Goal: Information Seeking & Learning: Learn about a topic

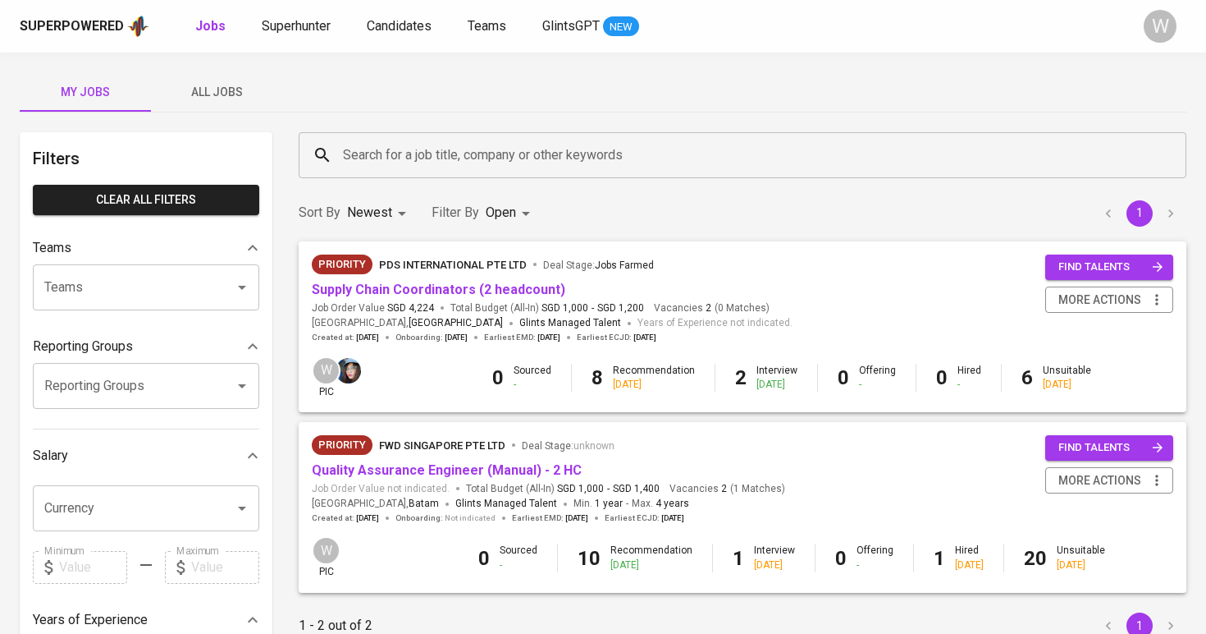
click at [229, 73] on button "All Jobs" at bounding box center [216, 91] width 131 height 39
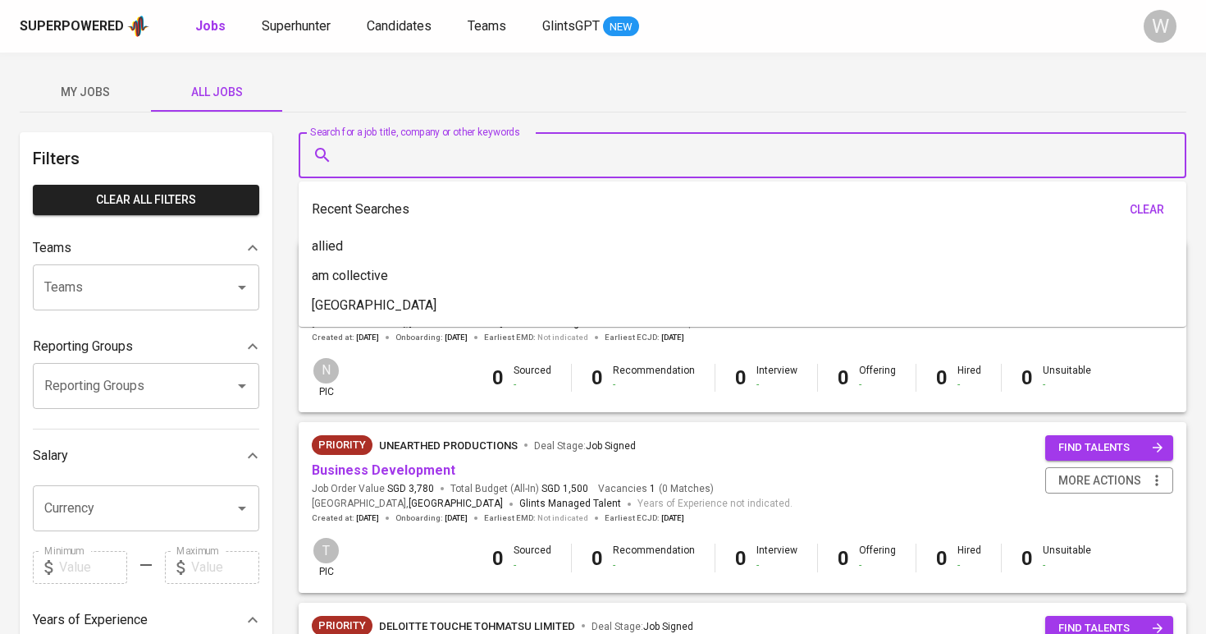
click at [355, 165] on input "Search for a job title, company or other keywords" at bounding box center [747, 155] width 816 height 31
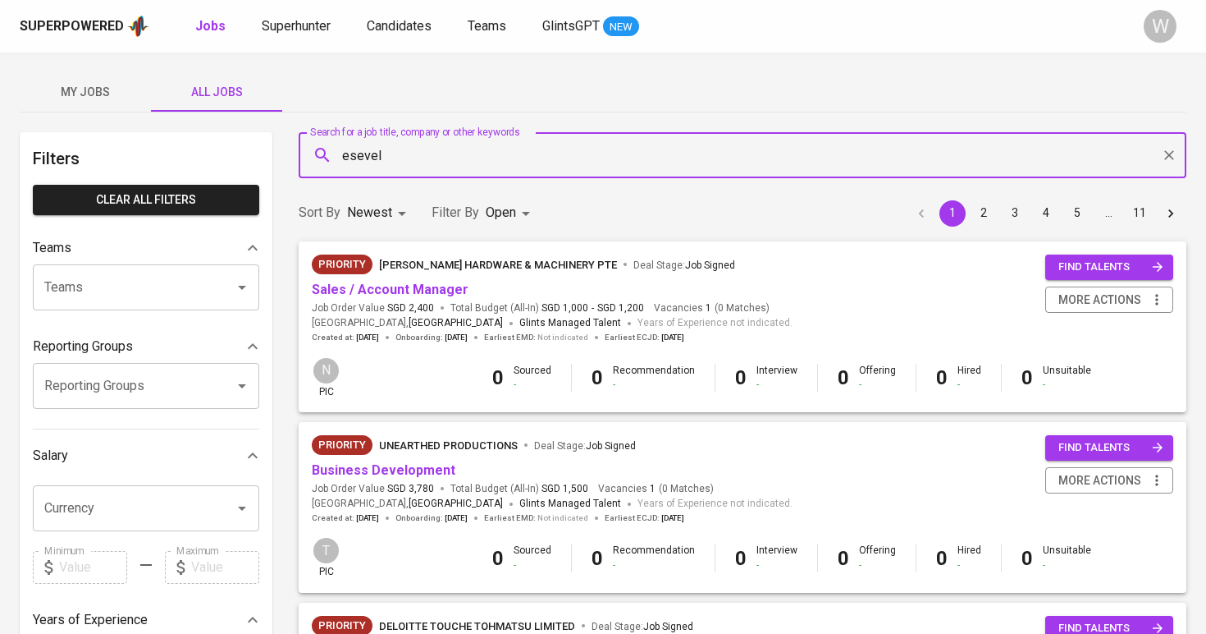
type input "esevel"
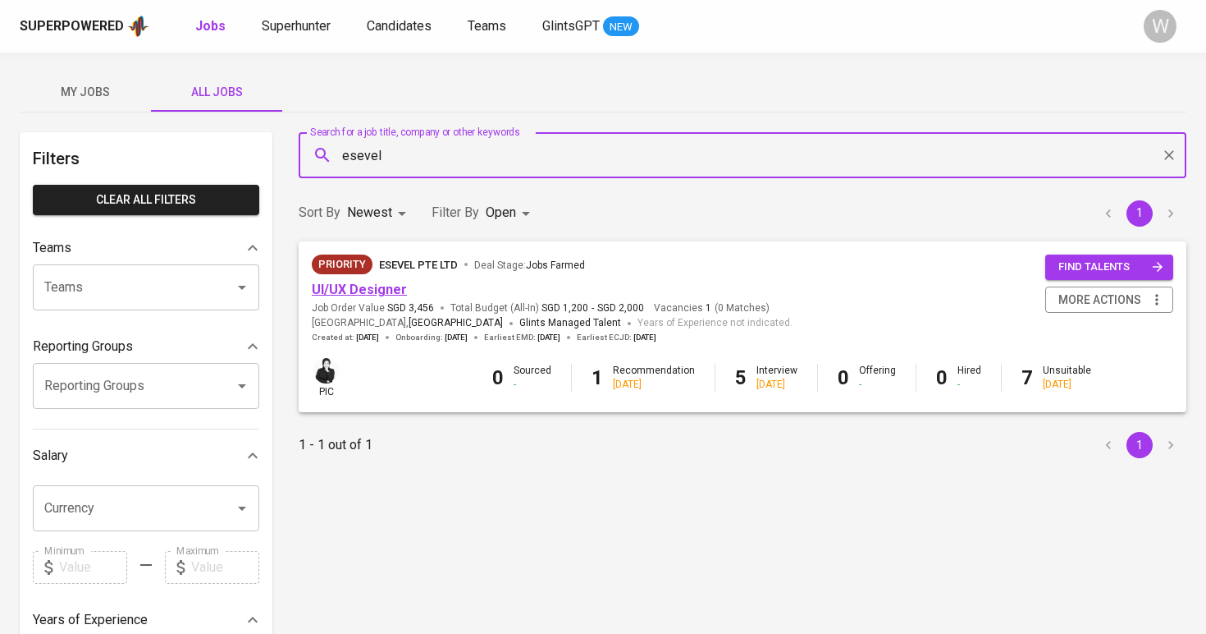
click at [368, 289] on link "UI/UX Designer" at bounding box center [359, 289] width 95 height 16
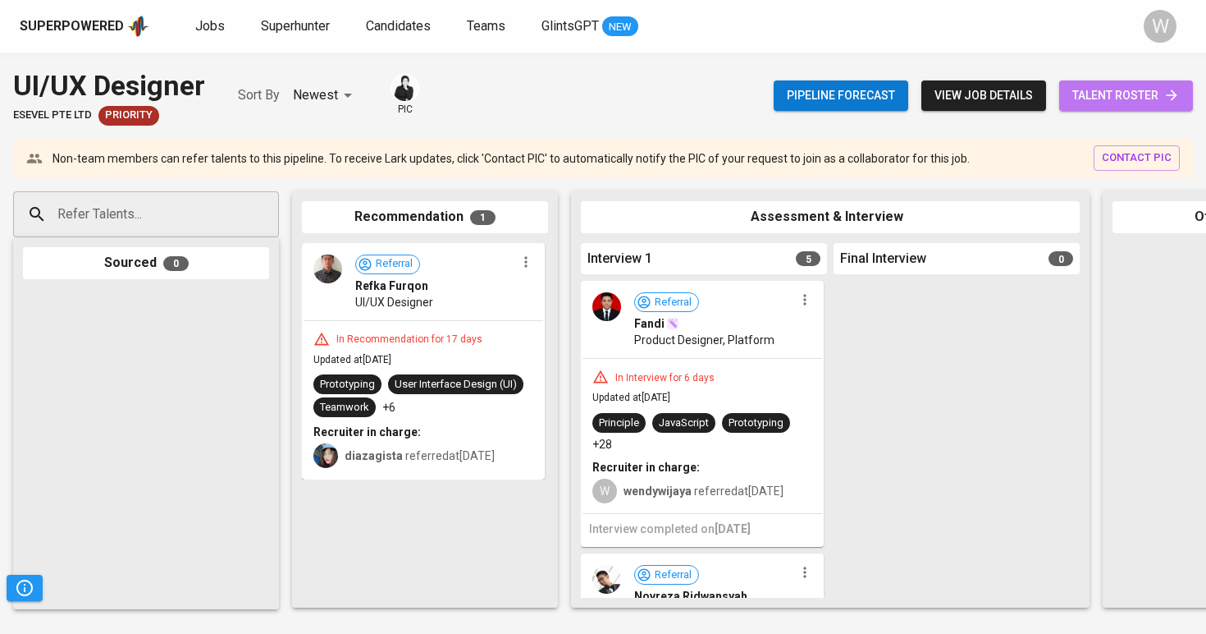
click at [1118, 99] on span "talent roster" at bounding box center [1127, 95] width 108 height 21
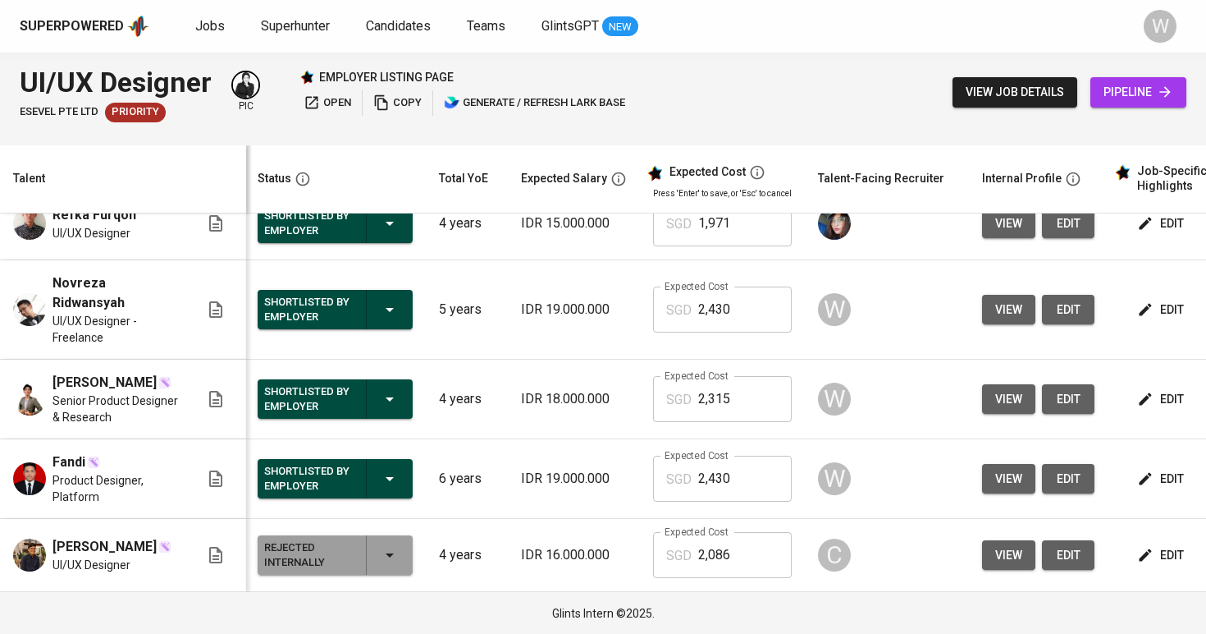
scroll to position [733, 2]
click at [1002, 469] on span "view" at bounding box center [1008, 479] width 27 height 21
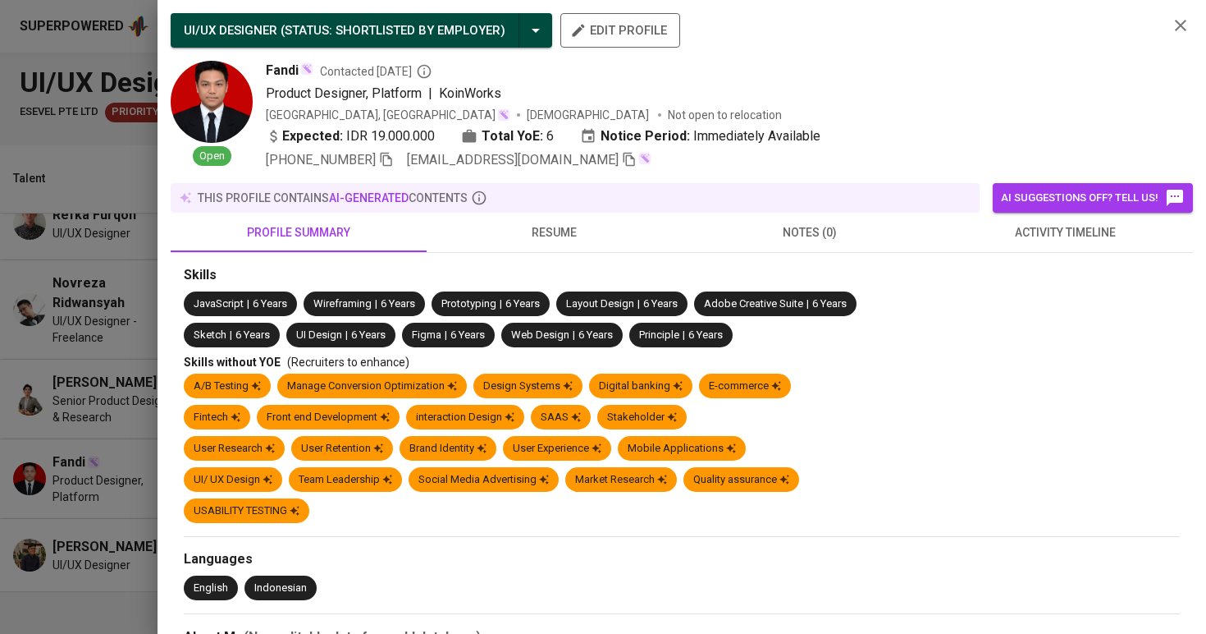
click at [622, 162] on icon "button" at bounding box center [629, 159] width 15 height 15
click at [42, 296] on div at bounding box center [603, 317] width 1206 height 634
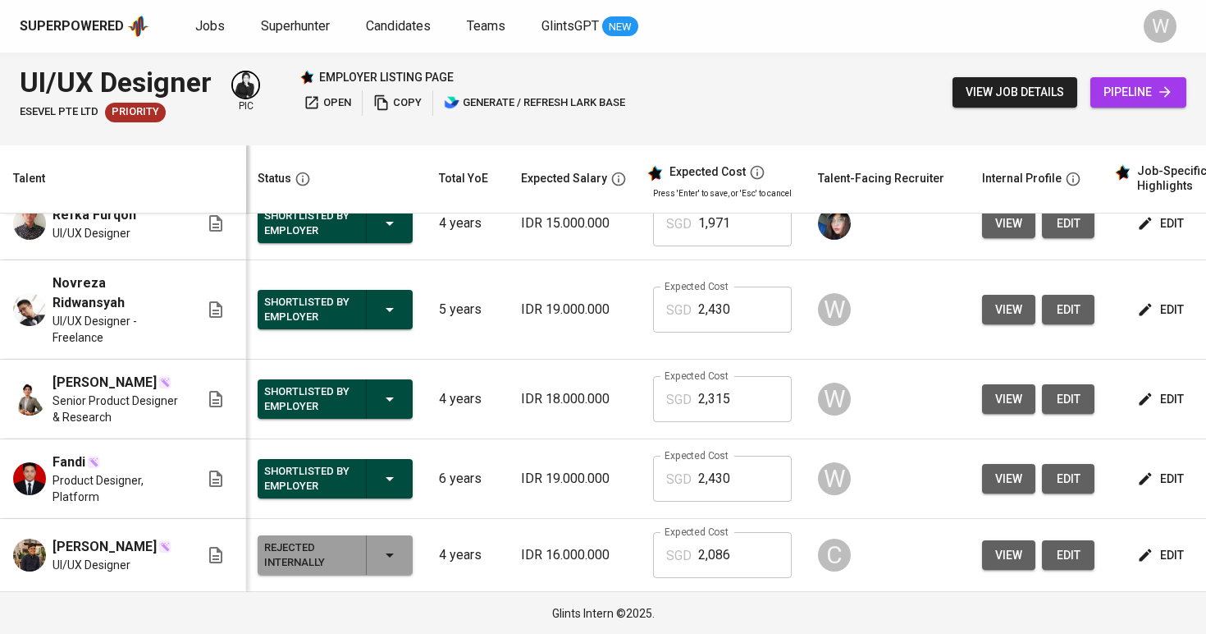
click at [1001, 384] on button "view" at bounding box center [1008, 399] width 53 height 30
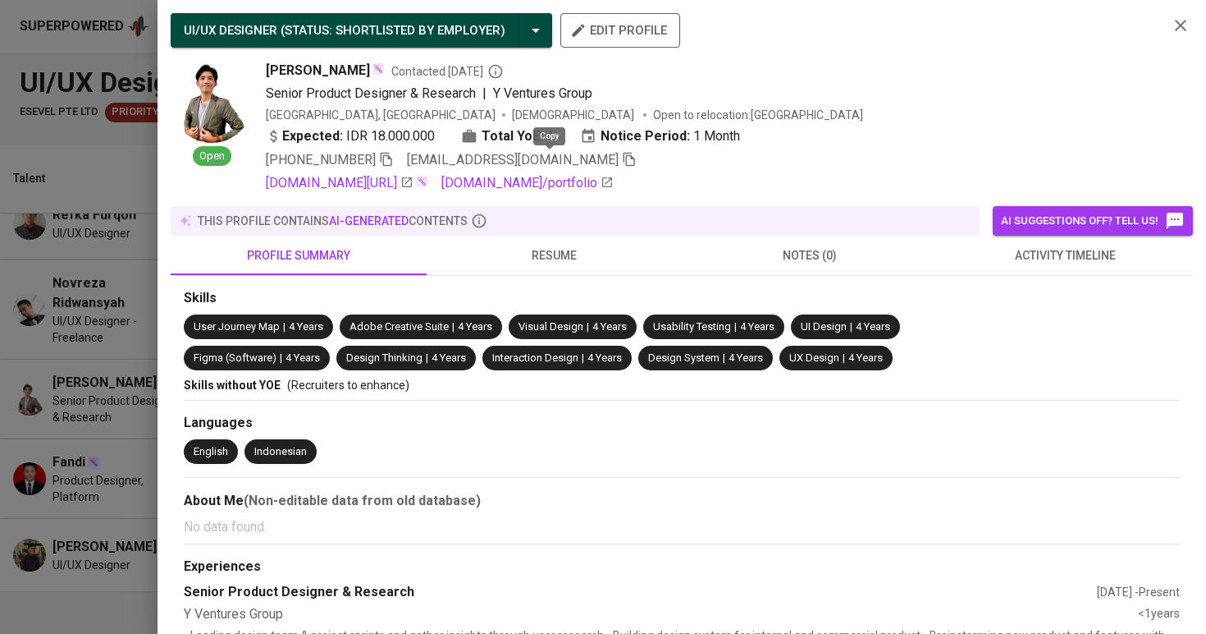
click at [622, 159] on icon "button" at bounding box center [629, 159] width 15 height 15
click at [143, 357] on div at bounding box center [603, 317] width 1206 height 634
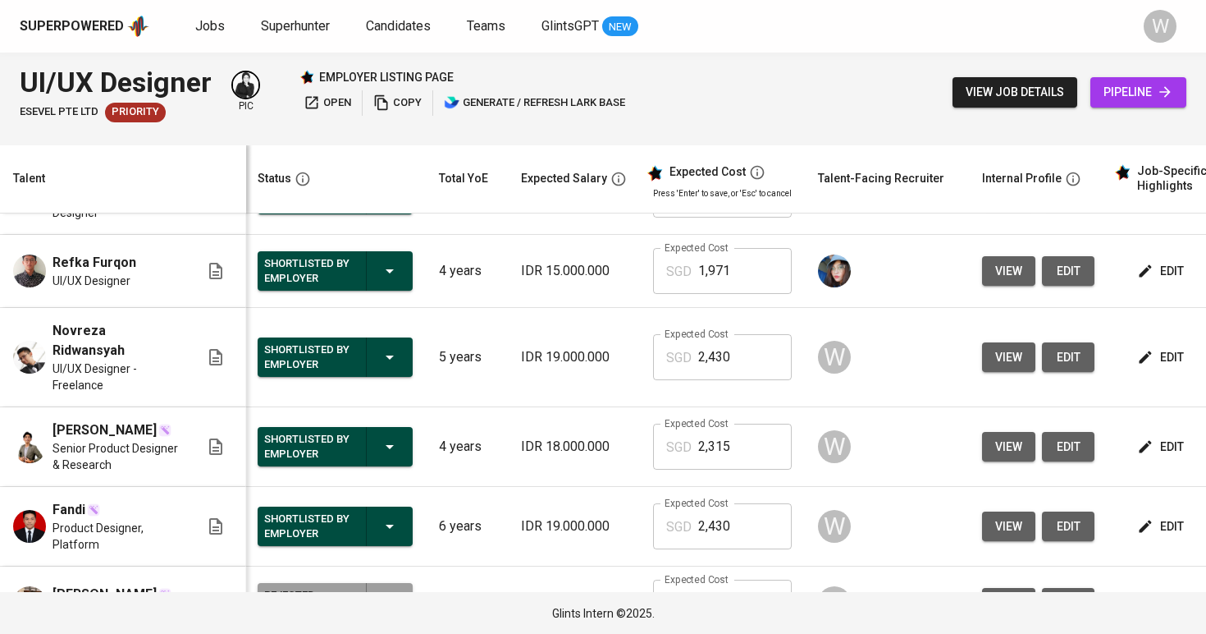
scroll to position [661, 2]
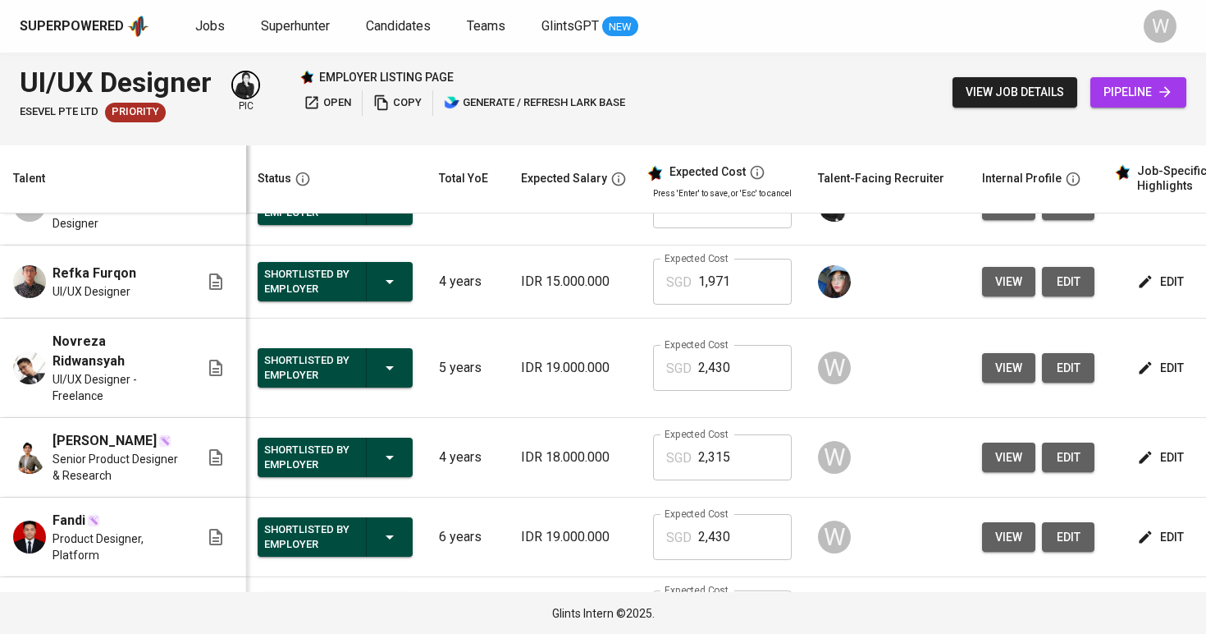
click at [1002, 373] on span "view" at bounding box center [1008, 368] width 27 height 21
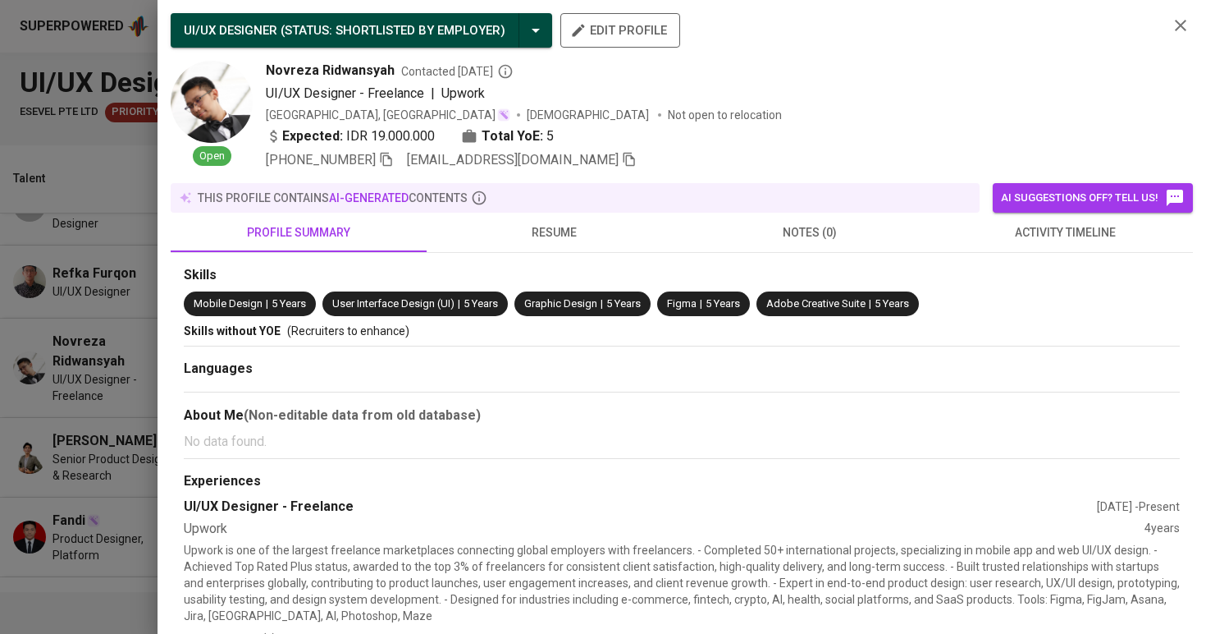
click at [622, 159] on icon "button" at bounding box center [629, 159] width 15 height 15
click at [120, 305] on div at bounding box center [603, 317] width 1206 height 634
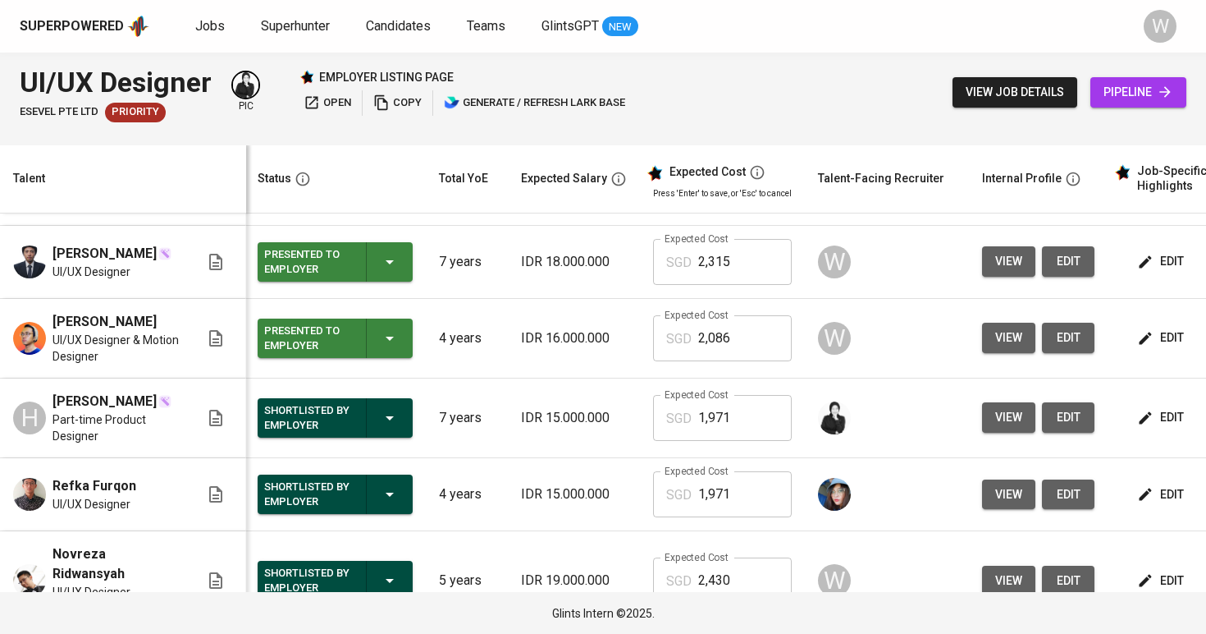
scroll to position [436, 2]
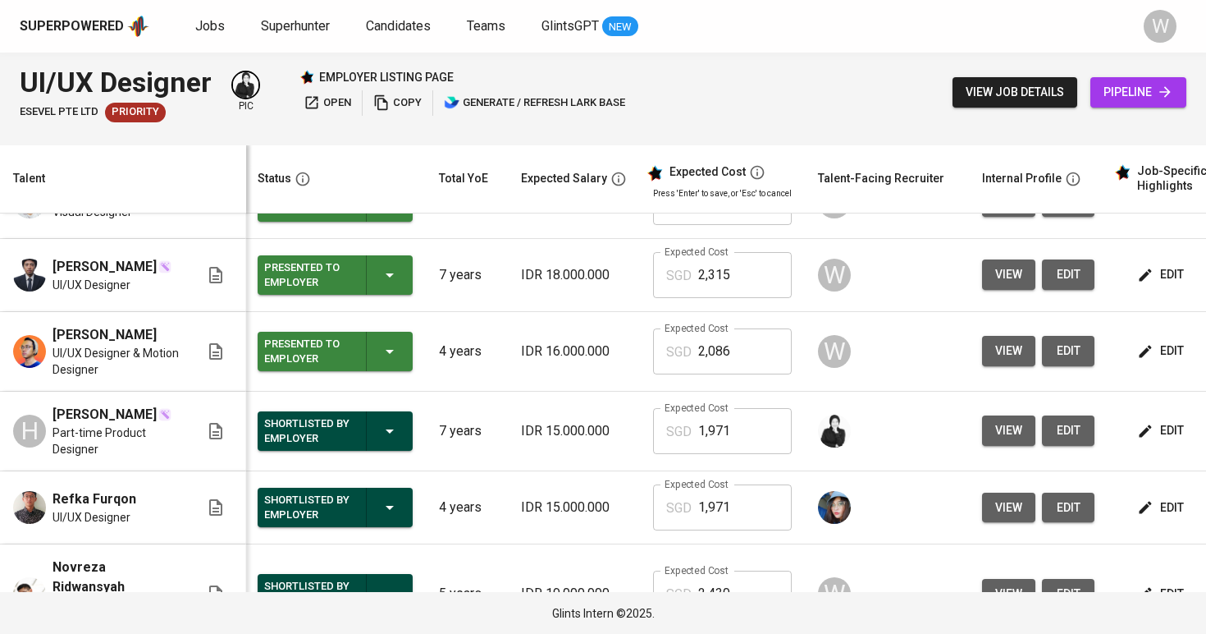
click at [1009, 365] on button "view" at bounding box center [1008, 351] width 53 height 30
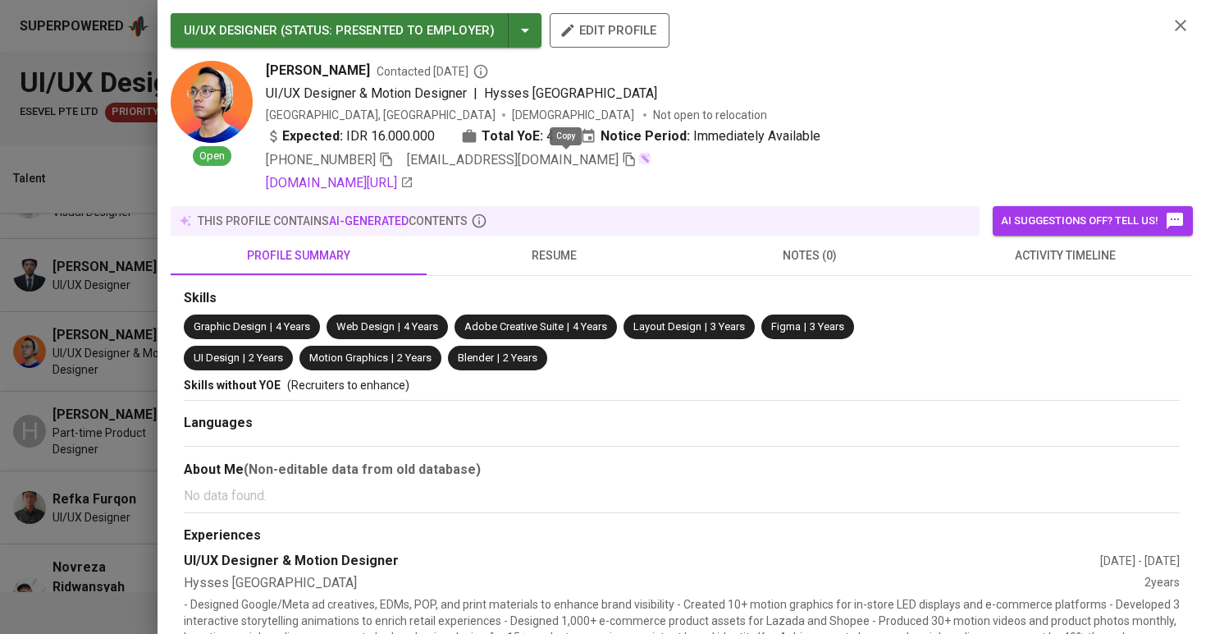
click at [622, 153] on icon "button" at bounding box center [629, 159] width 15 height 15
click at [120, 359] on div at bounding box center [603, 317] width 1206 height 634
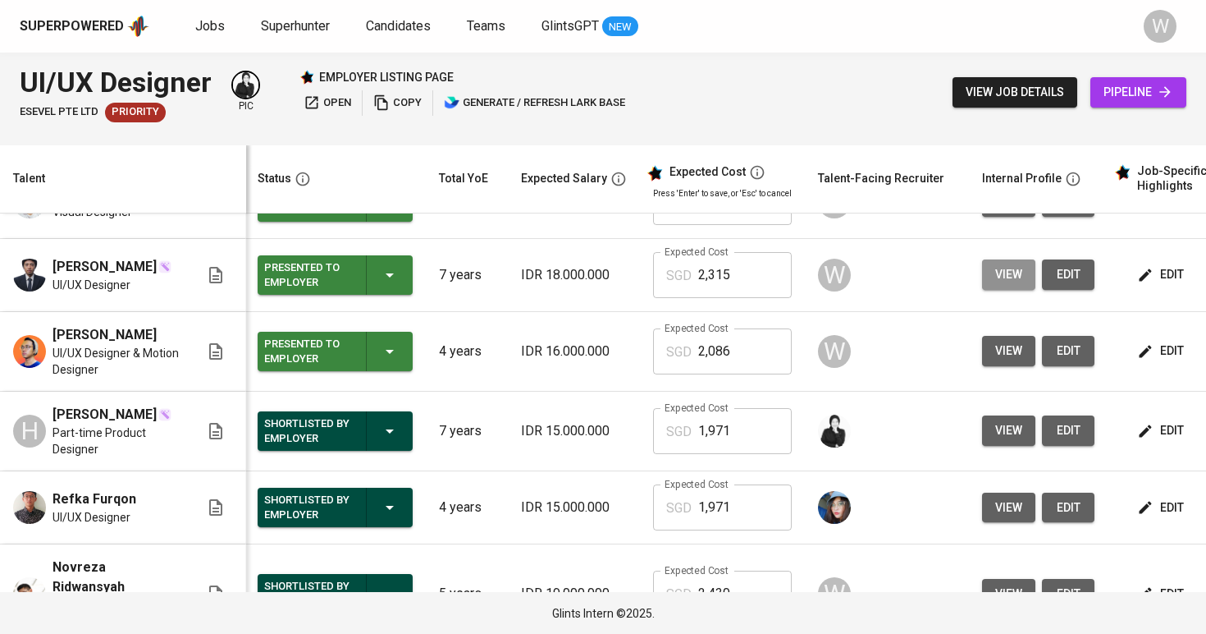
click at [995, 271] on span "view" at bounding box center [1008, 274] width 27 height 21
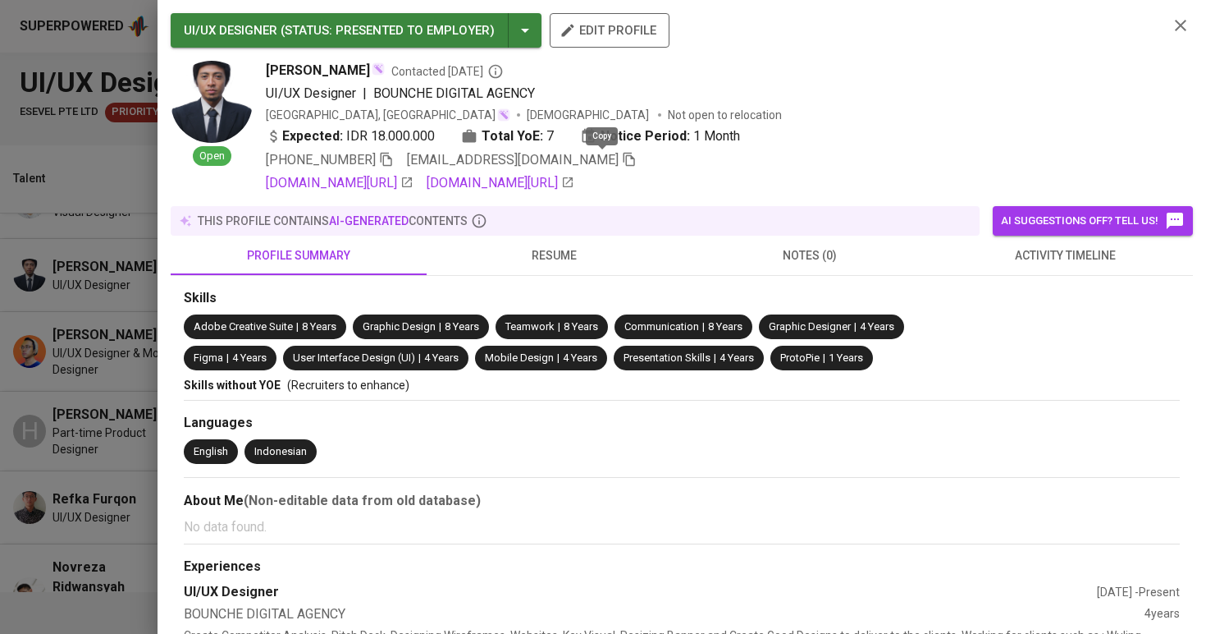
click at [622, 157] on icon "button" at bounding box center [629, 159] width 15 height 15
click at [21, 185] on div at bounding box center [603, 317] width 1206 height 634
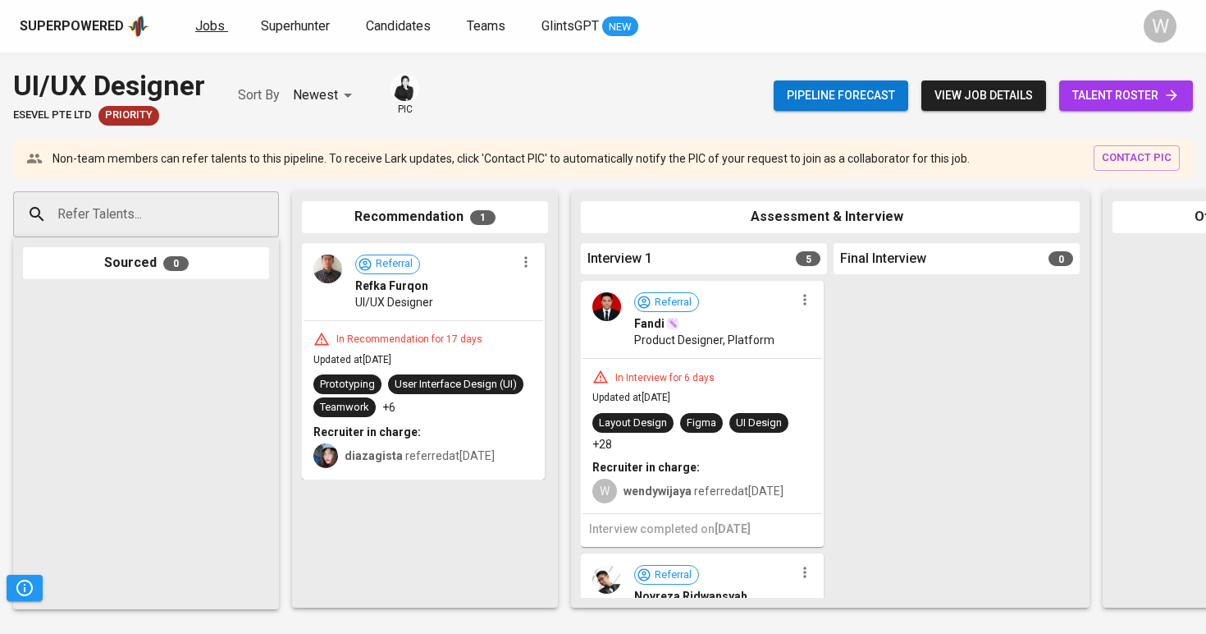
click at [221, 30] on span "Jobs" at bounding box center [210, 26] width 30 height 16
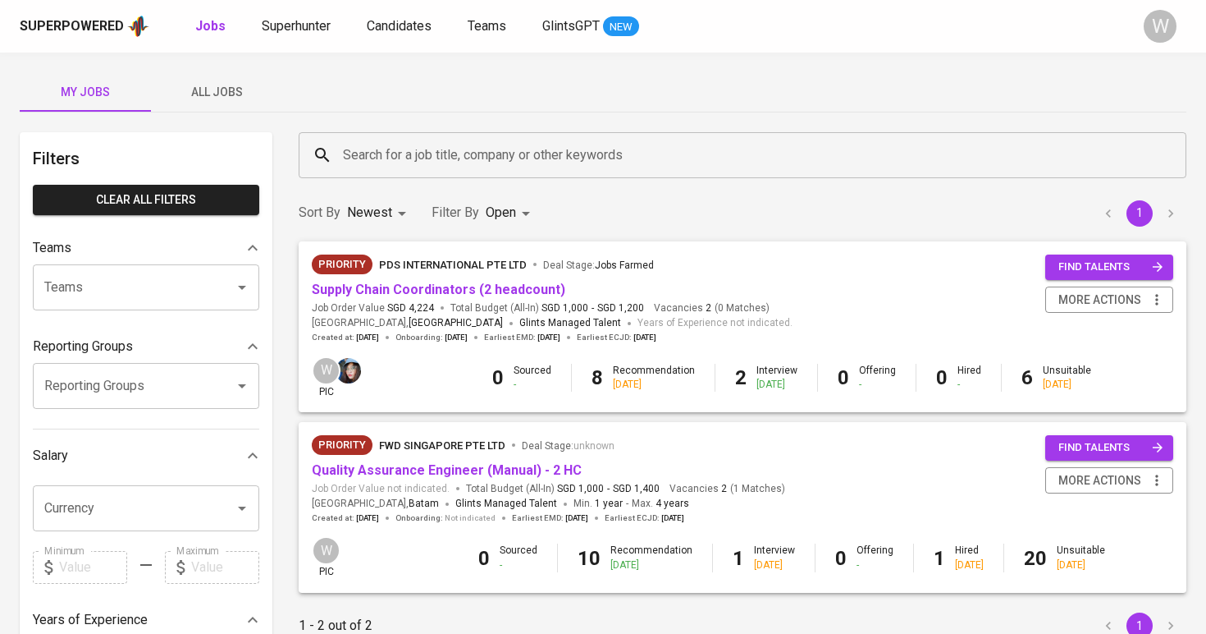
click at [215, 100] on span "All Jobs" at bounding box center [217, 92] width 112 height 21
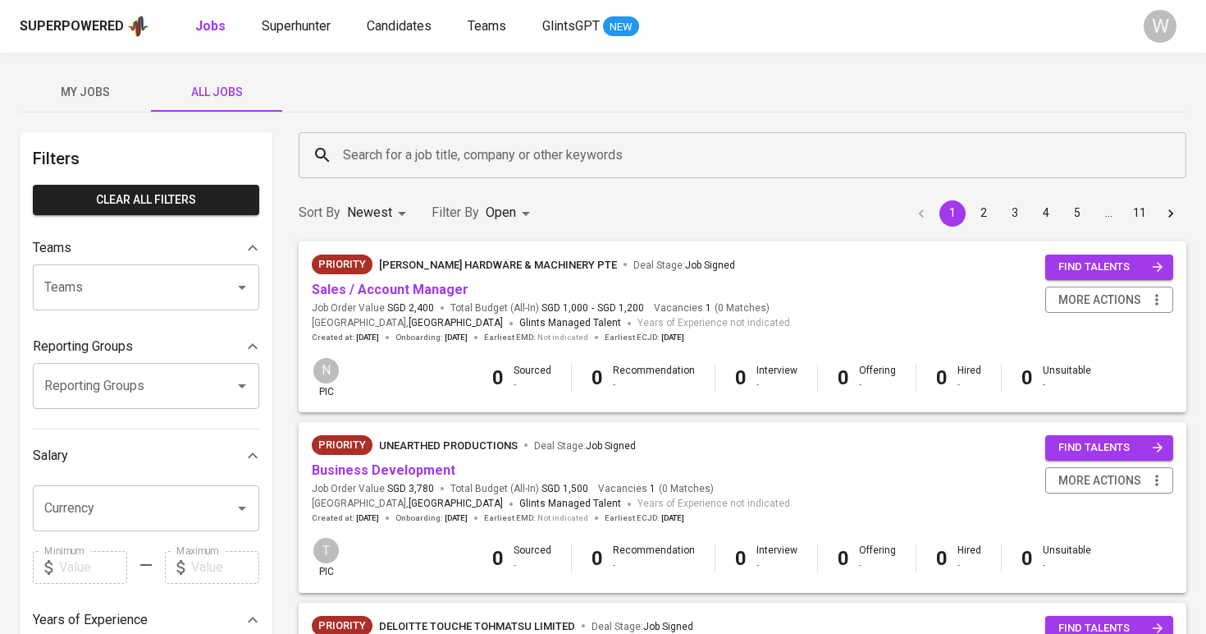
click at [376, 161] on input "Search for a job title, company or other keywords" at bounding box center [747, 155] width 816 height 31
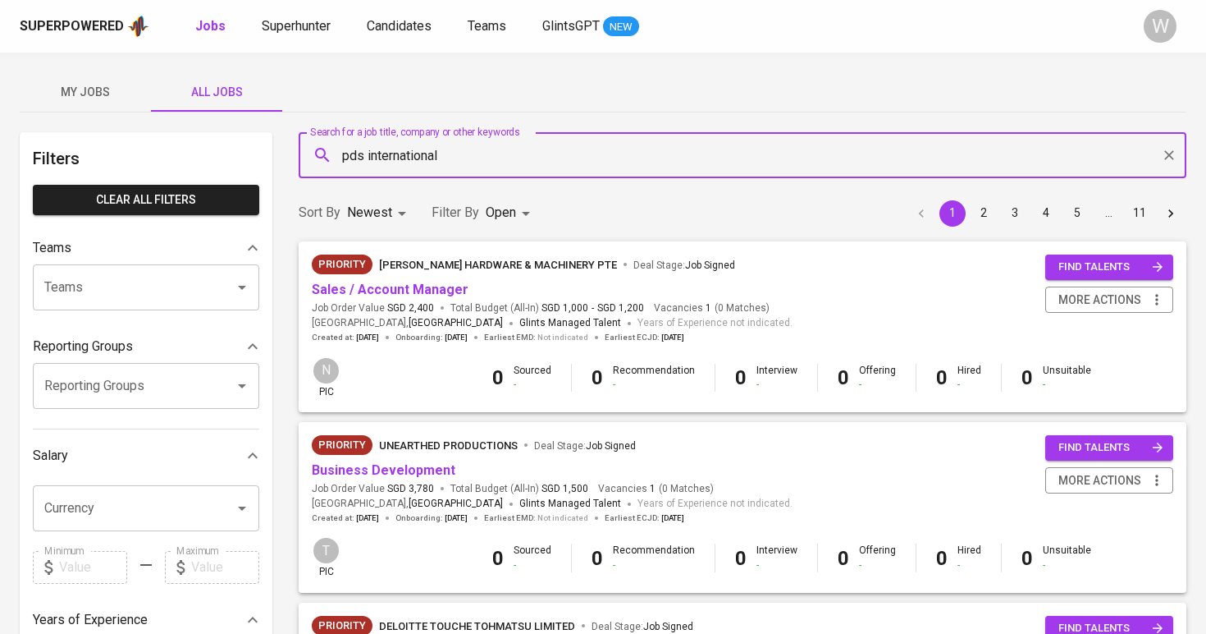
type input "pds international"
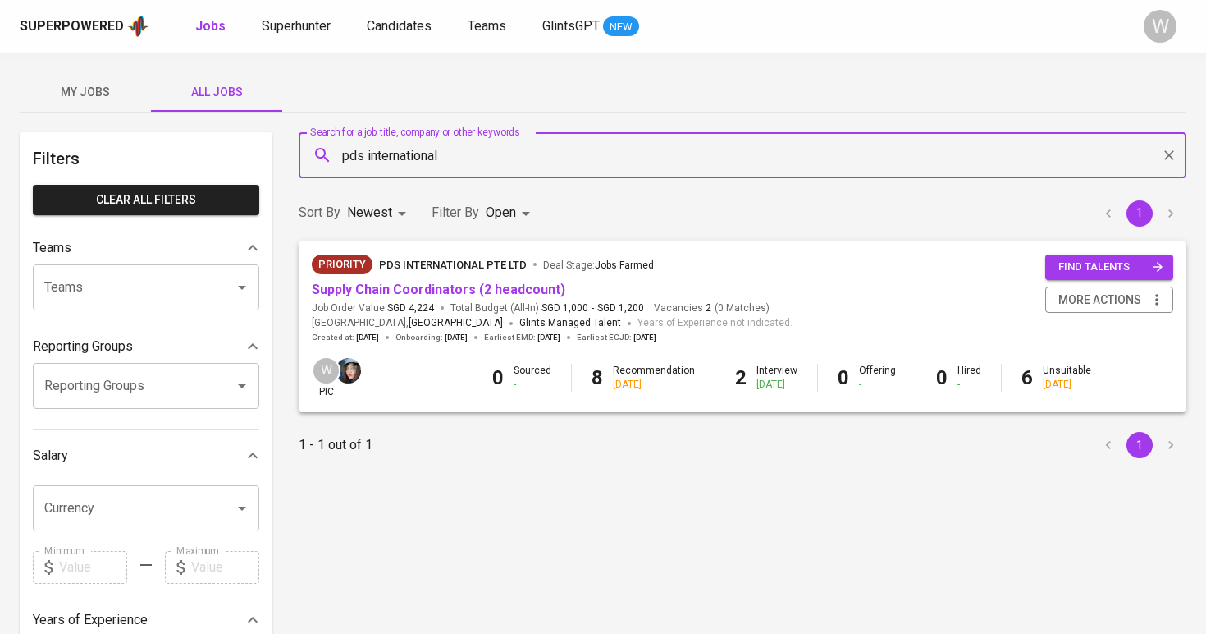
click at [423, 267] on span "PDS International Pte Ltd" at bounding box center [453, 265] width 148 height 12
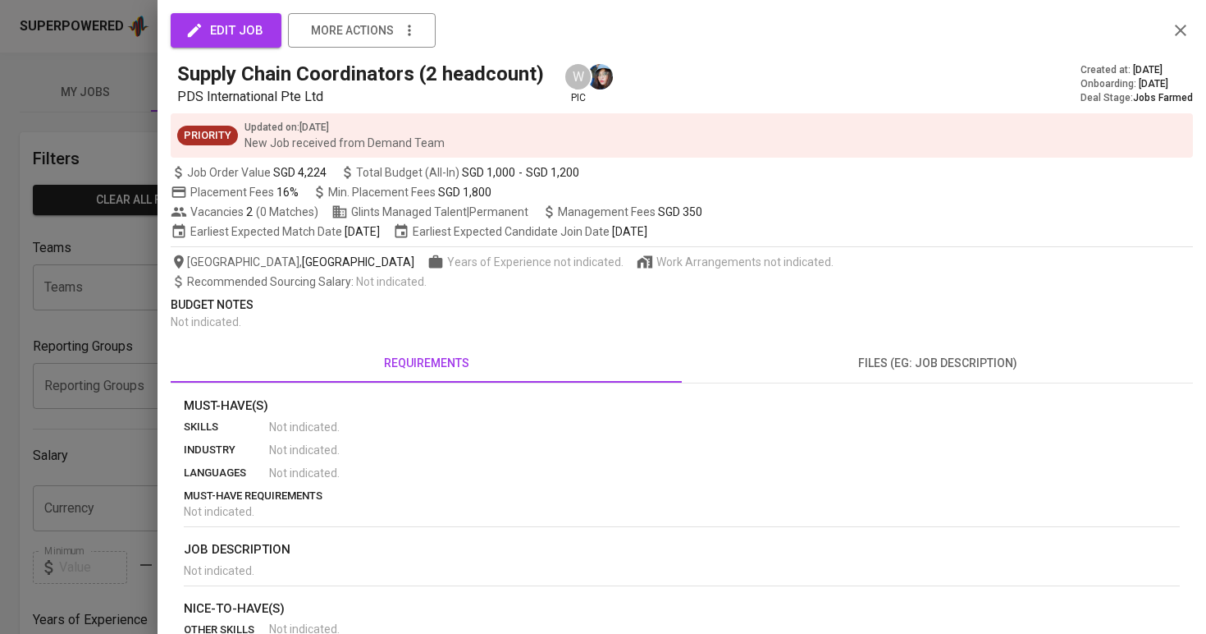
click at [72, 321] on div at bounding box center [603, 317] width 1206 height 634
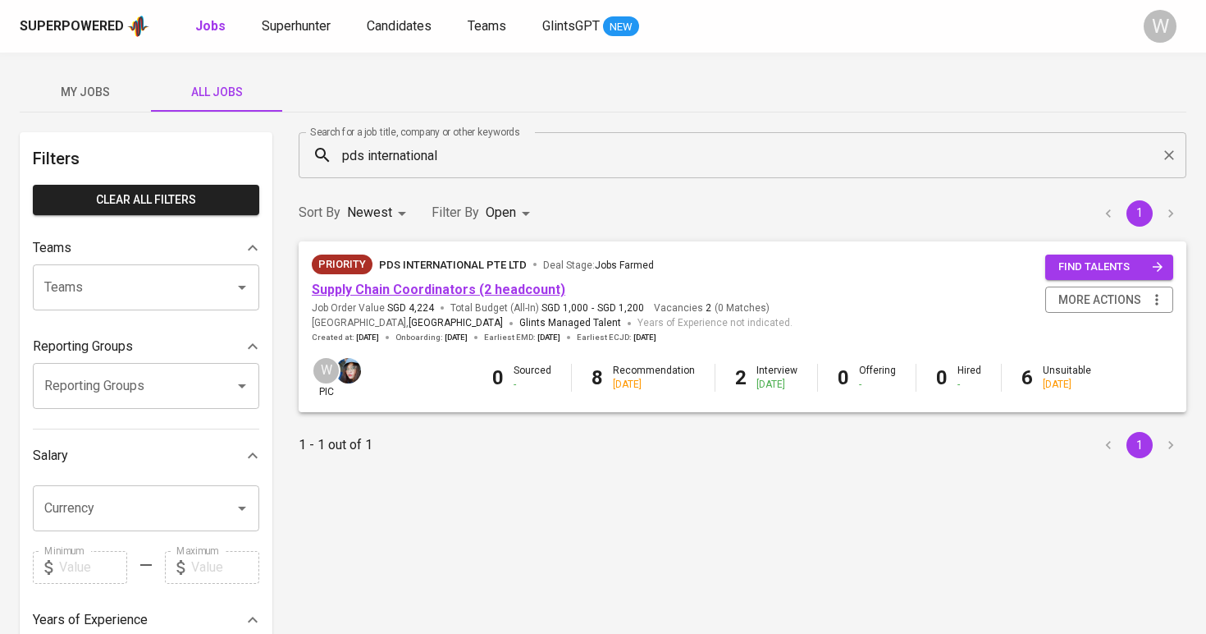
click at [369, 288] on link "Supply Chain Coordinators (2 headcount)" at bounding box center [439, 289] width 254 height 16
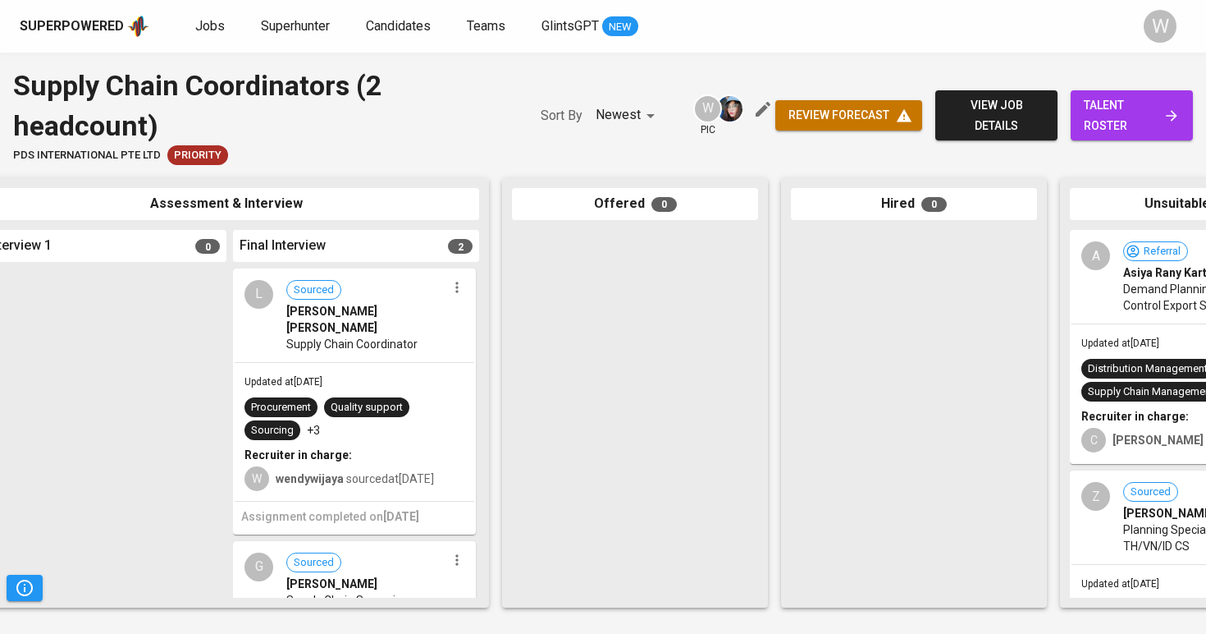
scroll to position [0, 659]
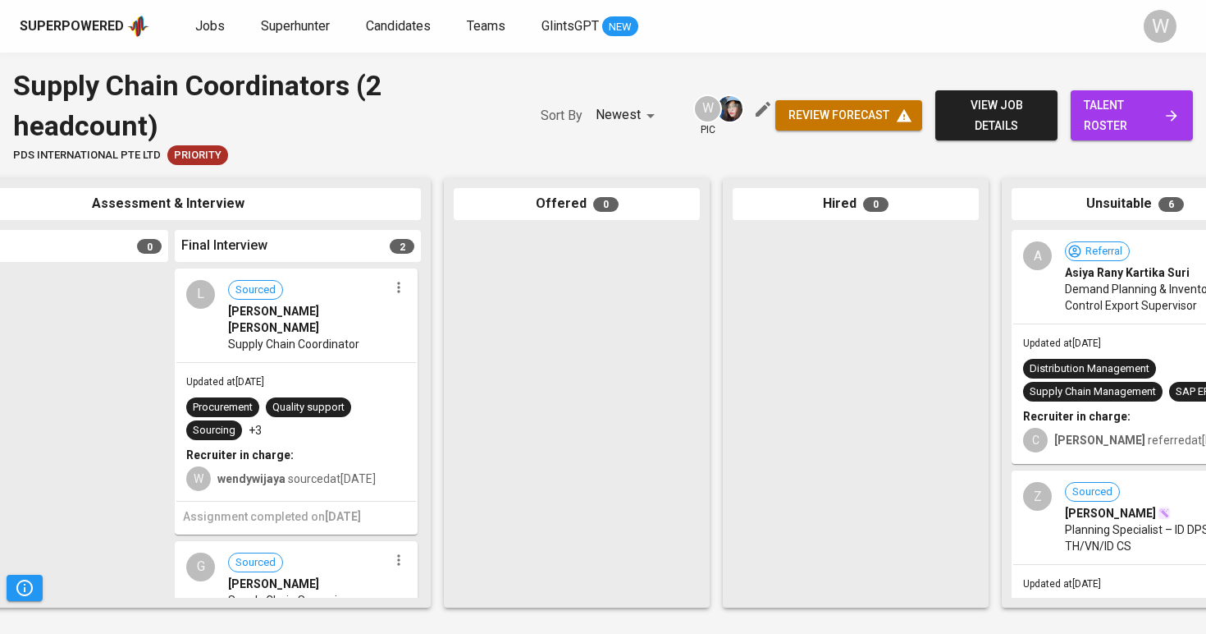
click at [1119, 103] on span "talent roster" at bounding box center [1132, 115] width 96 height 40
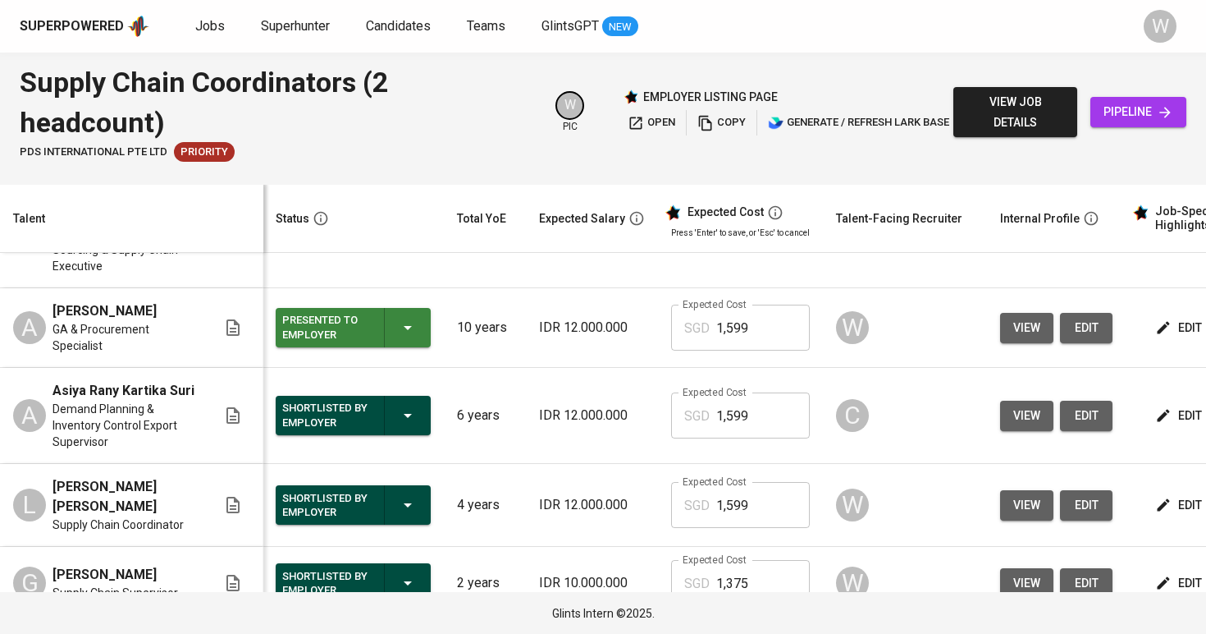
scroll to position [599, 1]
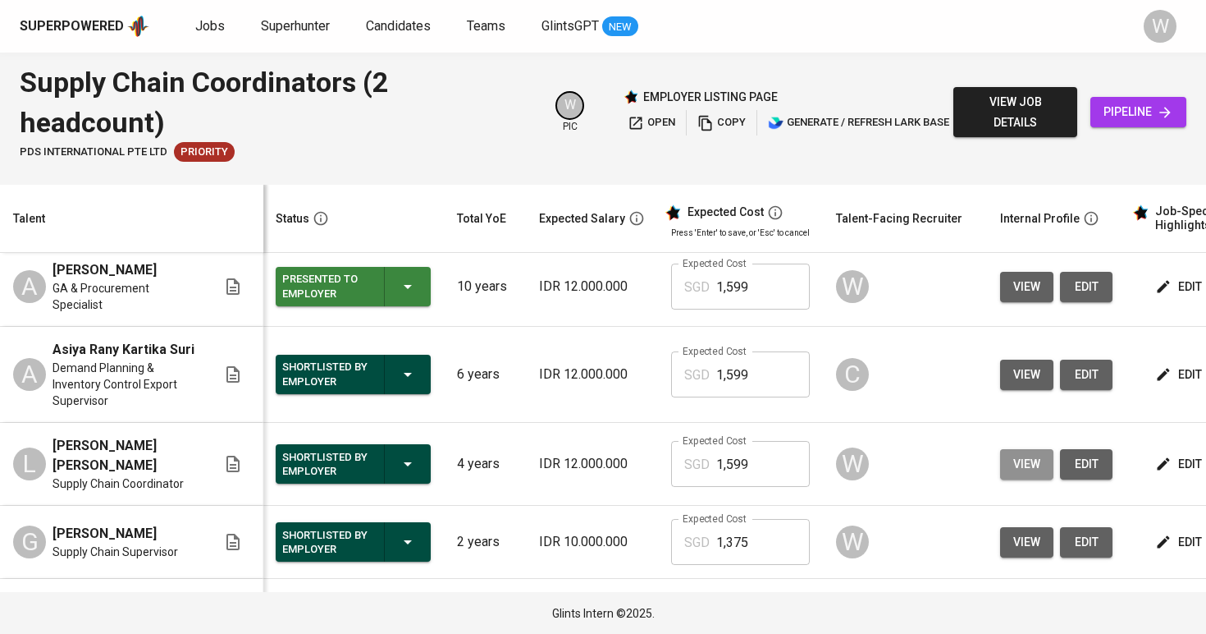
click at [1000, 465] on button "view" at bounding box center [1026, 464] width 53 height 30
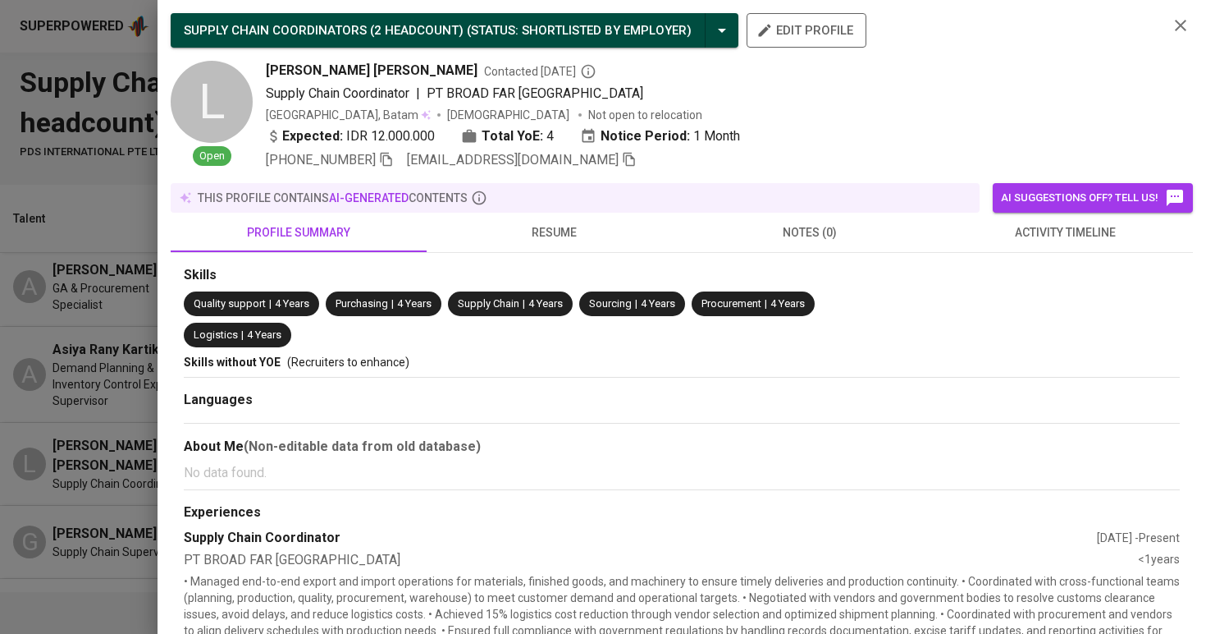
click at [590, 161] on div "+62 822-6884-0339 laveniablessys@gmail.com" at bounding box center [711, 160] width 890 height 20
click at [624, 161] on icon "button" at bounding box center [629, 160] width 11 height 14
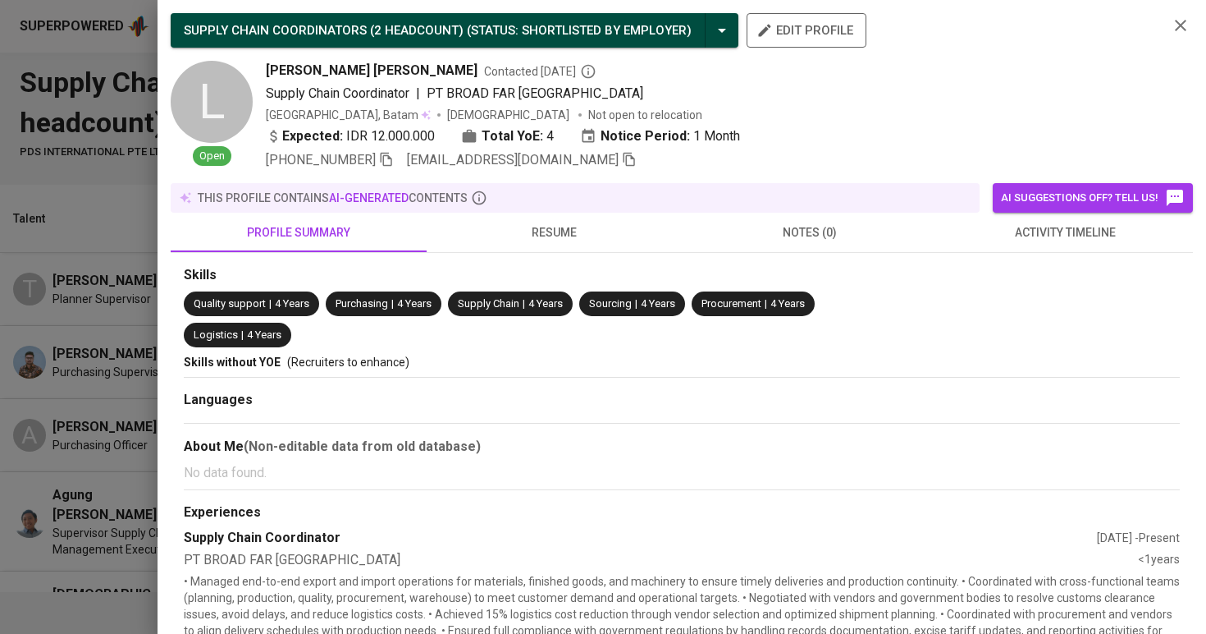
scroll to position [0, 1]
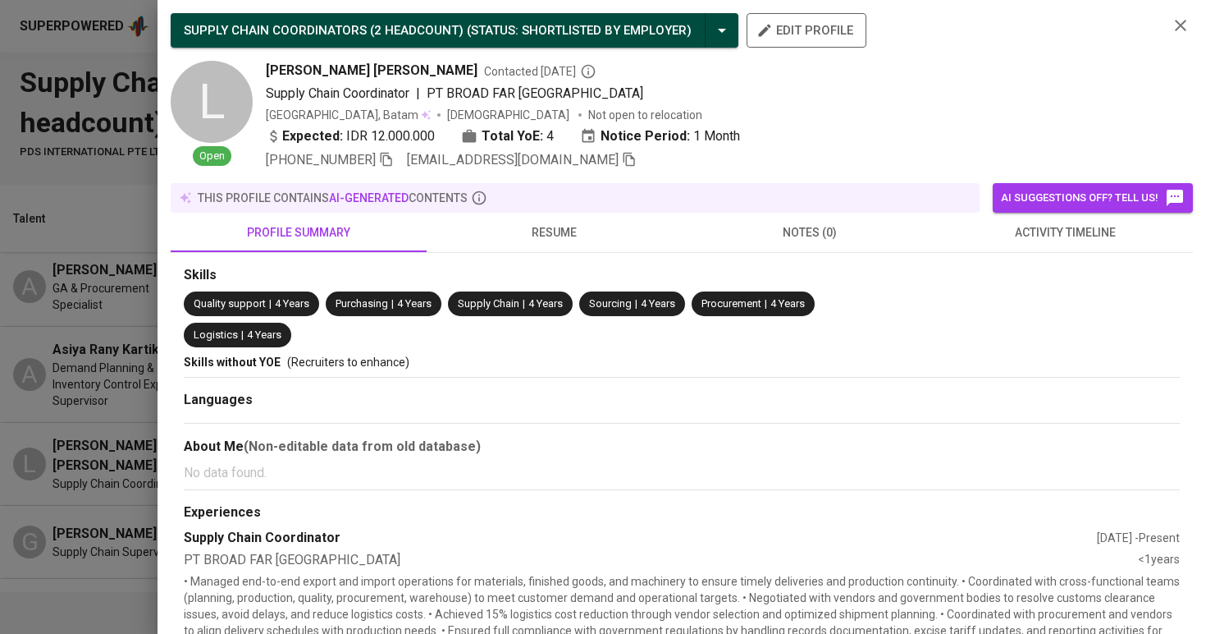
click at [161, 369] on div "SUPPLY CHAIN COORDINATORS (2 HEADCOUNT) ( STATUS : Shortlisted by Employer ) ed…" at bounding box center [682, 317] width 1049 height 634
click at [143, 378] on div at bounding box center [603, 317] width 1206 height 634
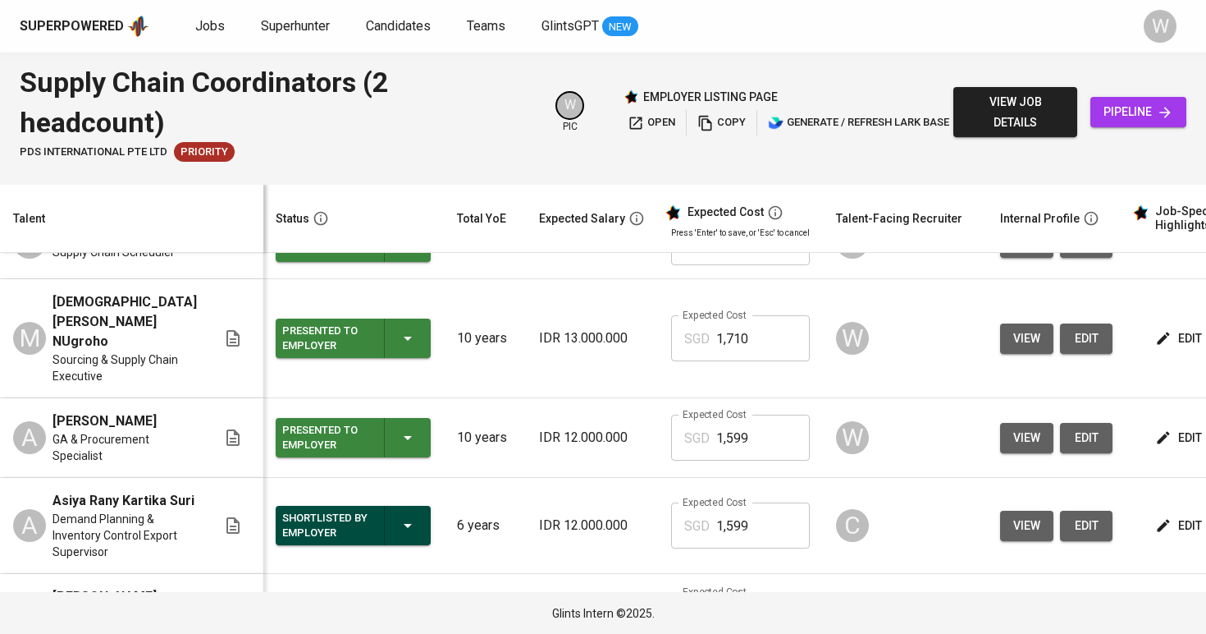
scroll to position [433, 1]
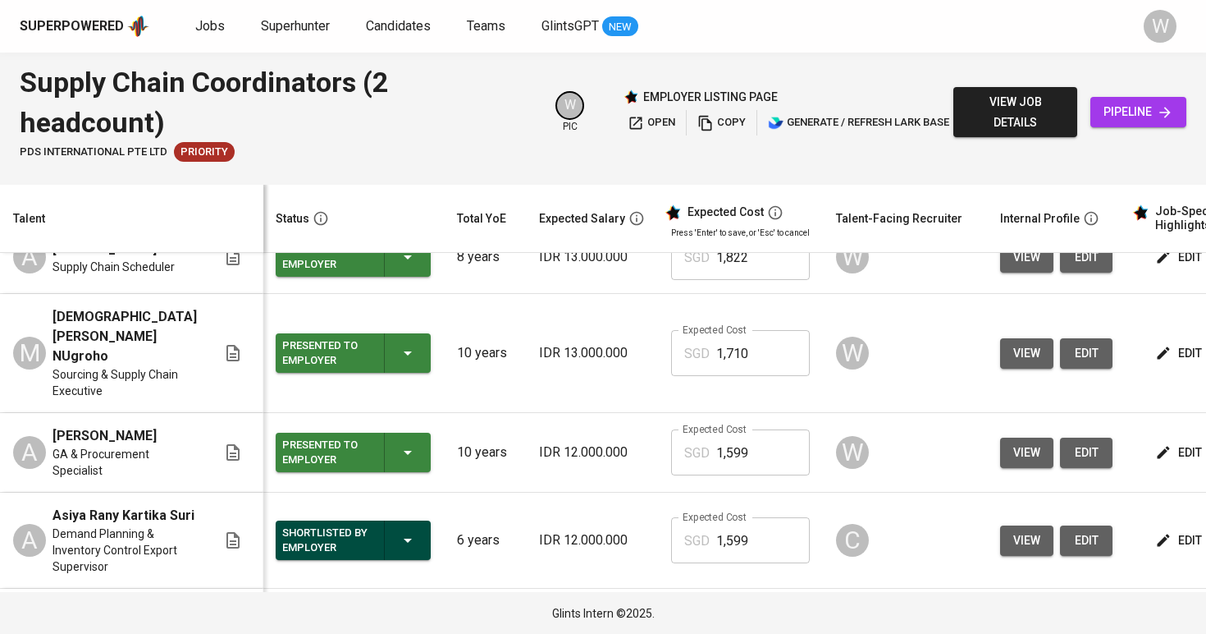
click at [1014, 442] on span "view" at bounding box center [1027, 452] width 27 height 21
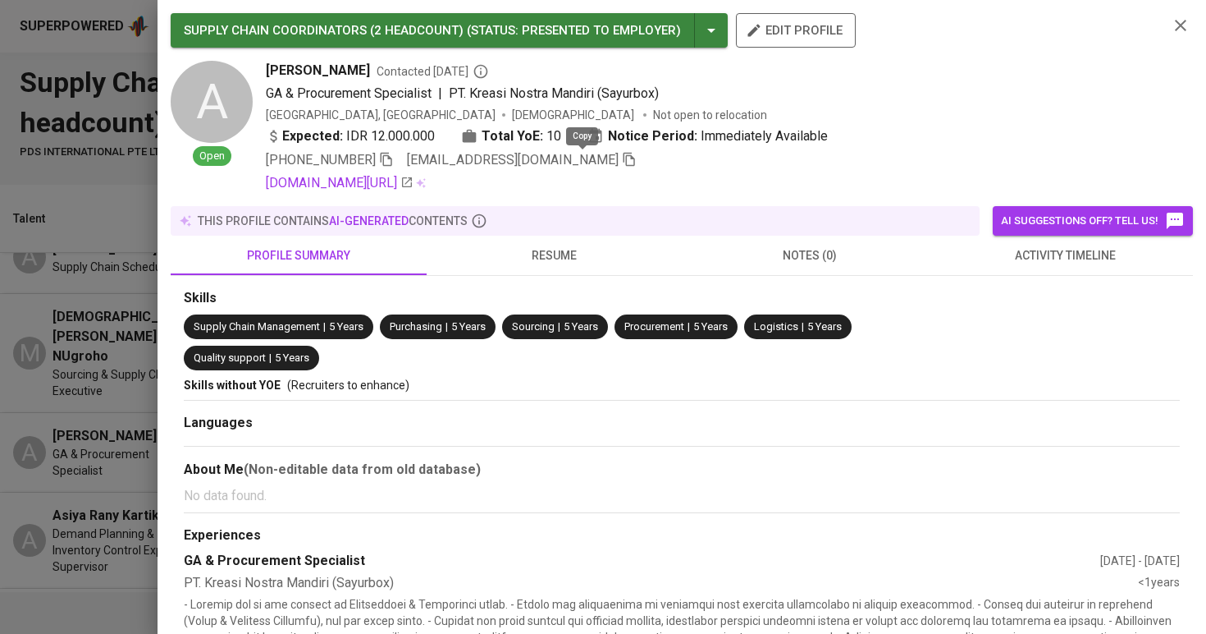
click at [624, 158] on icon "button" at bounding box center [629, 160] width 11 height 14
click at [149, 240] on div at bounding box center [603, 317] width 1206 height 634
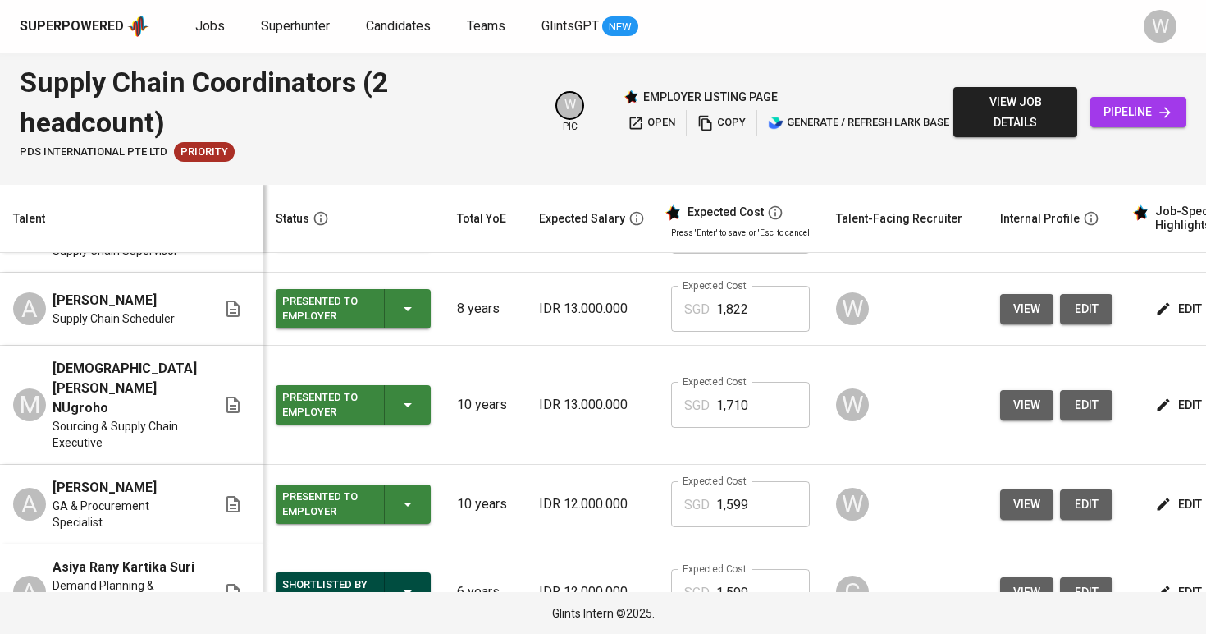
scroll to position [379, 1]
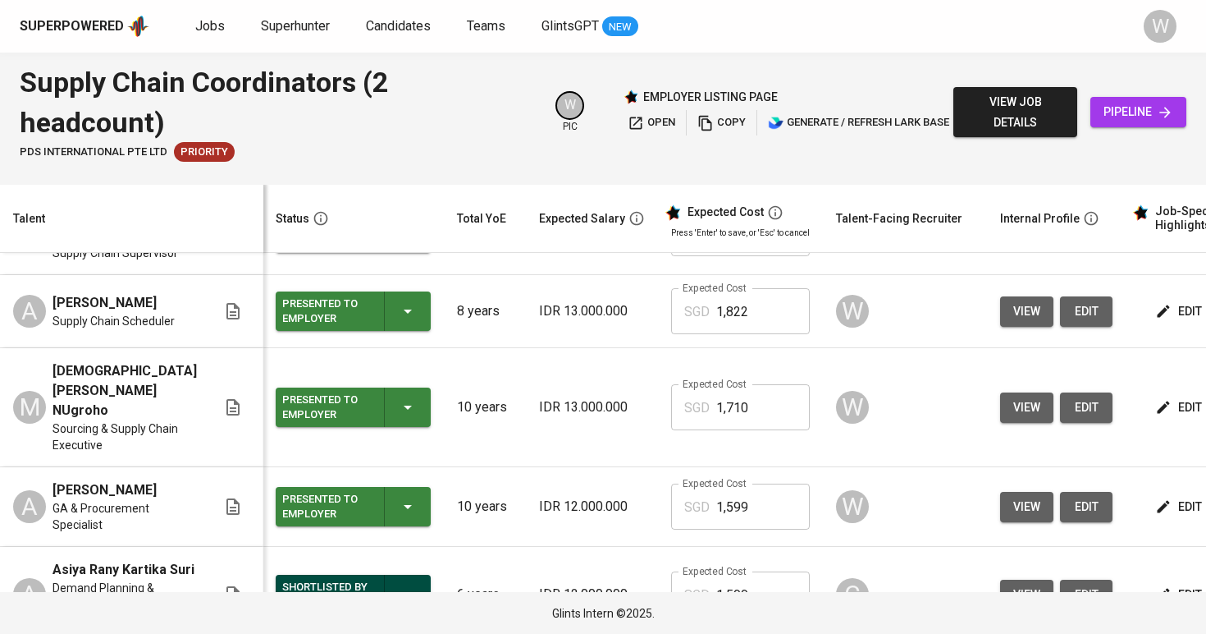
click at [1014, 397] on span "view" at bounding box center [1027, 407] width 27 height 21
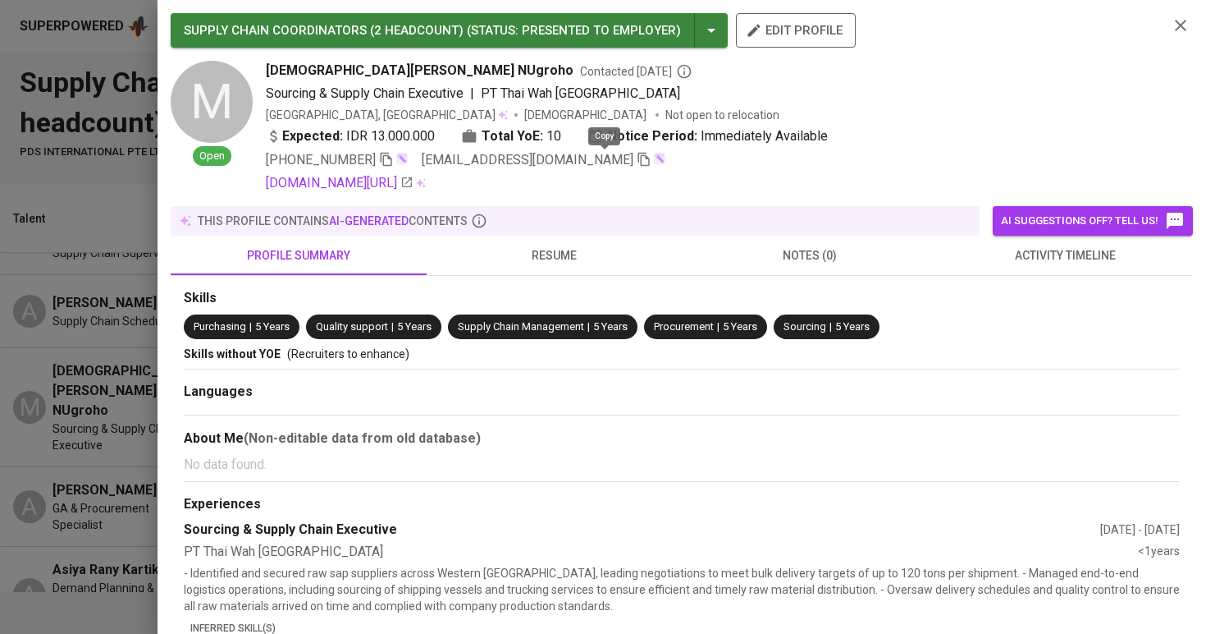
click at [637, 164] on icon "button" at bounding box center [644, 159] width 15 height 15
click at [80, 348] on div at bounding box center [603, 317] width 1206 height 634
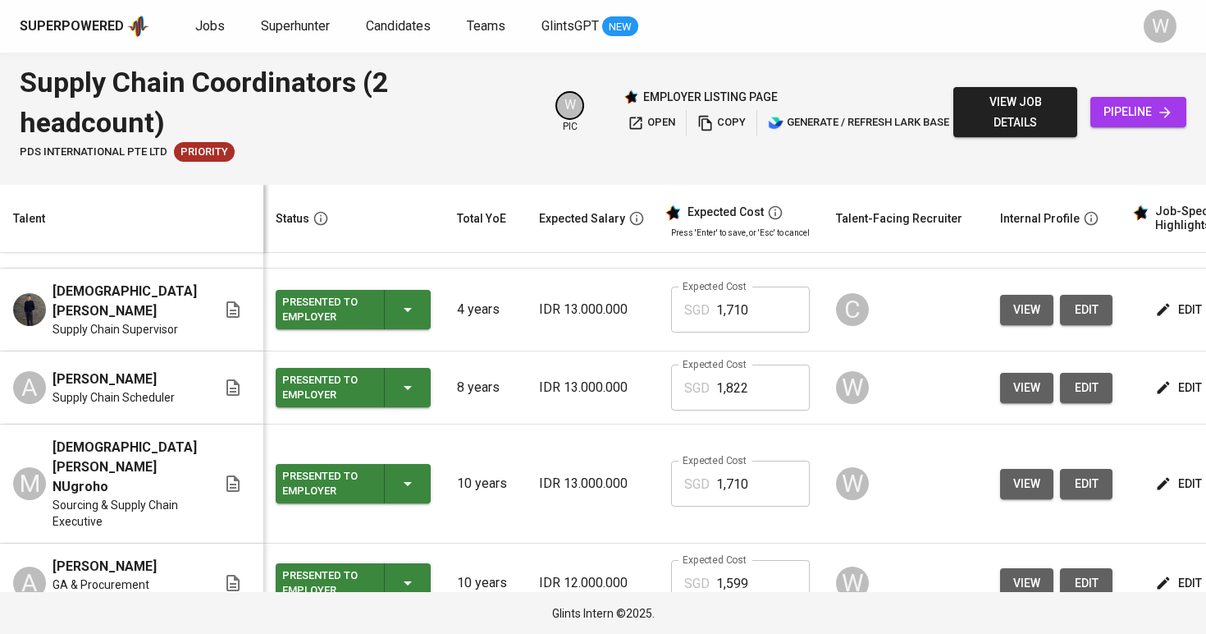
scroll to position [287, 1]
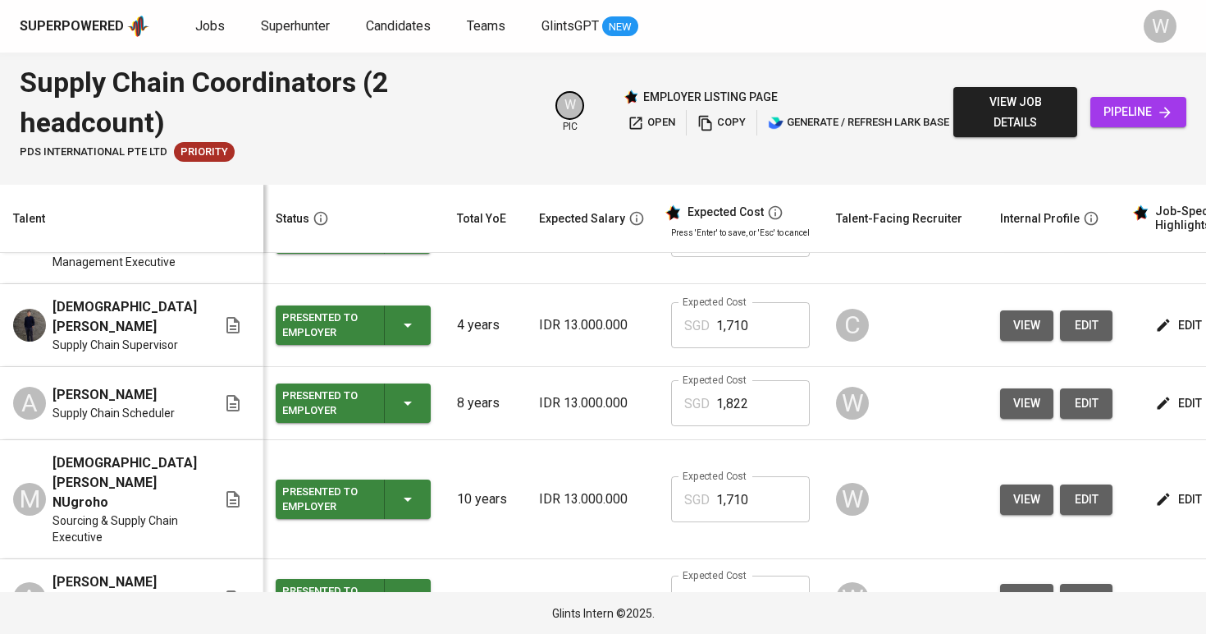
click at [1014, 393] on span "view" at bounding box center [1027, 403] width 27 height 21
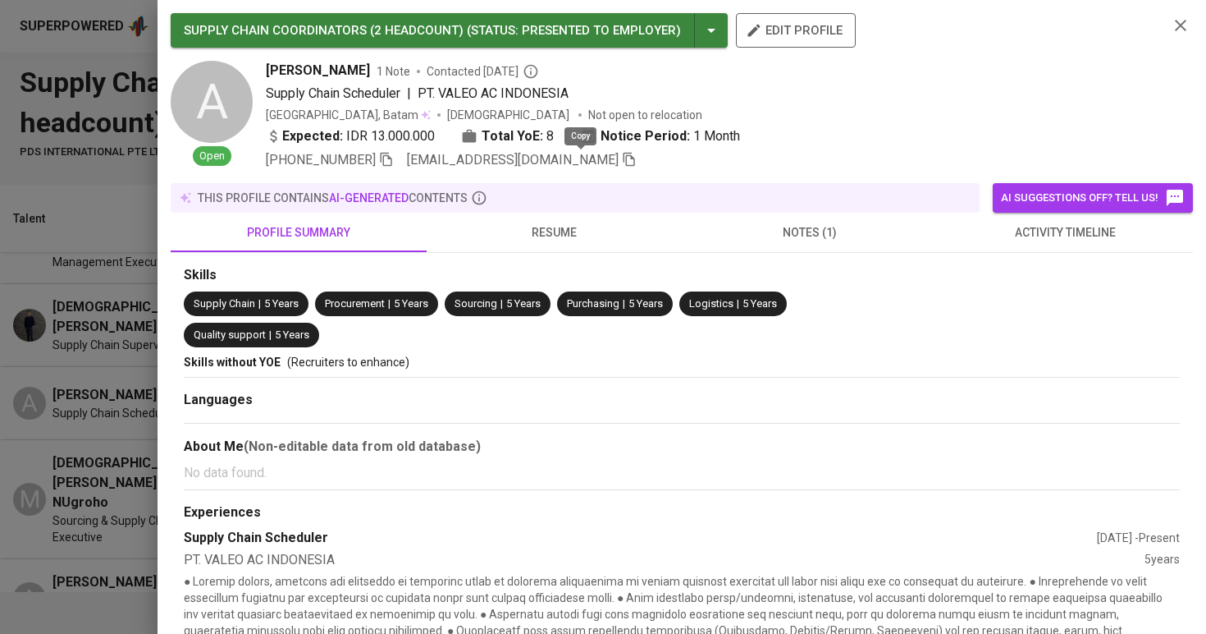
click at [622, 160] on icon "button" at bounding box center [629, 159] width 15 height 15
click at [105, 332] on div at bounding box center [603, 317] width 1206 height 634
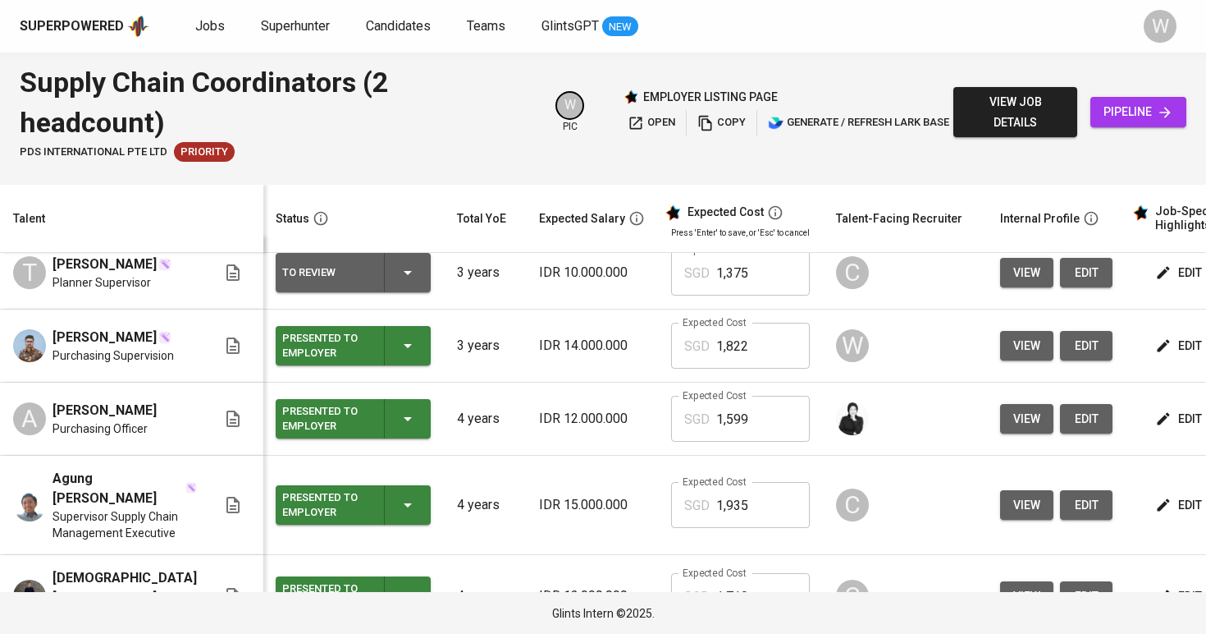
scroll to position [5, 1]
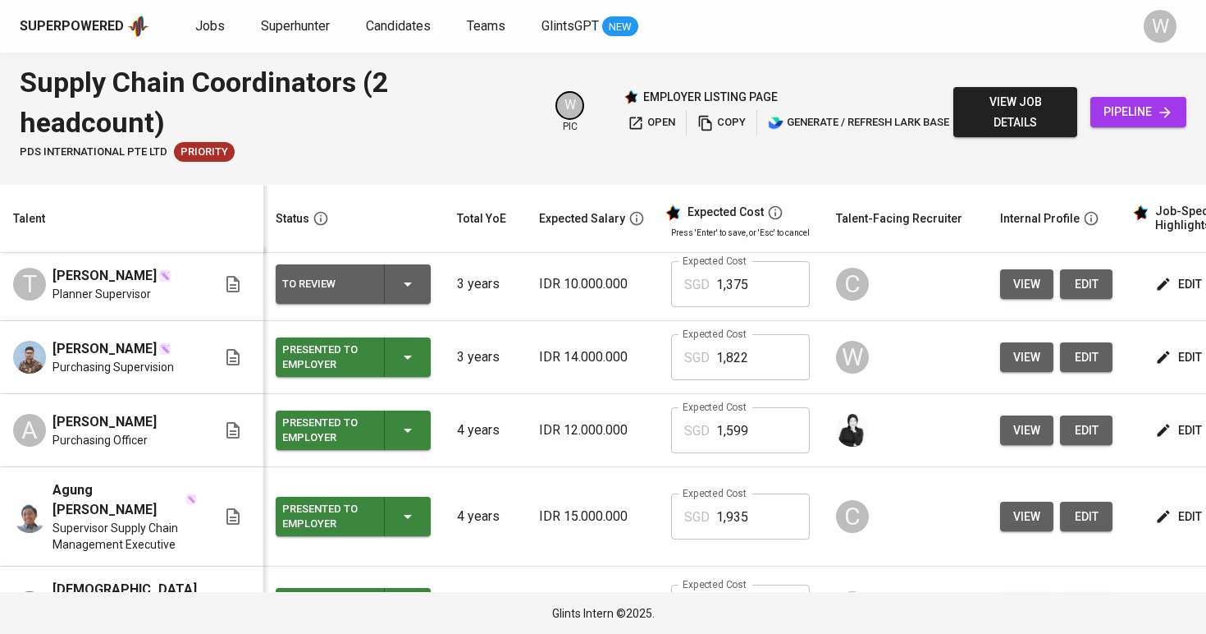
click at [1014, 358] on span "view" at bounding box center [1027, 357] width 27 height 21
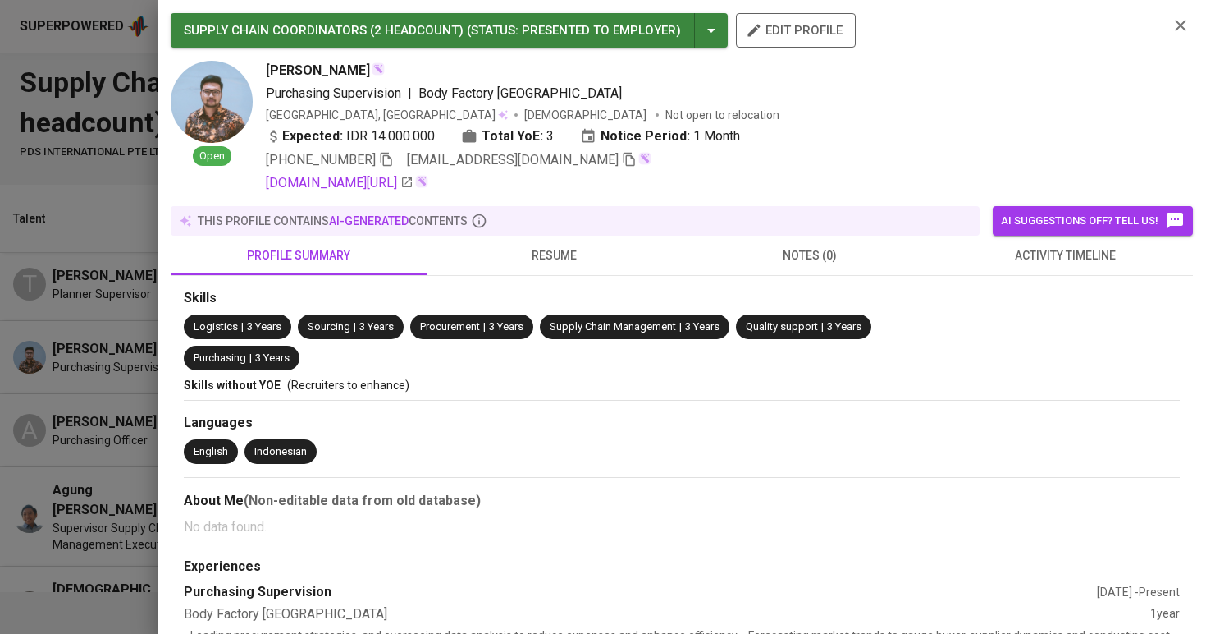
click at [624, 163] on icon "button" at bounding box center [629, 160] width 11 height 14
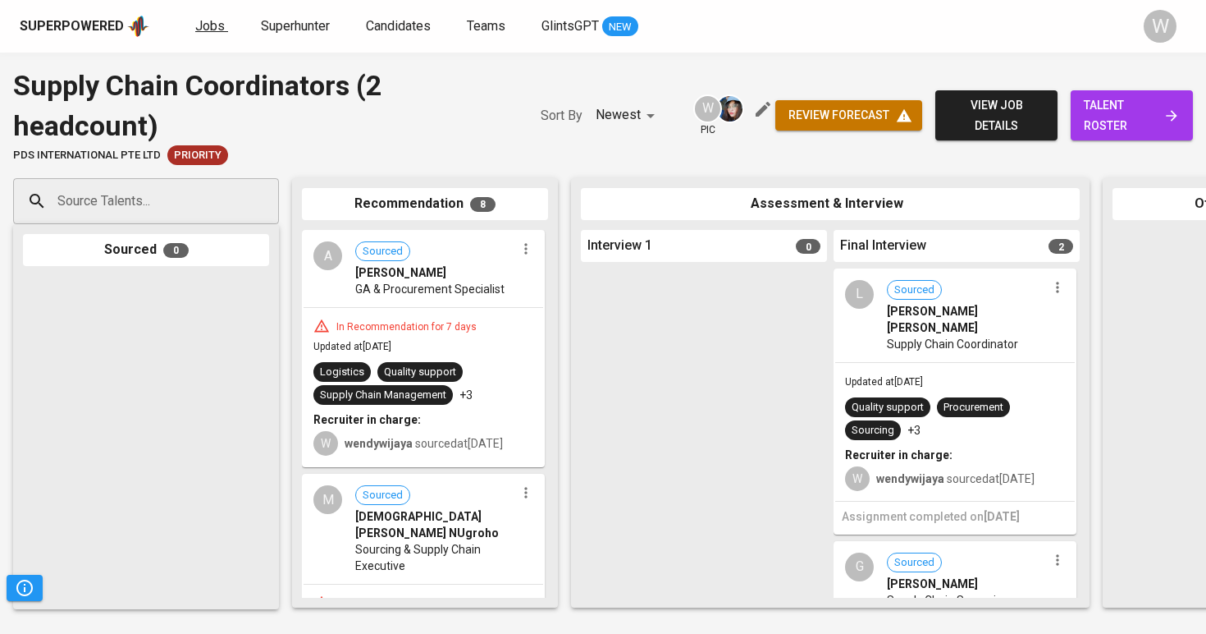
click at [208, 28] on span "Jobs" at bounding box center [210, 26] width 30 height 16
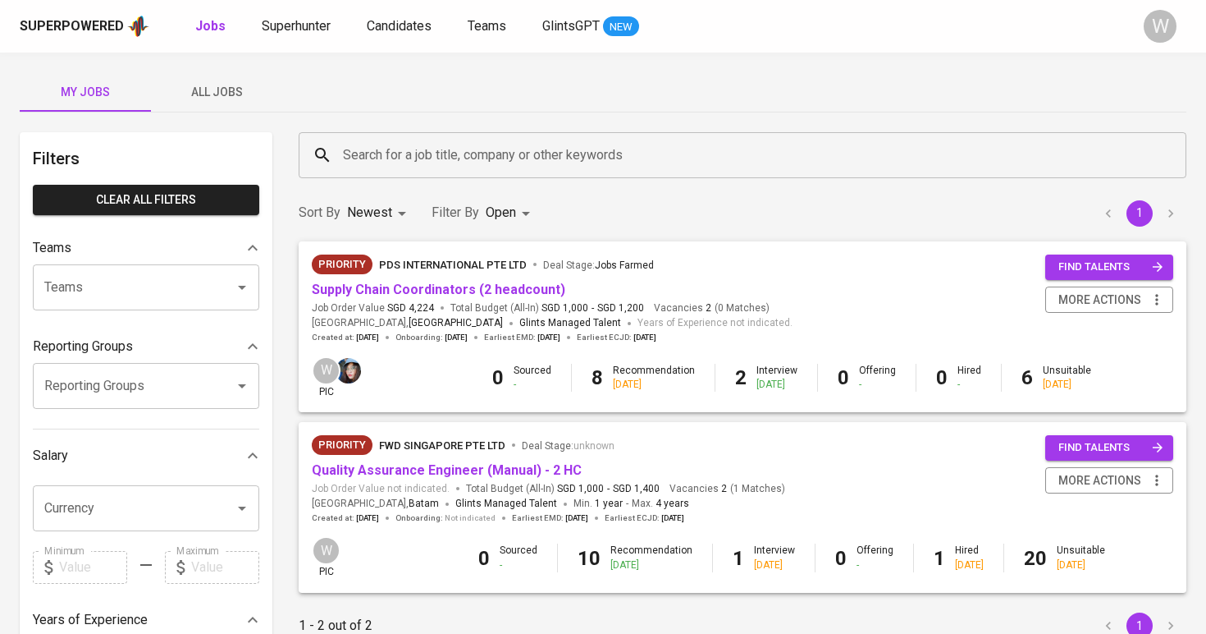
click at [250, 116] on div "My Jobs All Jobs Filters Clear All filters Teams Teams Teams Reporting Groups R…" at bounding box center [603, 565] width 1206 height 1025
click at [239, 103] on button "All Jobs" at bounding box center [216, 91] width 131 height 39
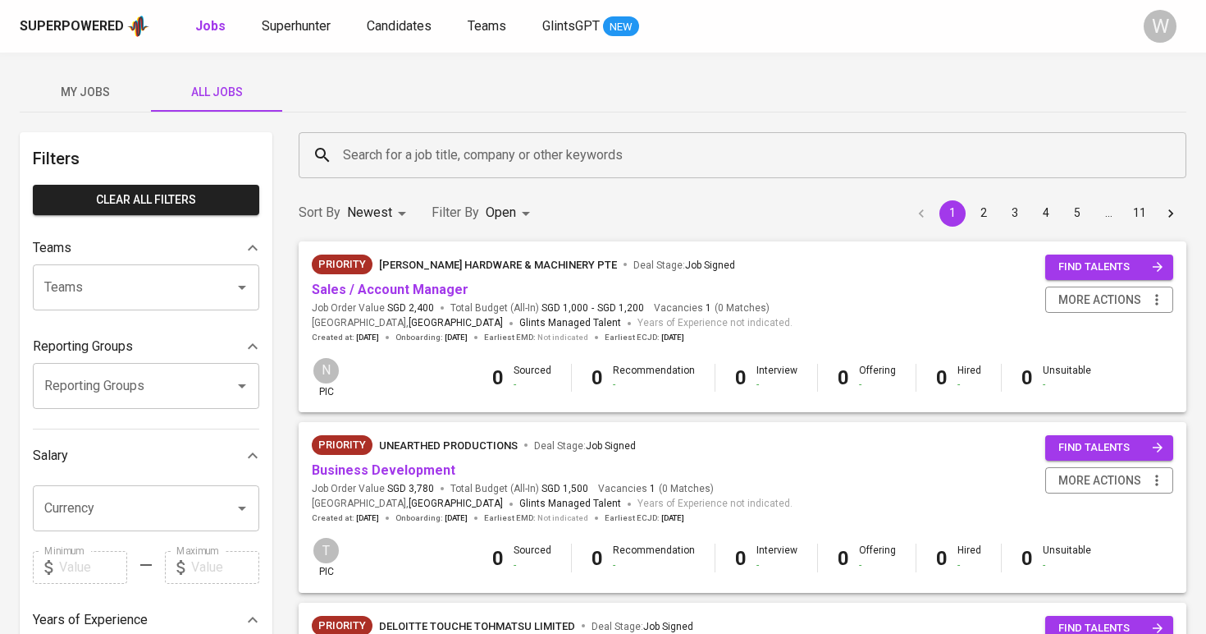
click at [384, 172] on div "Search for a job title, company or other keywords" at bounding box center [743, 155] width 888 height 46
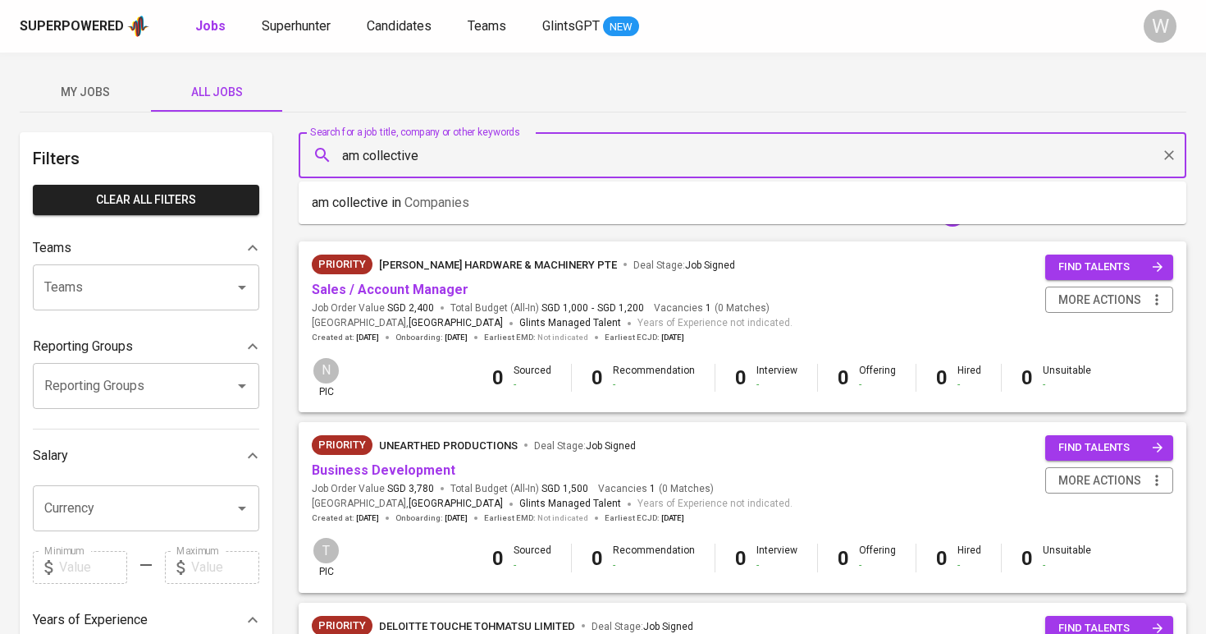
type input "am collective"
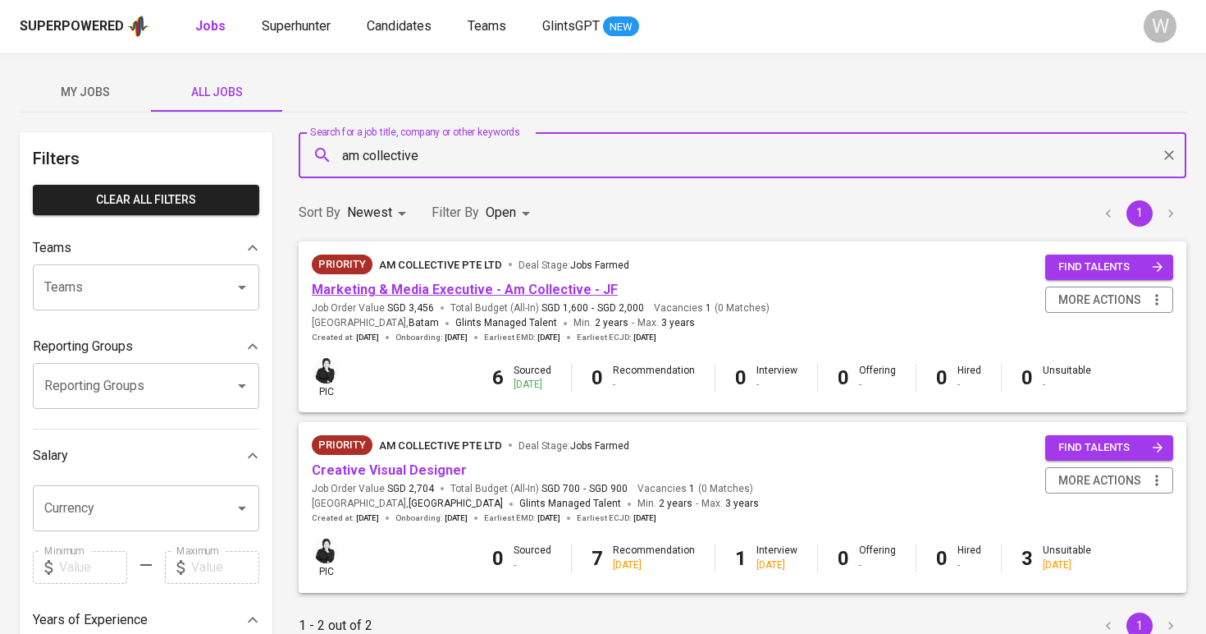
click at [437, 294] on link "Marketing & Media Executive - Am Collective - JF" at bounding box center [465, 289] width 306 height 16
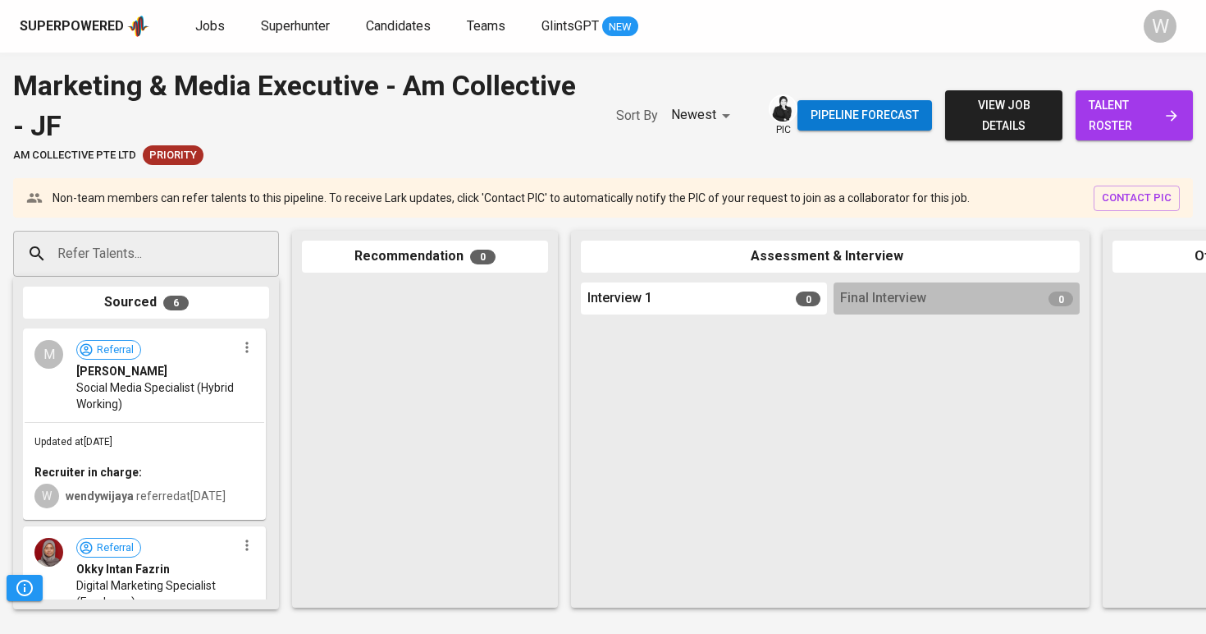
click at [1113, 112] on span "talent roster" at bounding box center [1134, 115] width 91 height 40
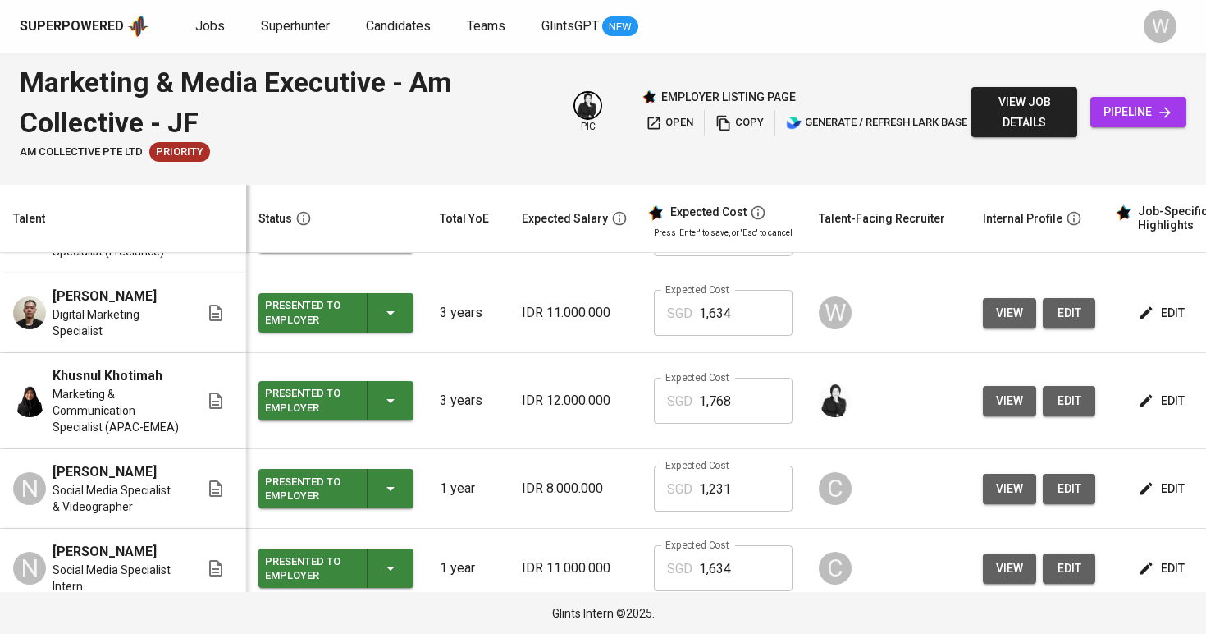
scroll to position [135, 1]
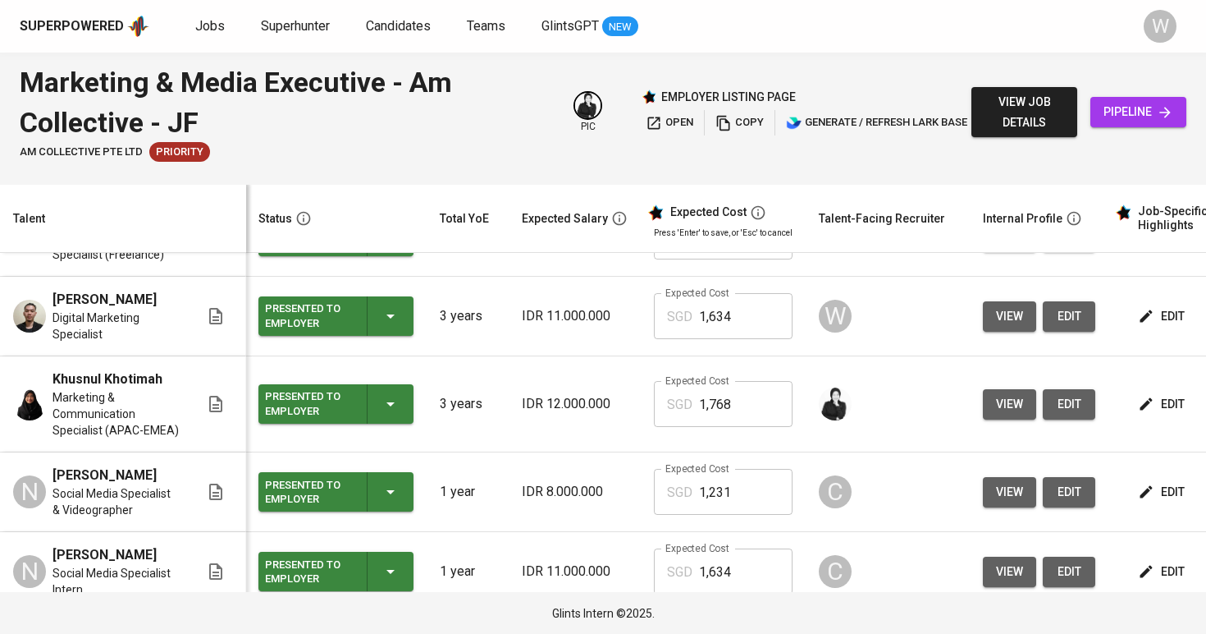
click at [1003, 313] on span "view" at bounding box center [1009, 316] width 27 height 21
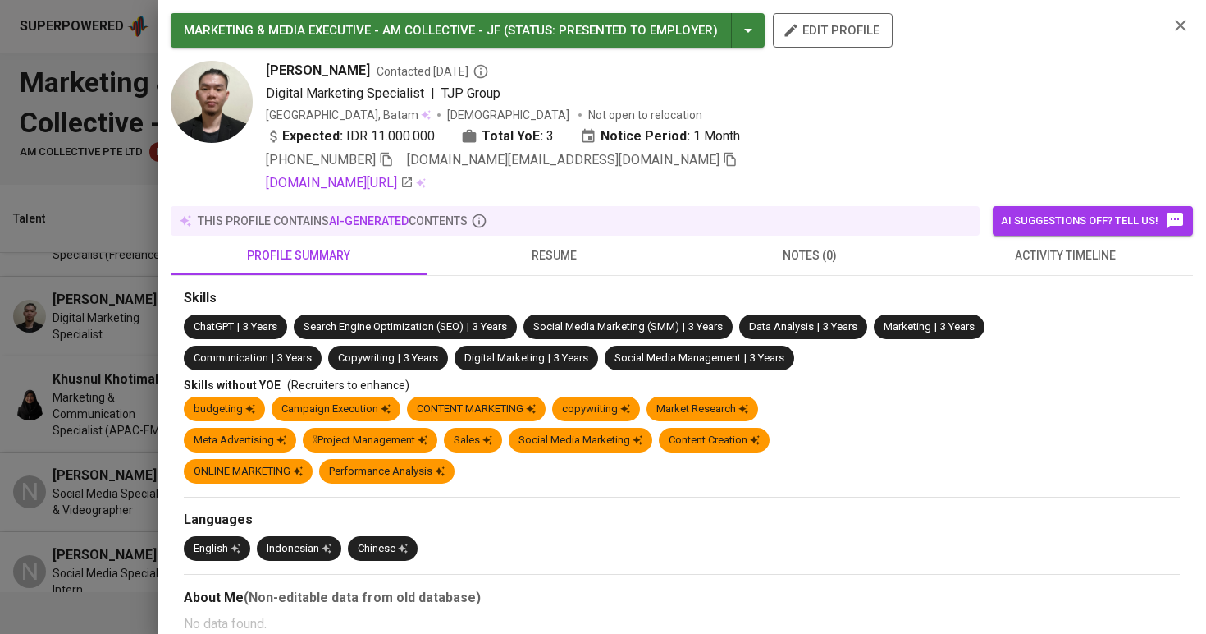
click at [723, 167] on span at bounding box center [730, 160] width 15 height 16
click at [723, 162] on icon "button" at bounding box center [730, 157] width 15 height 15
click at [355, 0] on div "MARKETING & MEDIA EXECUTIVE - AM COLLECTIVE - JF ( STATUS : Presented to Employ…" at bounding box center [682, 317] width 1049 height 634
click at [9, 336] on div at bounding box center [603, 317] width 1206 height 634
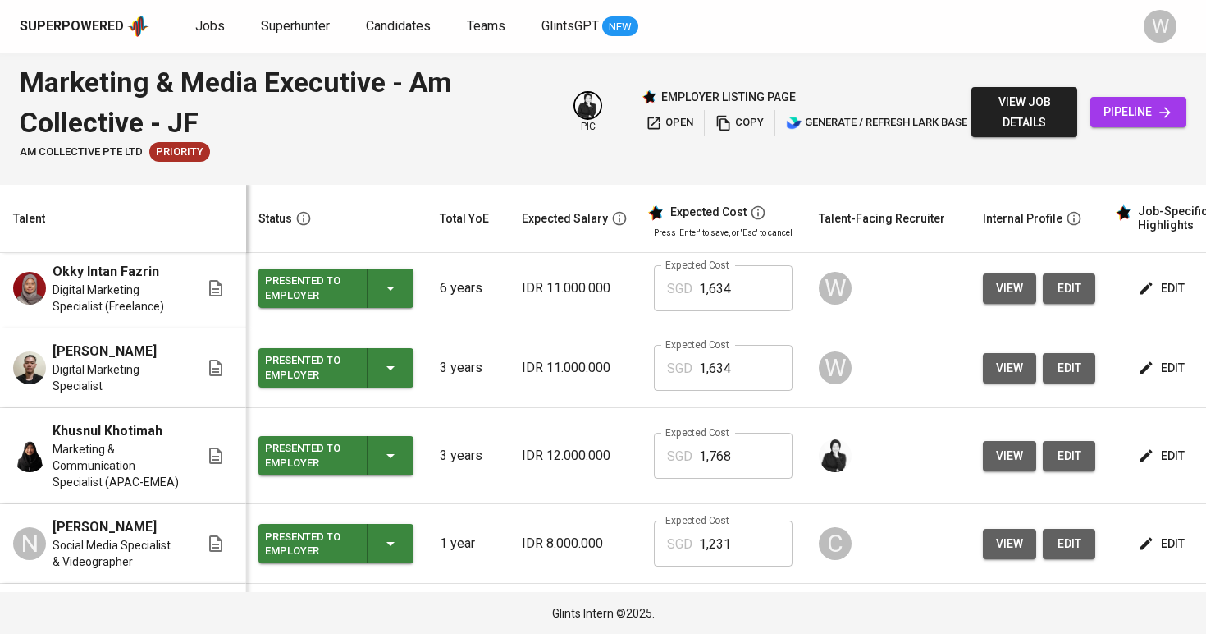
scroll to position [71, 1]
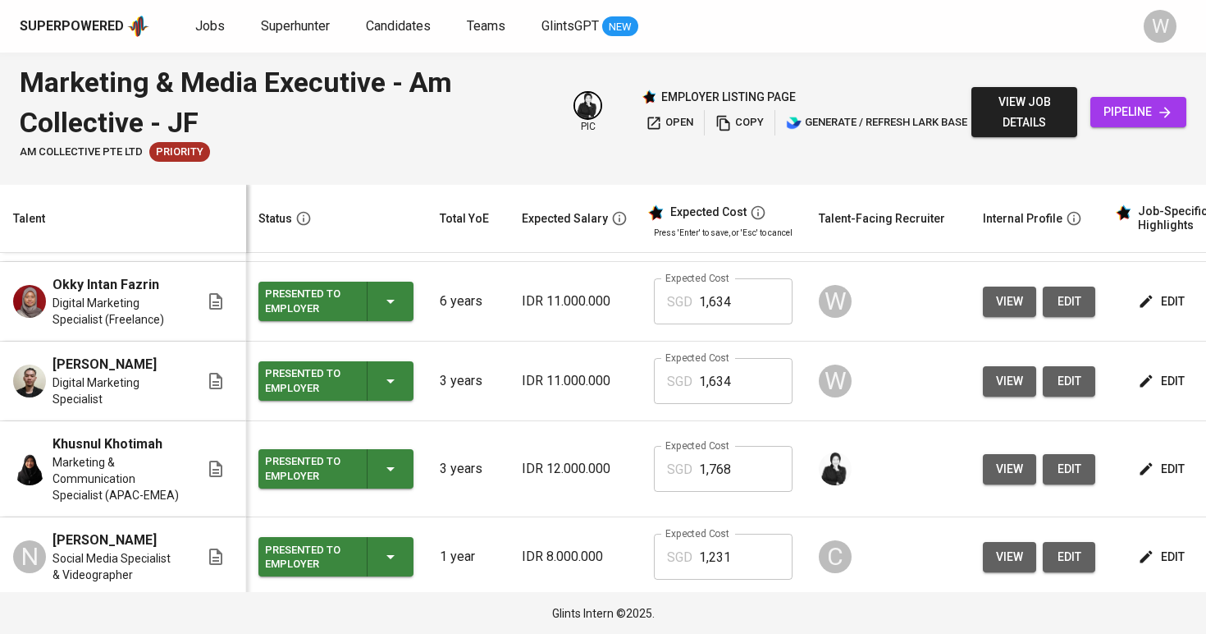
click at [1007, 299] on span "view" at bounding box center [1009, 301] width 27 height 21
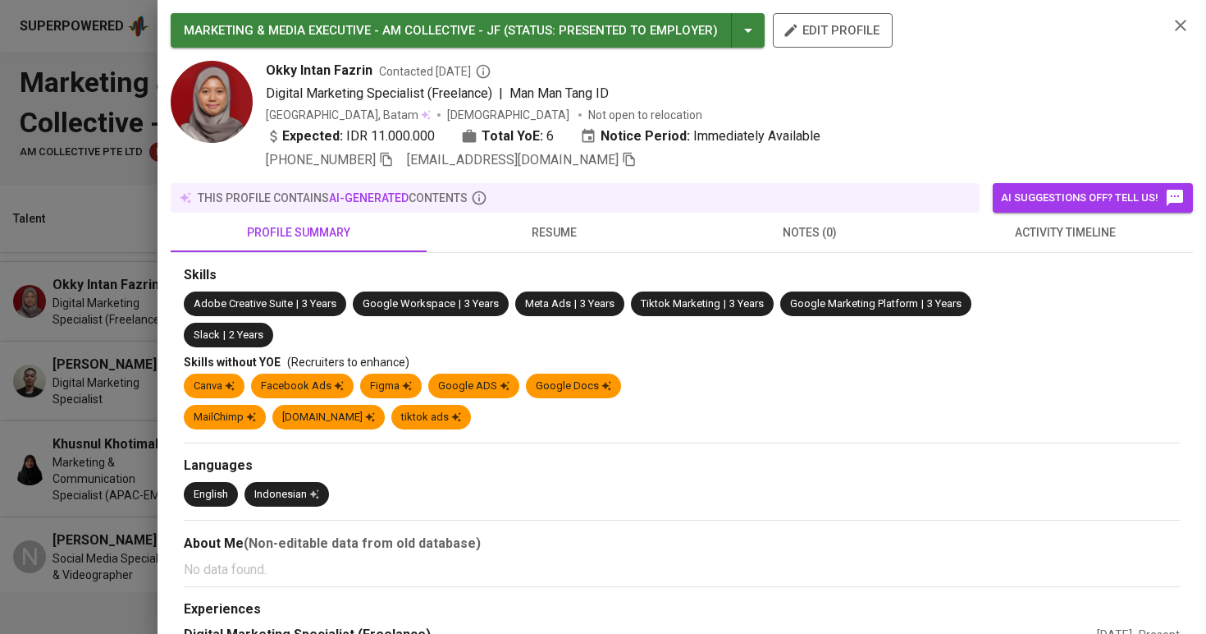
click at [622, 158] on icon "button" at bounding box center [629, 159] width 15 height 15
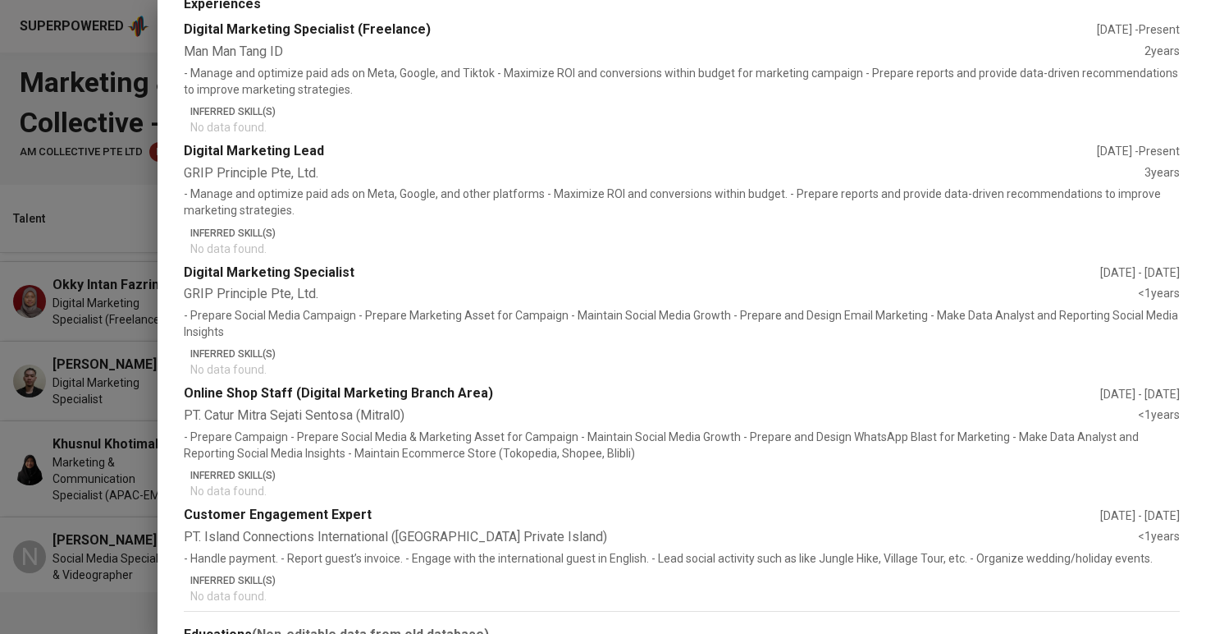
scroll to position [658, 0]
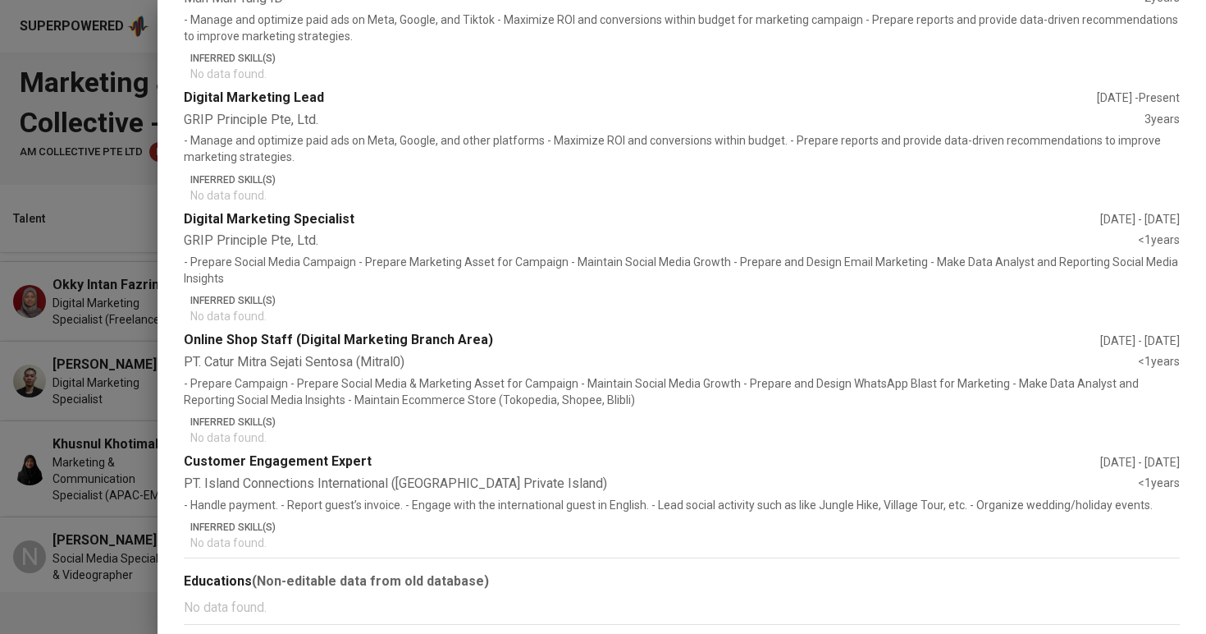
click at [117, 417] on div at bounding box center [603, 317] width 1206 height 634
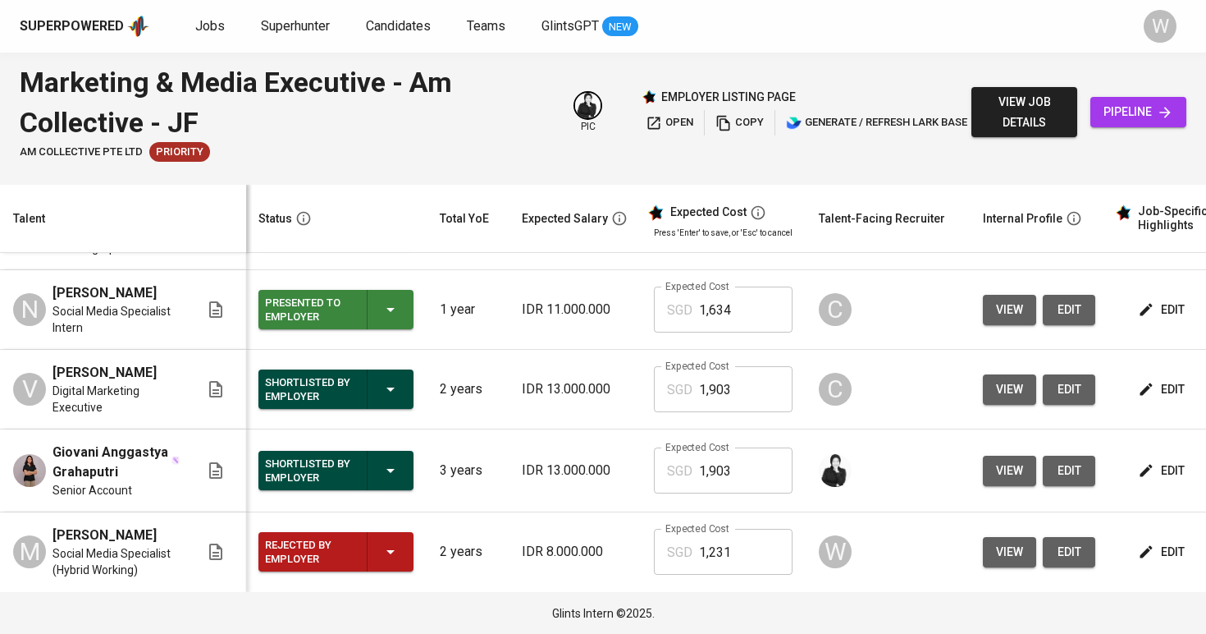
scroll to position [417, 1]
click at [998, 550] on span "view" at bounding box center [1009, 552] width 27 height 21
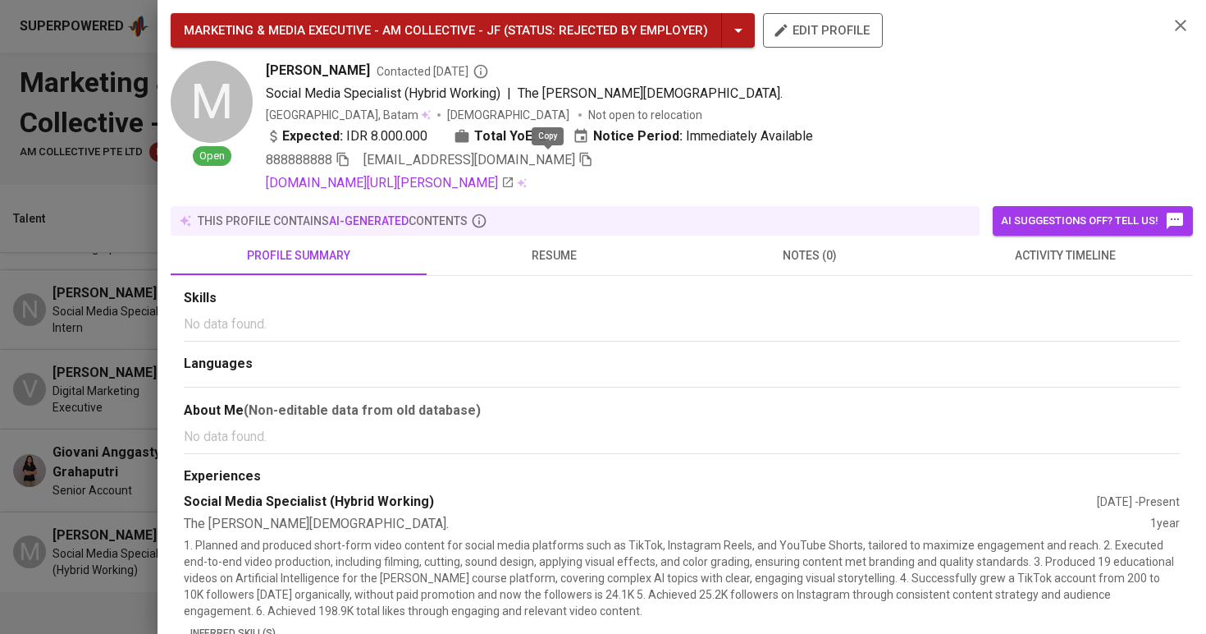
click at [580, 158] on icon "button" at bounding box center [585, 160] width 11 height 14
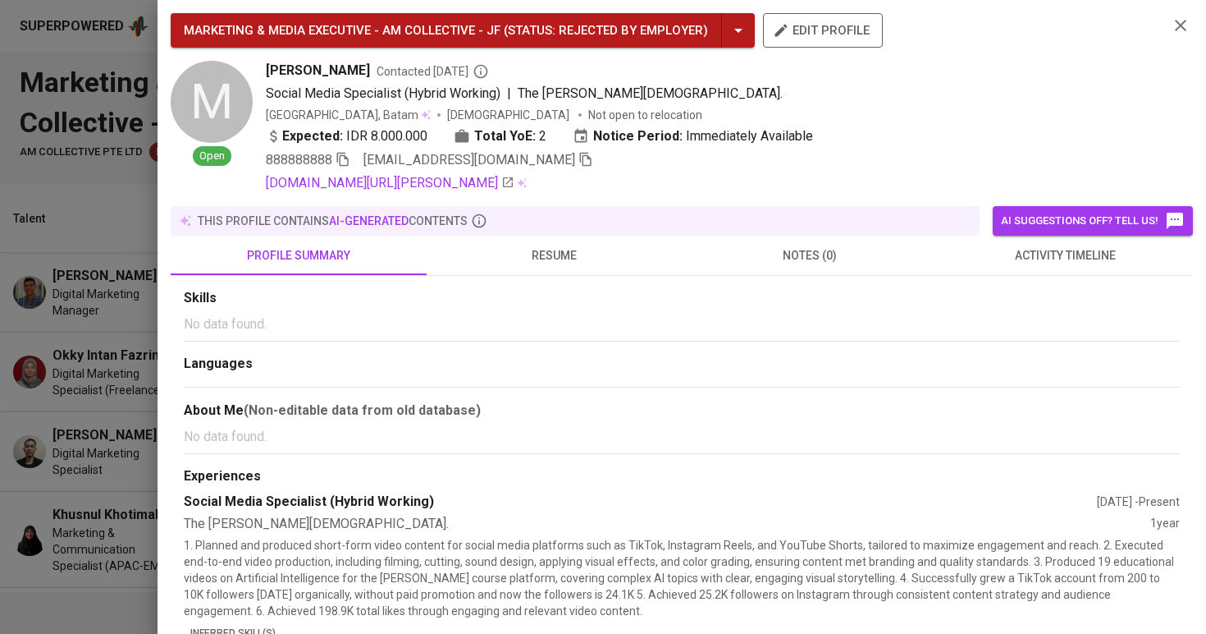
scroll to position [0, 1]
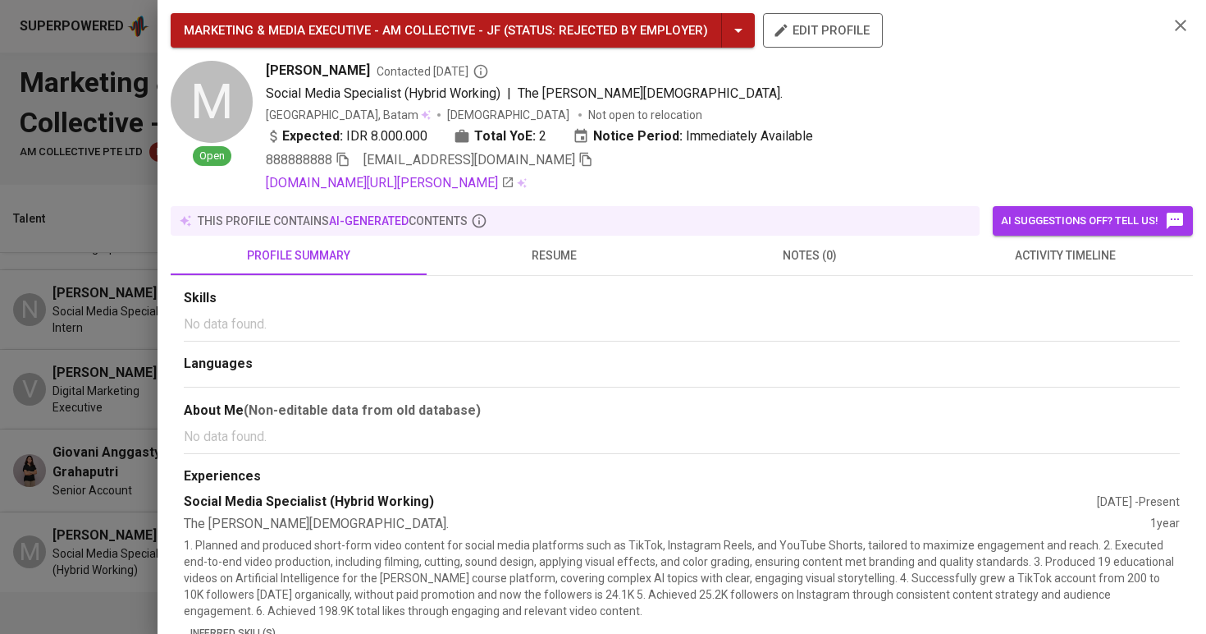
click at [129, 172] on div at bounding box center [603, 317] width 1206 height 634
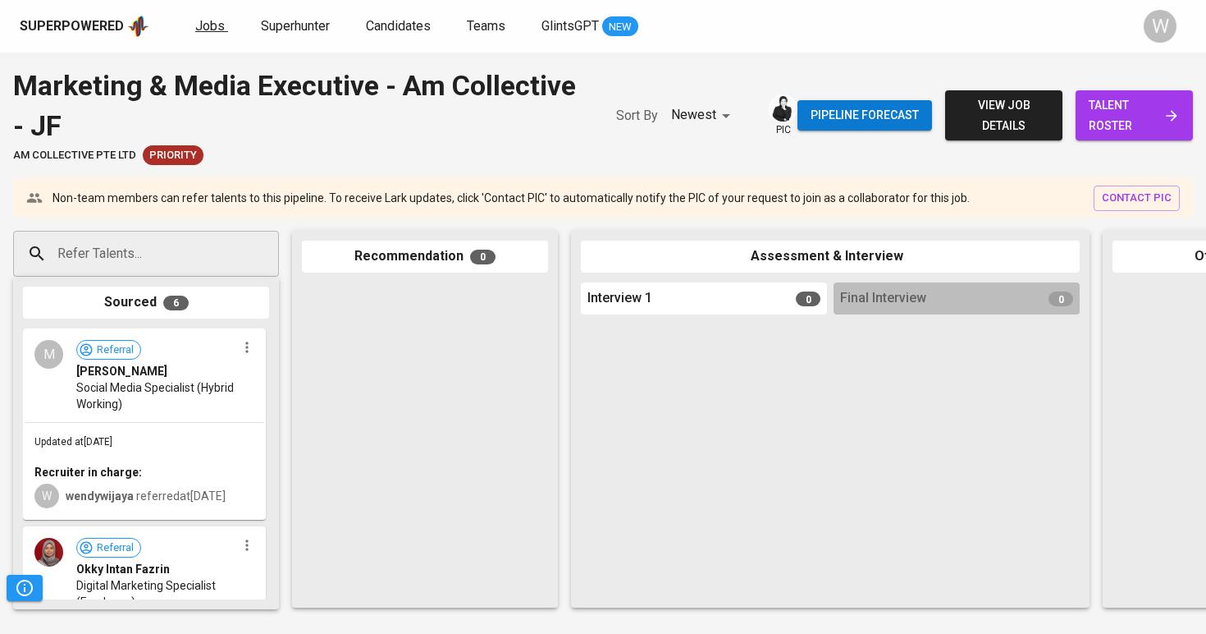
click at [212, 31] on span "Jobs" at bounding box center [210, 26] width 30 height 16
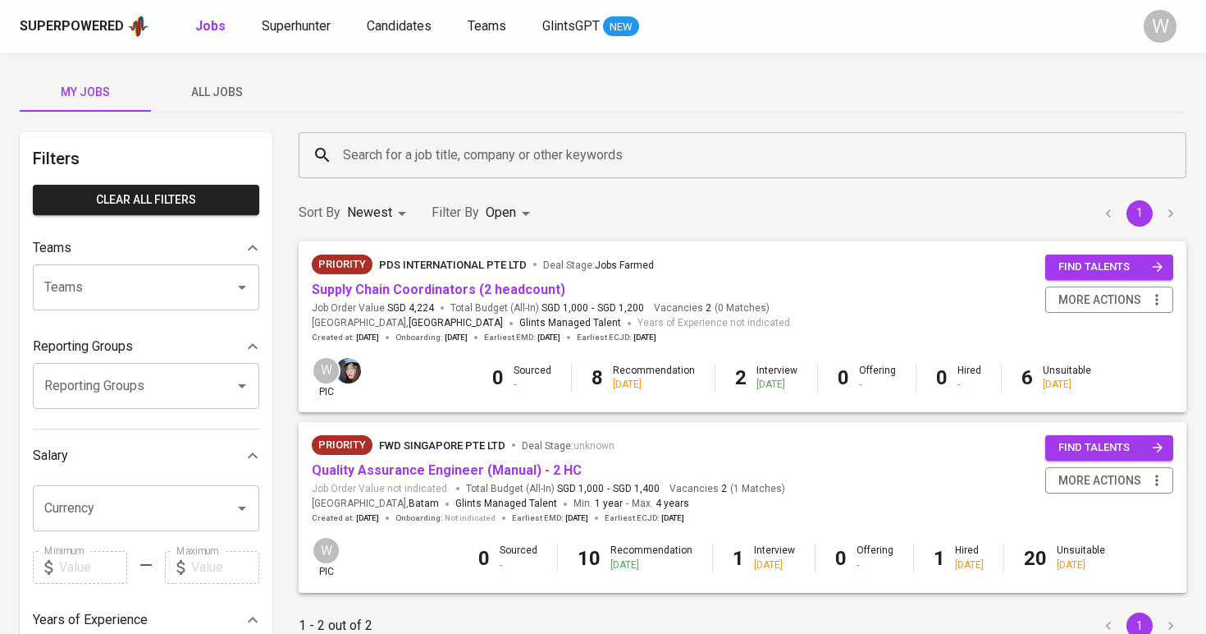
click at [247, 91] on span "All Jobs" at bounding box center [217, 92] width 112 height 21
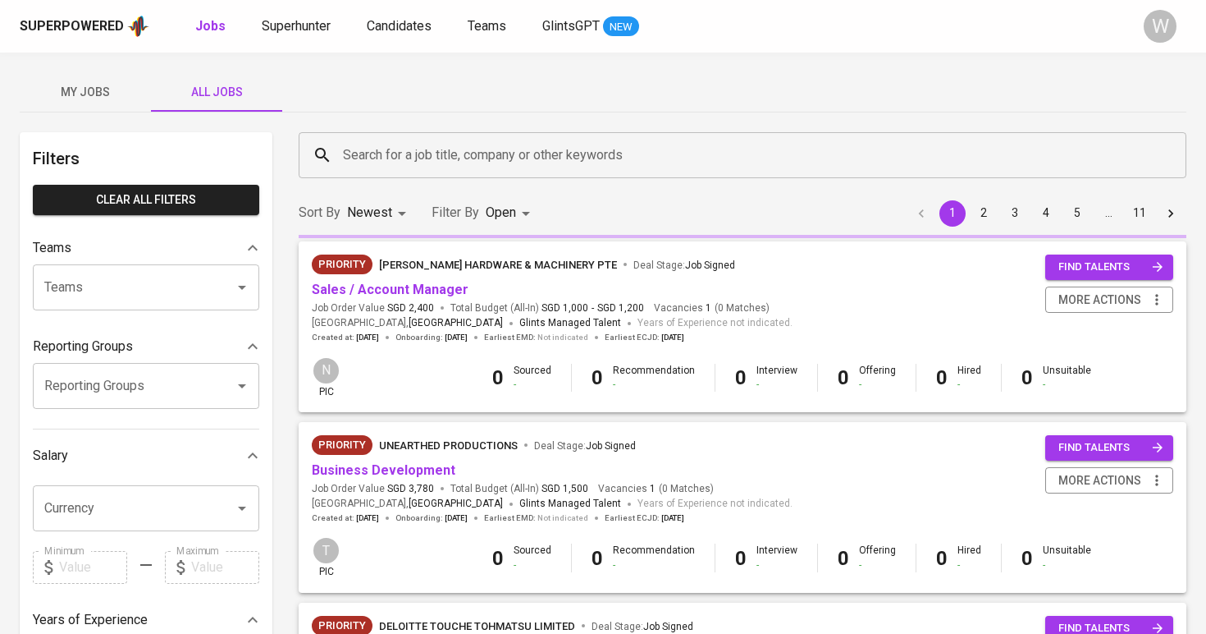
click at [364, 144] on input "Search for a job title, company or other keywords" at bounding box center [747, 155] width 816 height 31
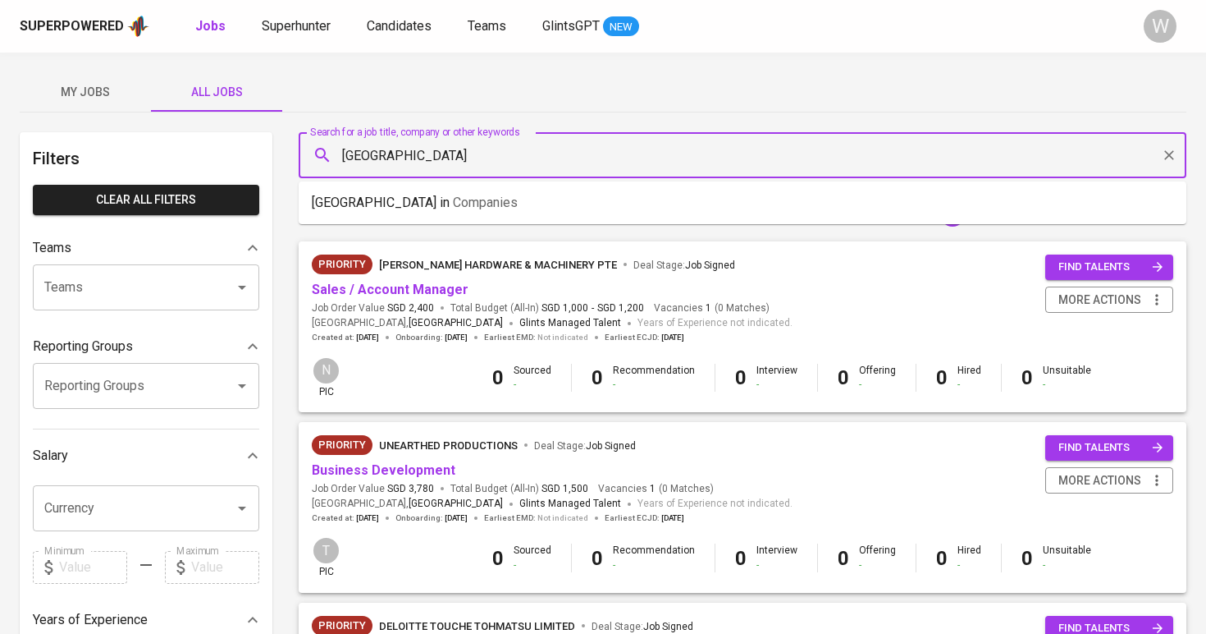
type input "[GEOGRAPHIC_DATA]"
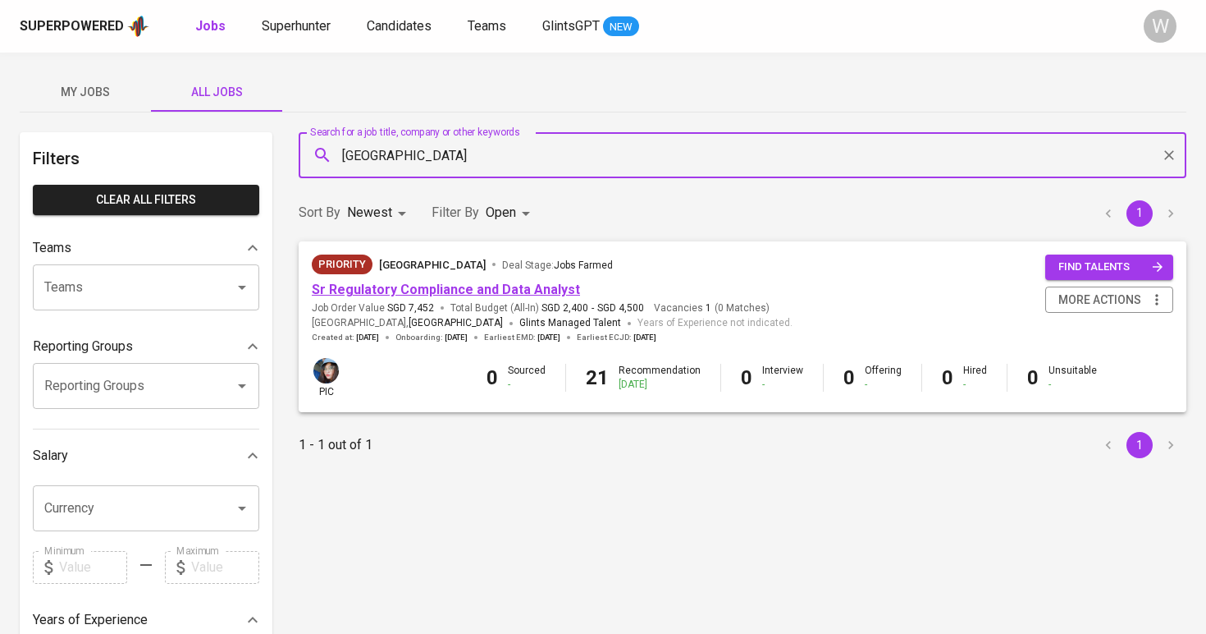
click at [394, 293] on link "Sr Regulatory Compliance and Data Analyst" at bounding box center [446, 289] width 268 height 16
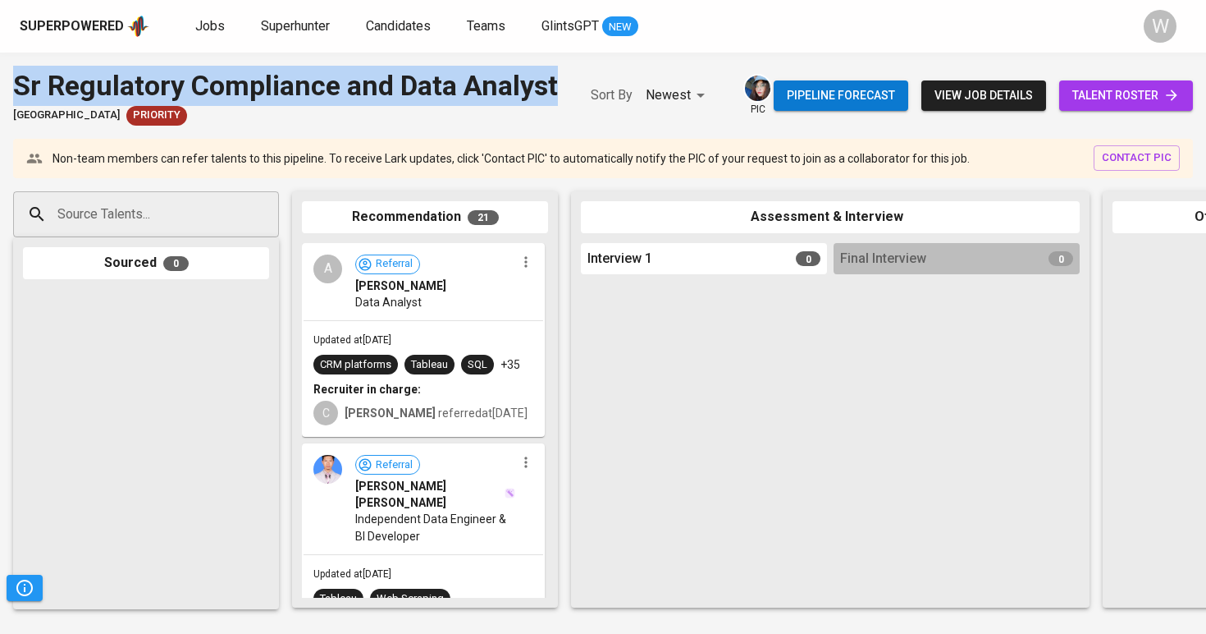
drag, startPoint x: 112, startPoint y: 130, endPoint x: 0, endPoint y: 80, distance: 122.3
click at [0, 80] on div "Sr Regulatory Compliance and Data Analyst Stamford American International Schoo…" at bounding box center [603, 96] width 1206 height 60
copy div "Sr Regulatory Compliance and Data Analyst"
click at [656, 465] on div at bounding box center [704, 439] width 246 height 317
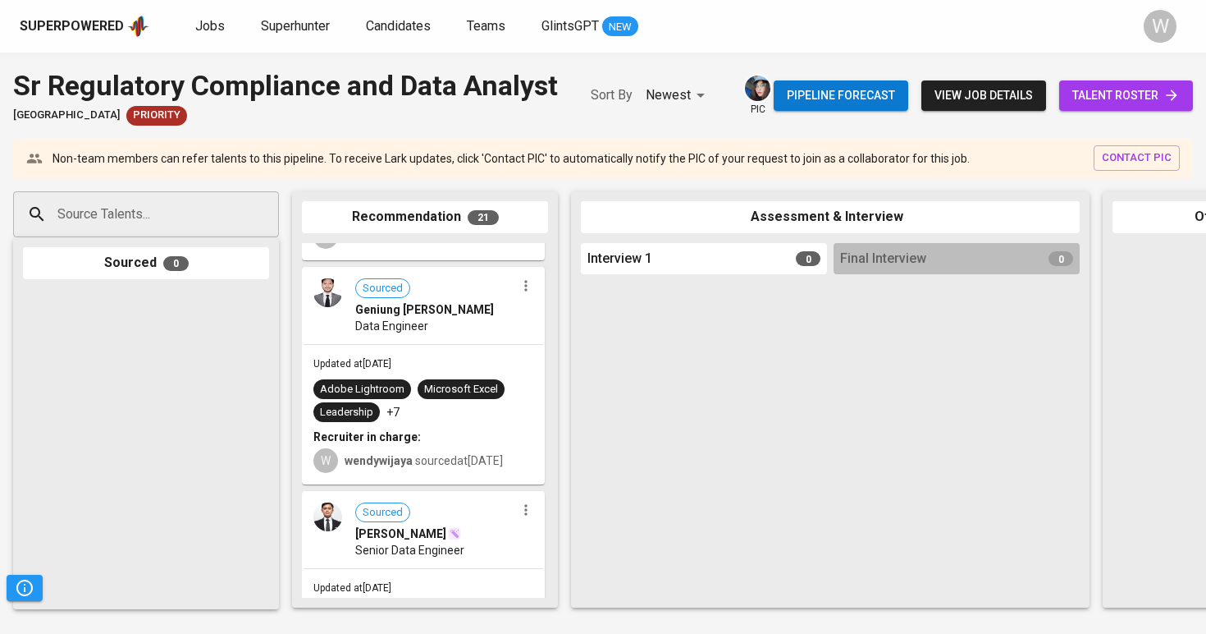
scroll to position [437, 0]
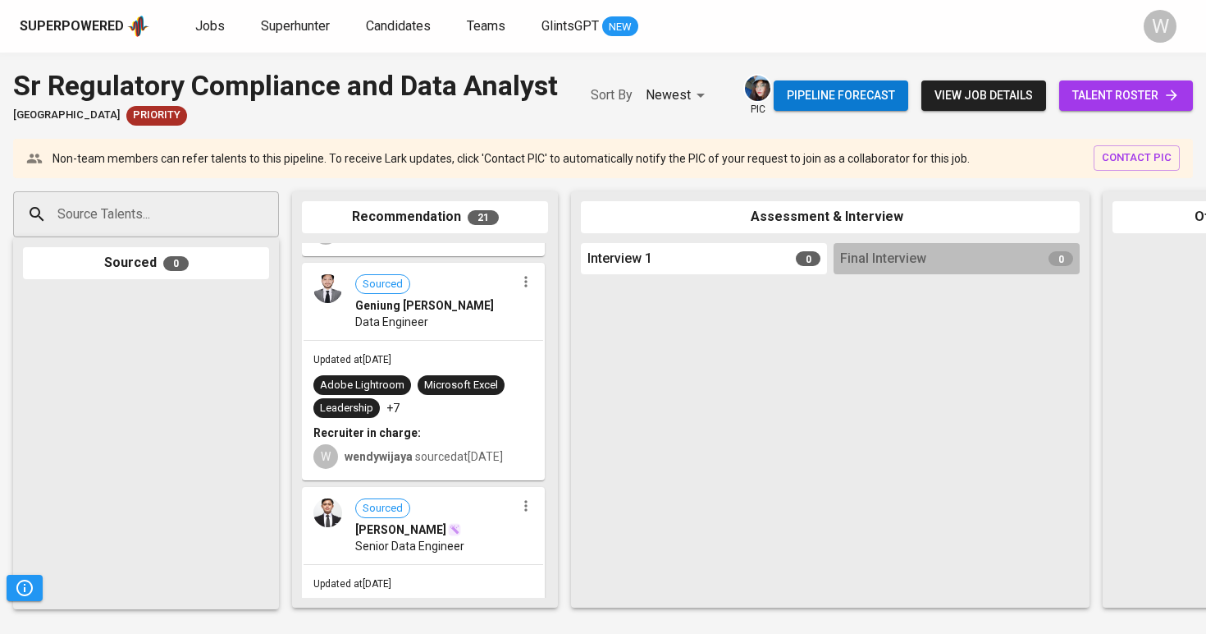
click at [466, 392] on div "Updated at Aug 30, 2025 Adobe Lightroom Microsoft Excel Leadership +7 Recruiter…" at bounding box center [424, 410] width 240 height 138
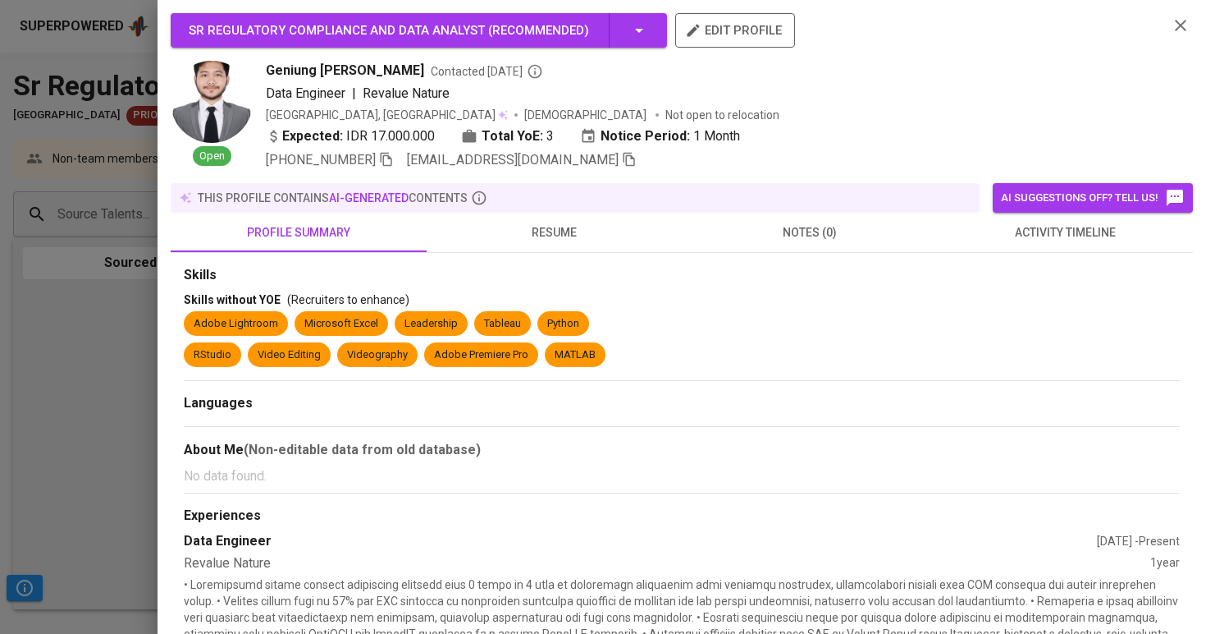
click at [624, 162] on icon "button" at bounding box center [629, 160] width 11 height 14
click at [56, 219] on div at bounding box center [603, 317] width 1206 height 634
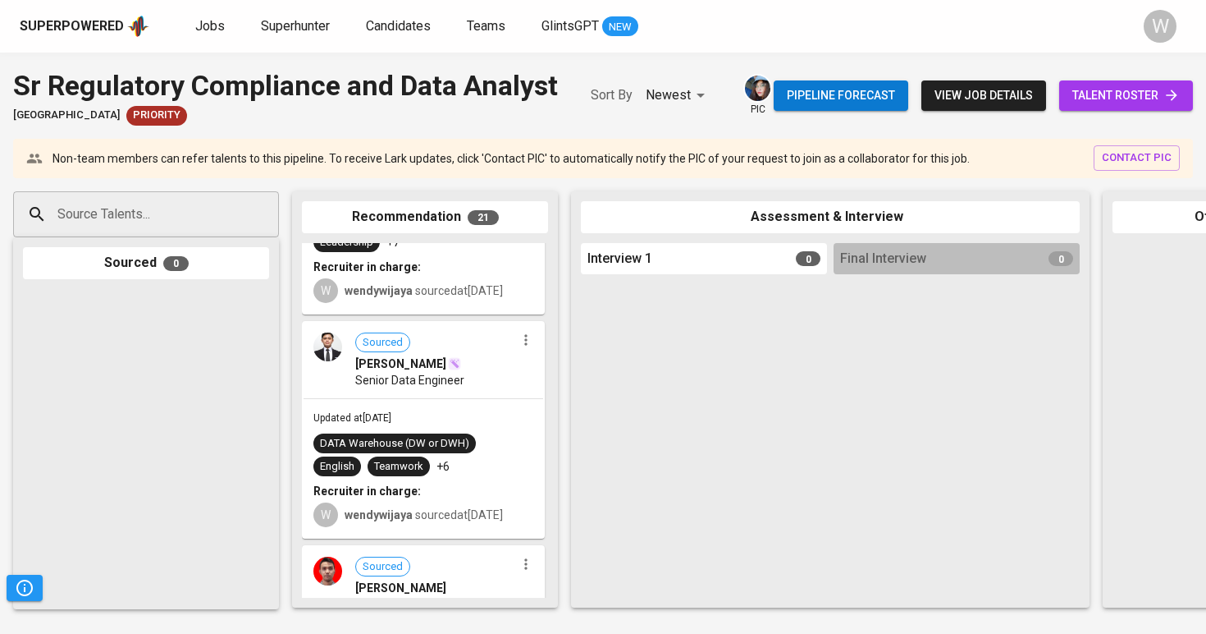
scroll to position [618, 0]
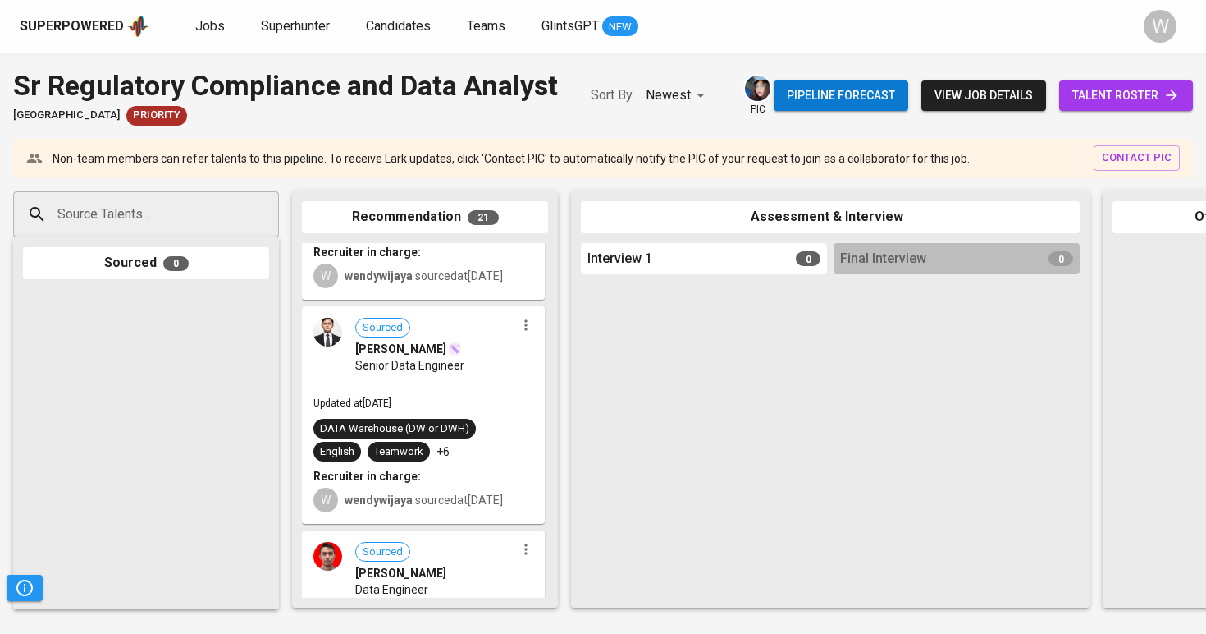
click at [395, 383] on div "Sourced Ghulam Azka Senior Data Engineer" at bounding box center [424, 346] width 240 height 76
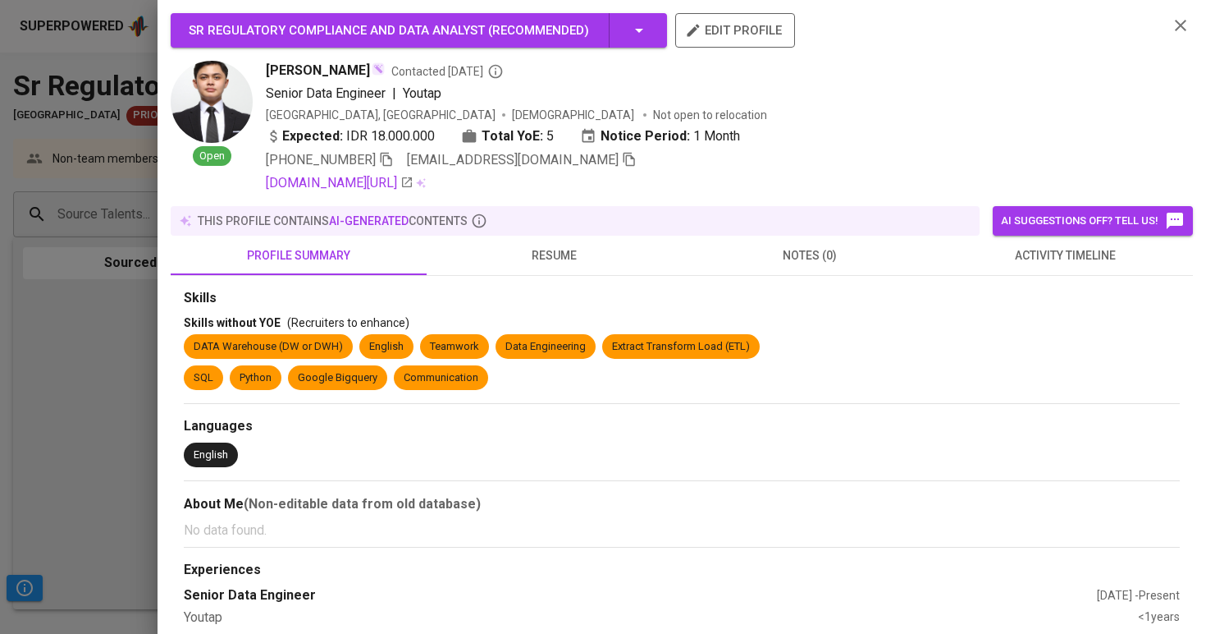
click at [624, 155] on icon "button" at bounding box center [629, 160] width 11 height 14
click at [8, 434] on div at bounding box center [603, 317] width 1206 height 634
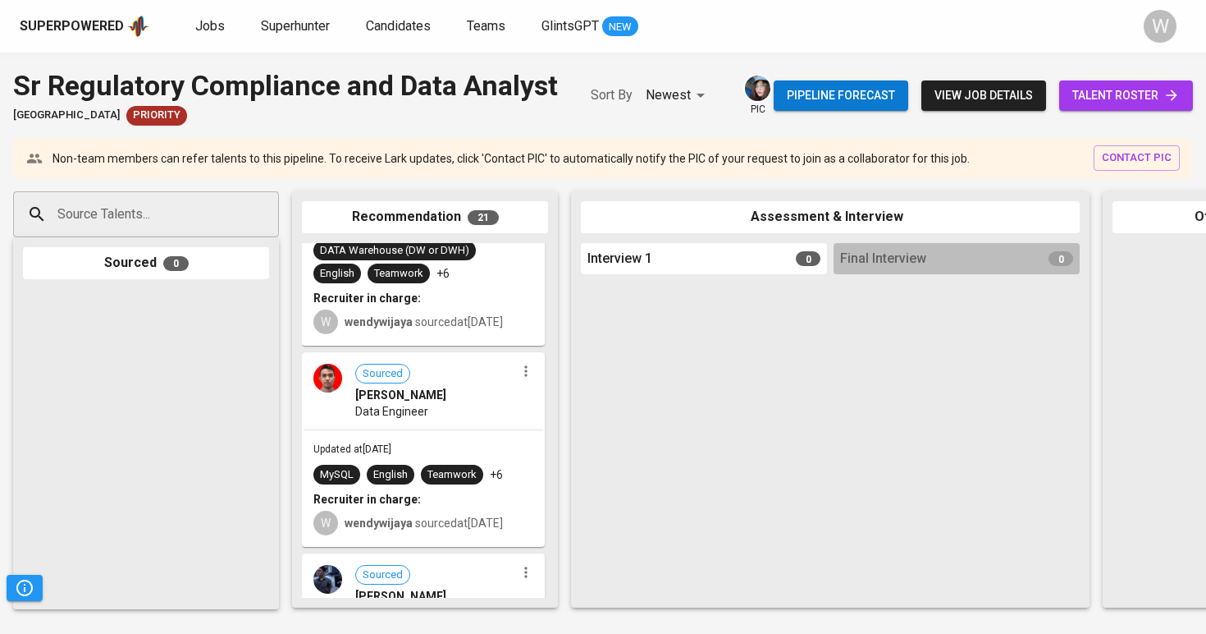
scroll to position [799, 0]
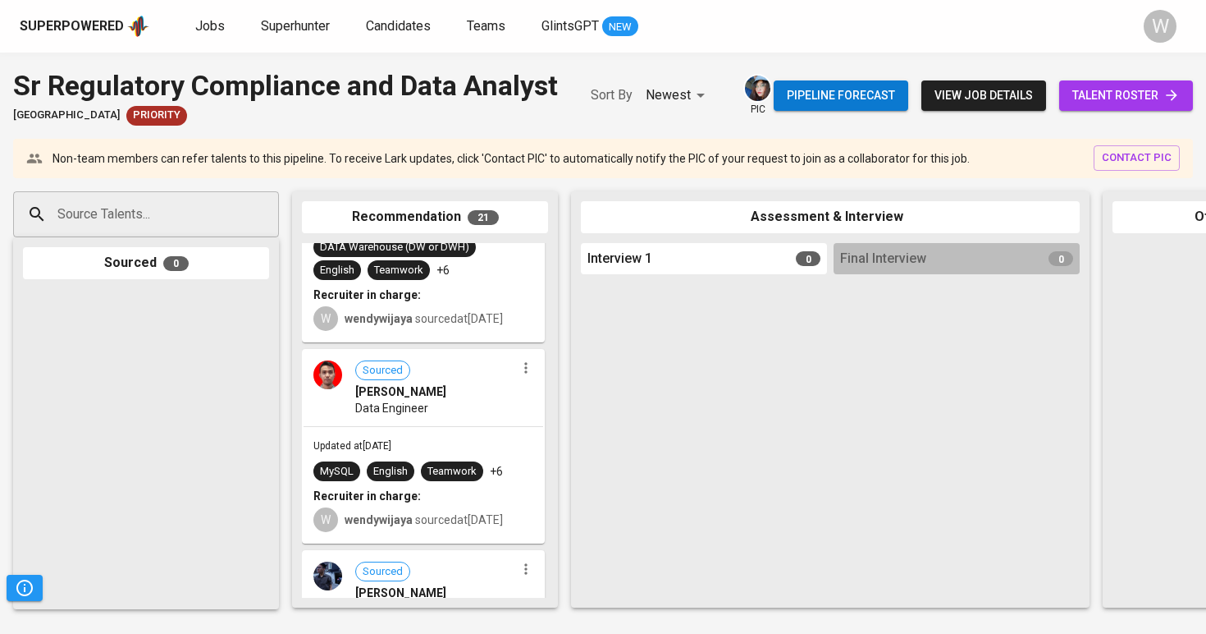
click at [467, 400] on div "Adam Aditama" at bounding box center [435, 391] width 160 height 16
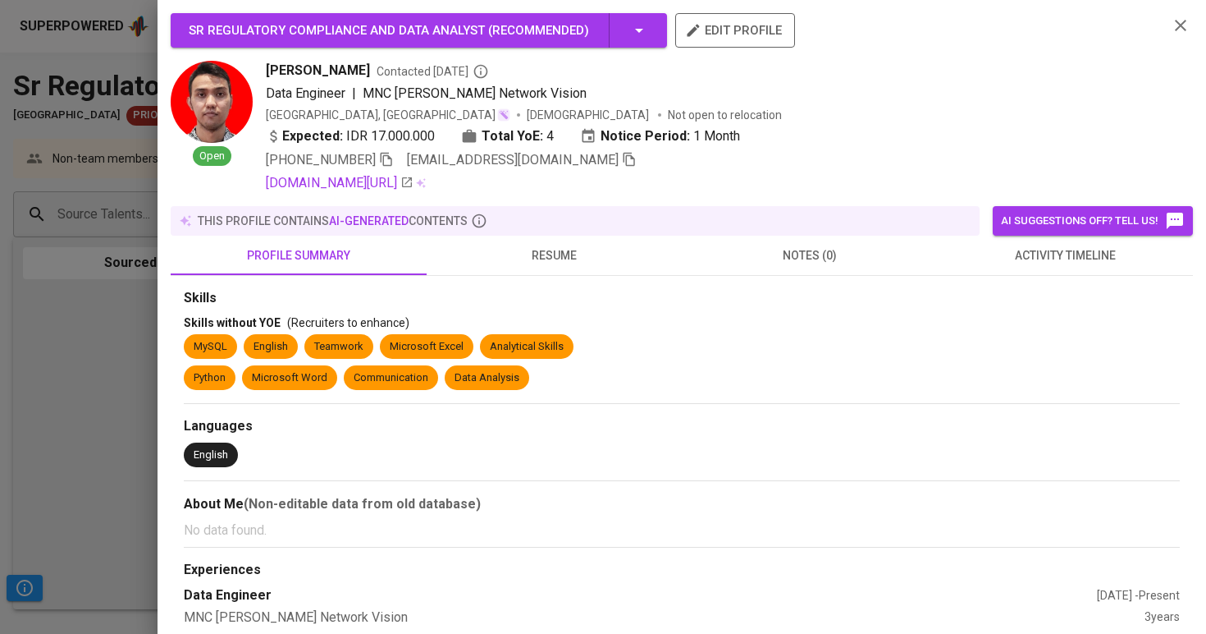
click at [622, 154] on icon "button" at bounding box center [629, 159] width 15 height 15
click at [13, 255] on div at bounding box center [603, 317] width 1206 height 634
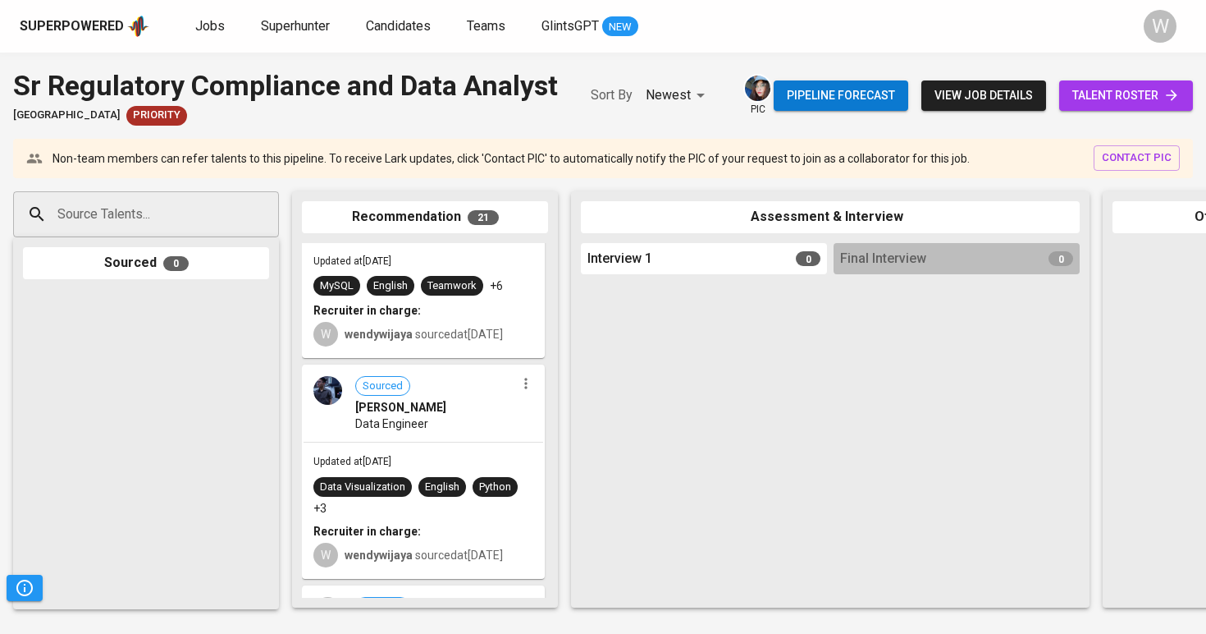
scroll to position [1042, 0]
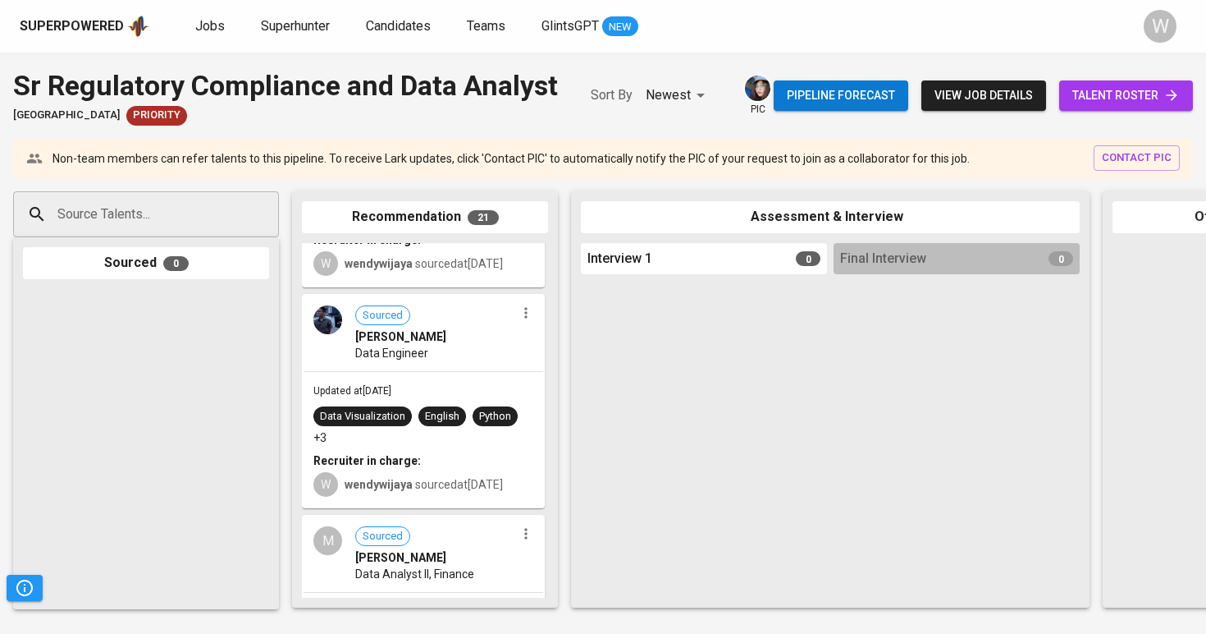
click at [473, 430] on div "Updated at Aug 30, 2025 Data Visualization English Python +3 Recruiter in charg…" at bounding box center [424, 439] width 240 height 135
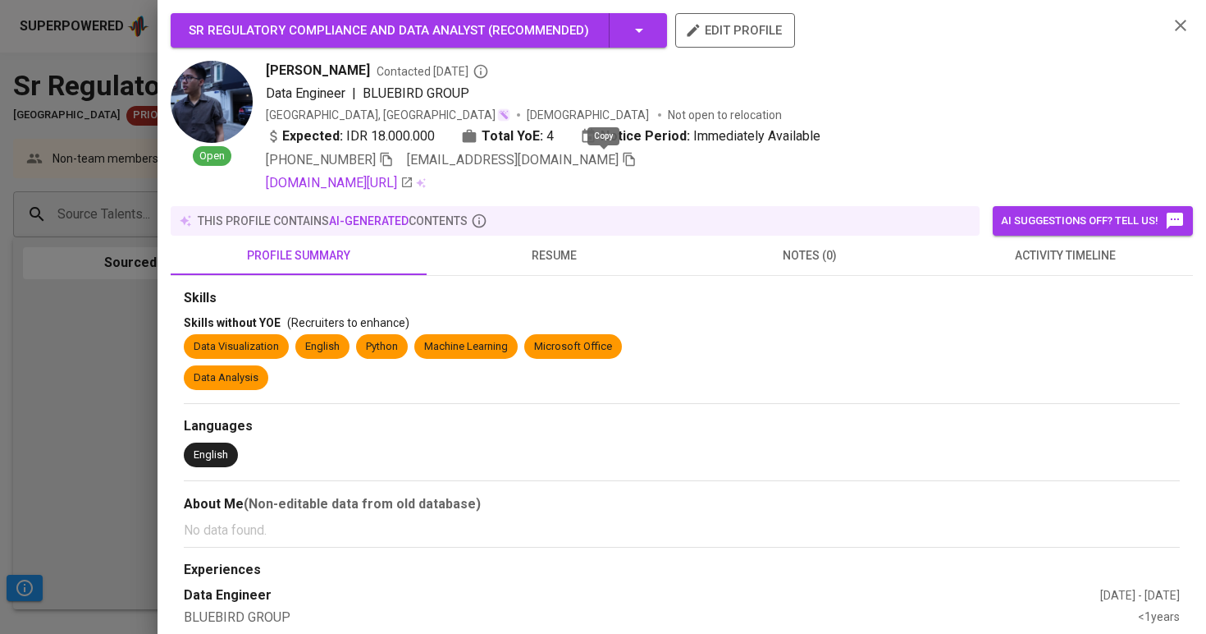
click at [622, 162] on icon "button" at bounding box center [629, 159] width 15 height 15
click at [155, 332] on div at bounding box center [603, 317] width 1206 height 634
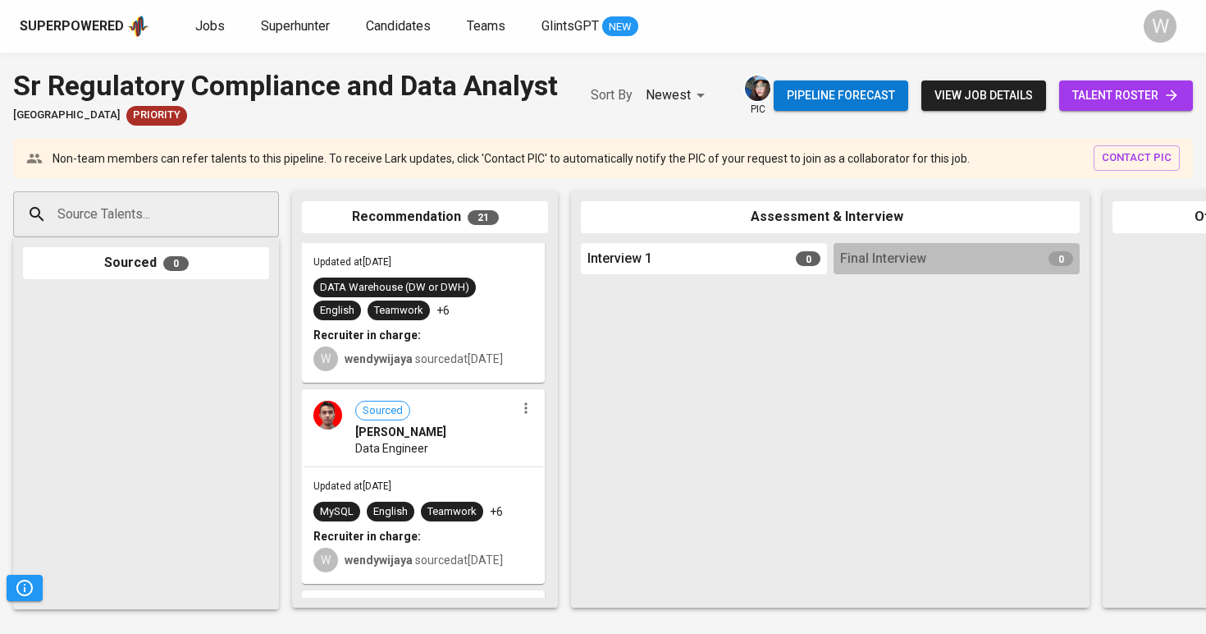
scroll to position [734, 0]
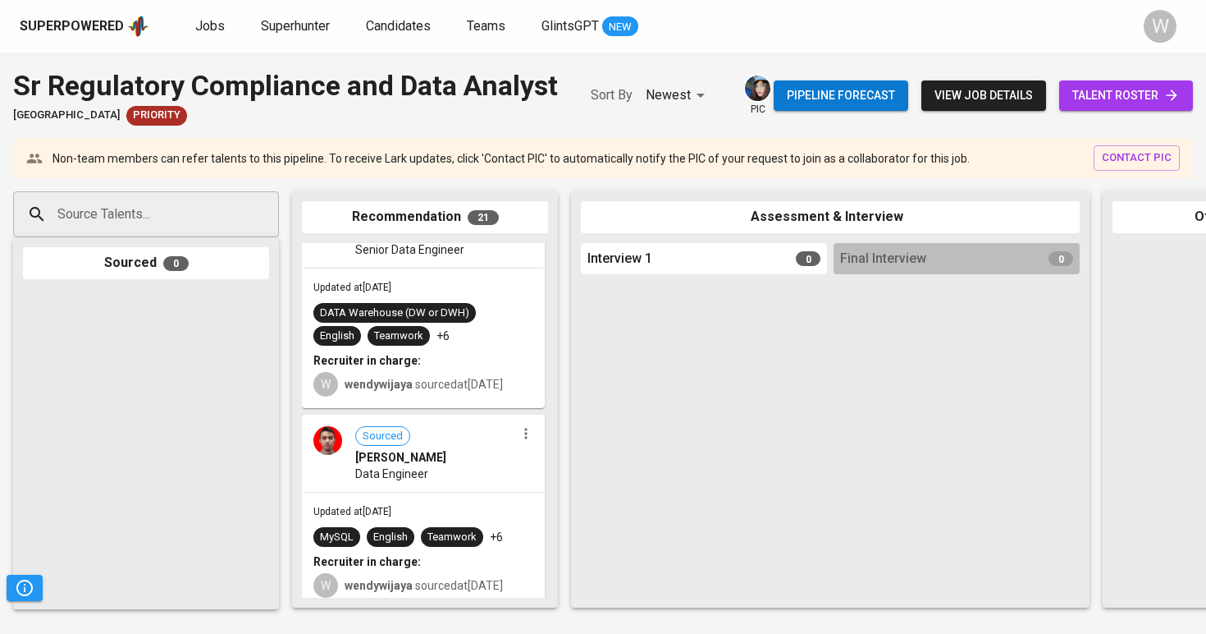
drag, startPoint x: 254, startPoint y: 156, endPoint x: 12, endPoint y: 158, distance: 242.1
click at [12, 126] on div "Sr Regulatory Compliance and Data Analyst Stamford American International Schoo…" at bounding box center [603, 96] width 1206 height 60
copy span "Stamford American International School"
click at [215, 19] on span "Jobs" at bounding box center [210, 26] width 30 height 16
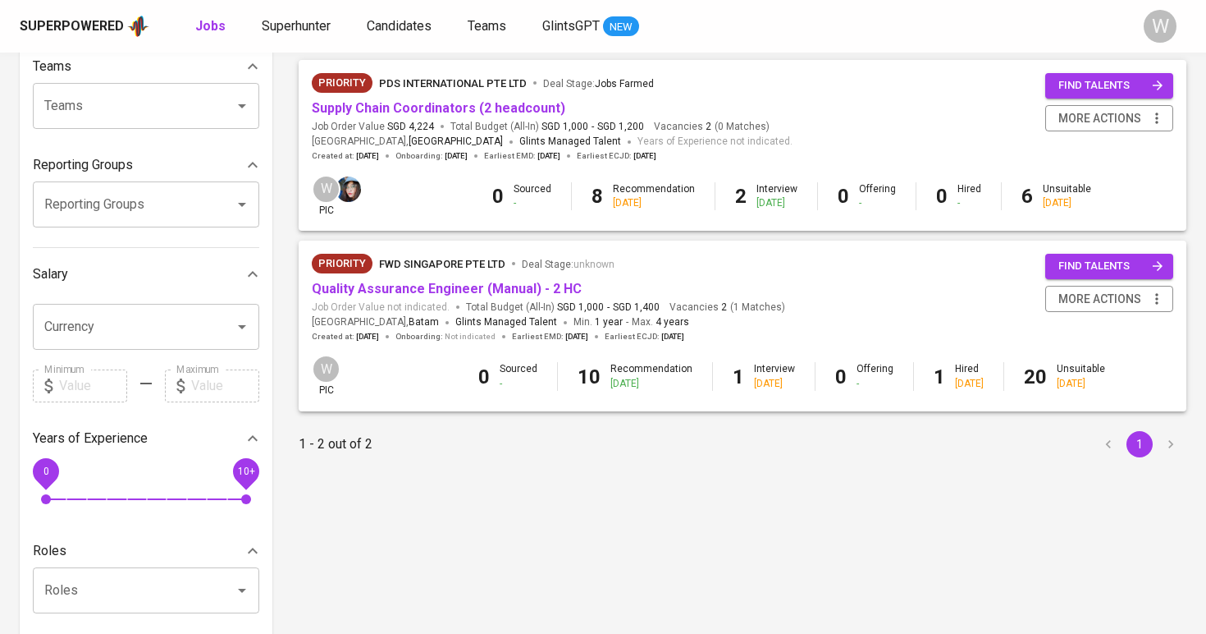
scroll to position [182, 0]
click at [442, 292] on link "Quality Assurance Engineer (Manual) - 2 HC" at bounding box center [447, 288] width 270 height 16
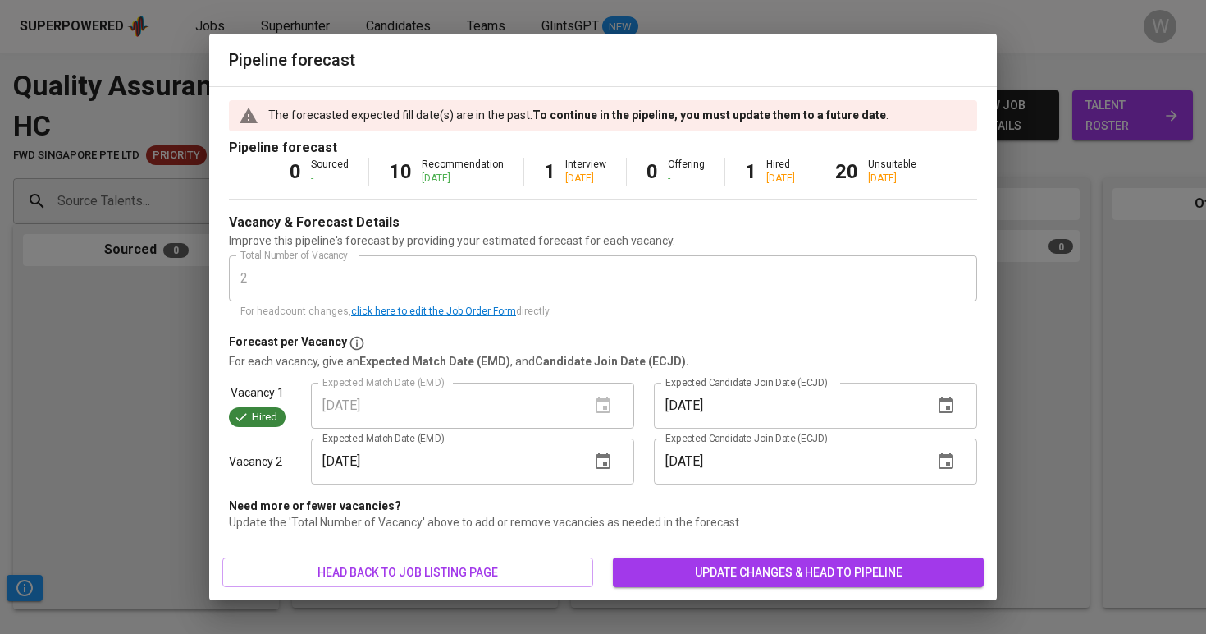
click at [672, 565] on span "update changes & head to pipeline" at bounding box center [798, 572] width 345 height 21
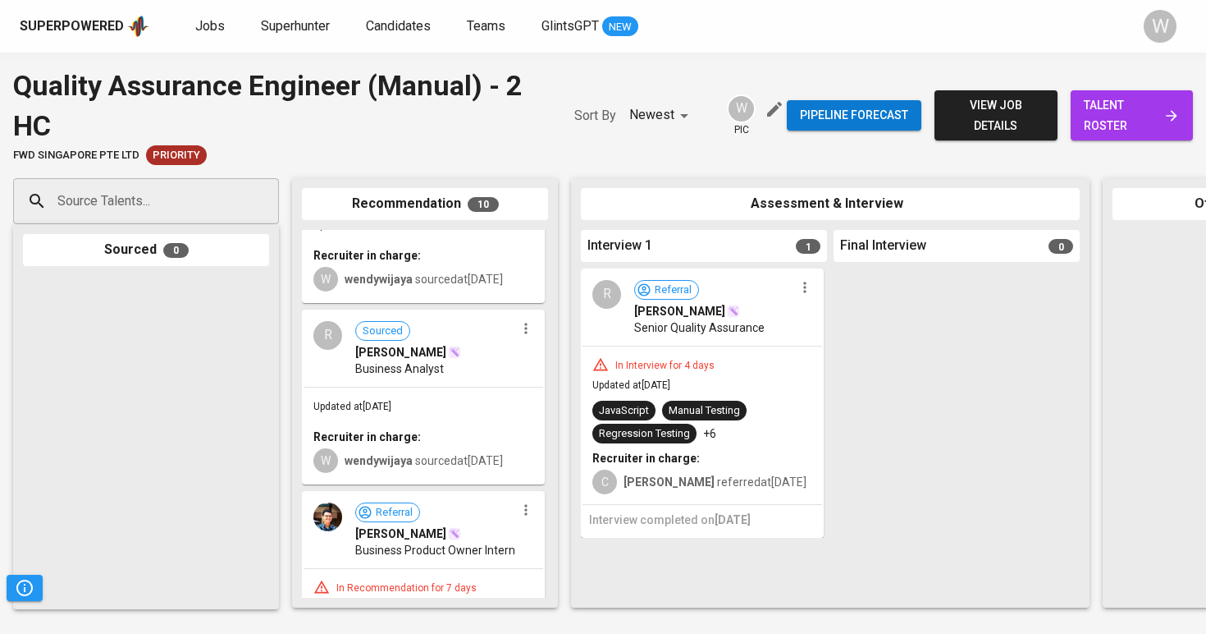
scroll to position [574, 0]
click at [446, 280] on span "wendywijaya sourced at Aug 30, 2025" at bounding box center [424, 277] width 158 height 13
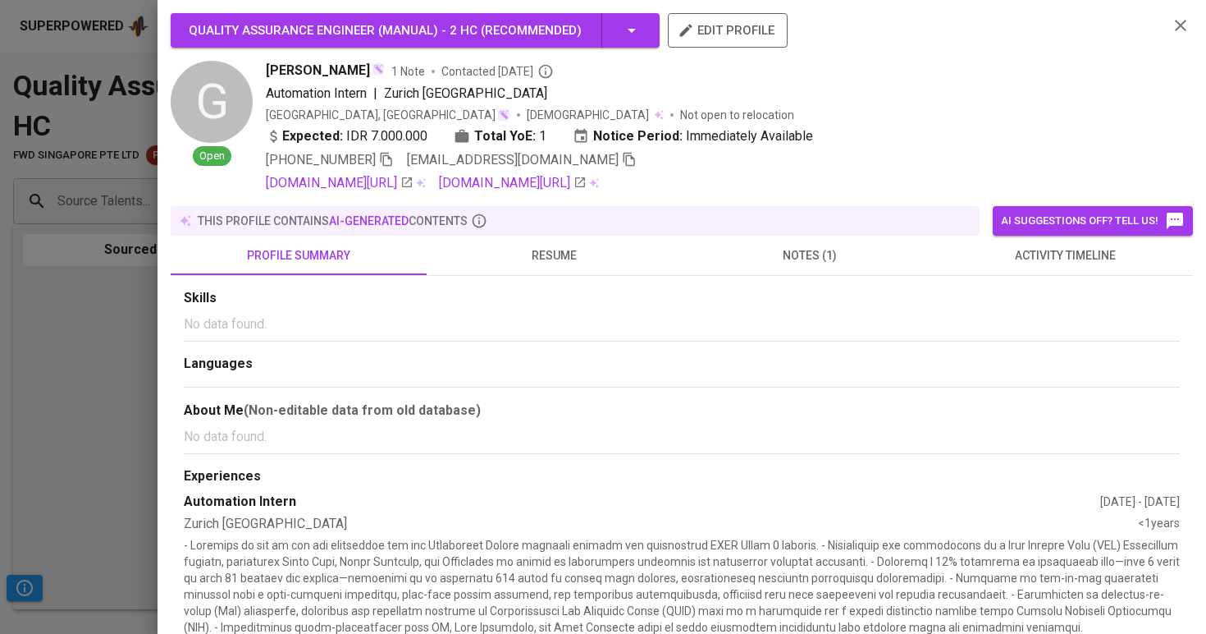
click at [622, 162] on icon "button" at bounding box center [629, 159] width 15 height 15
click at [94, 381] on div at bounding box center [603, 317] width 1206 height 634
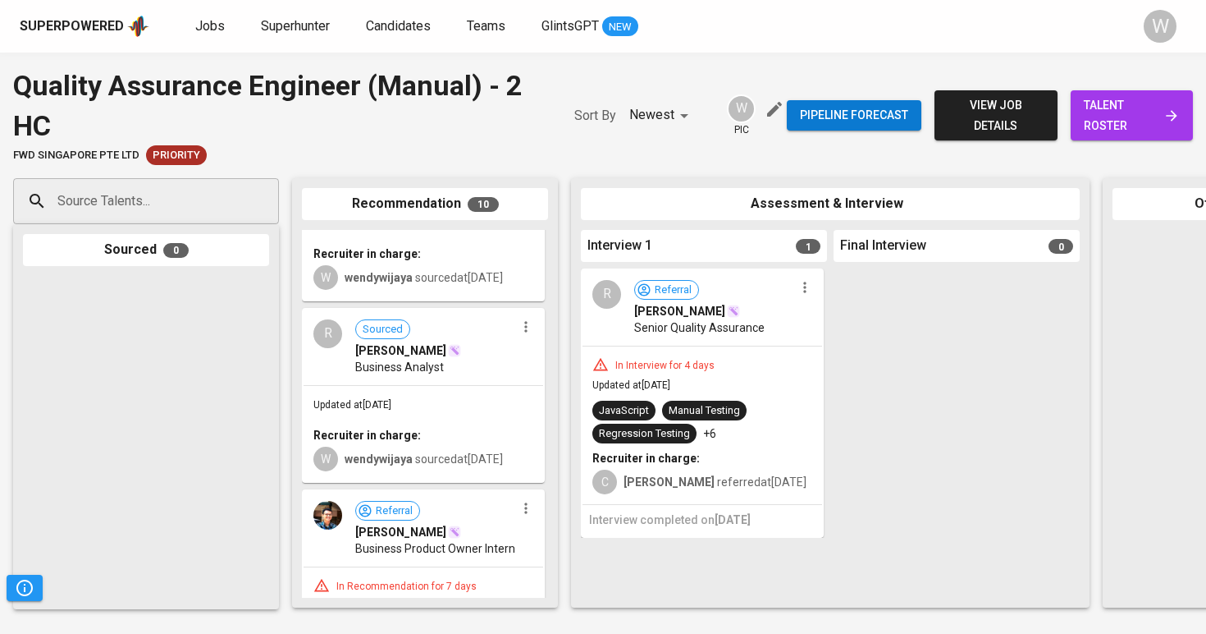
click at [387, 442] on b "Recruiter in charge:" at bounding box center [367, 434] width 108 height 13
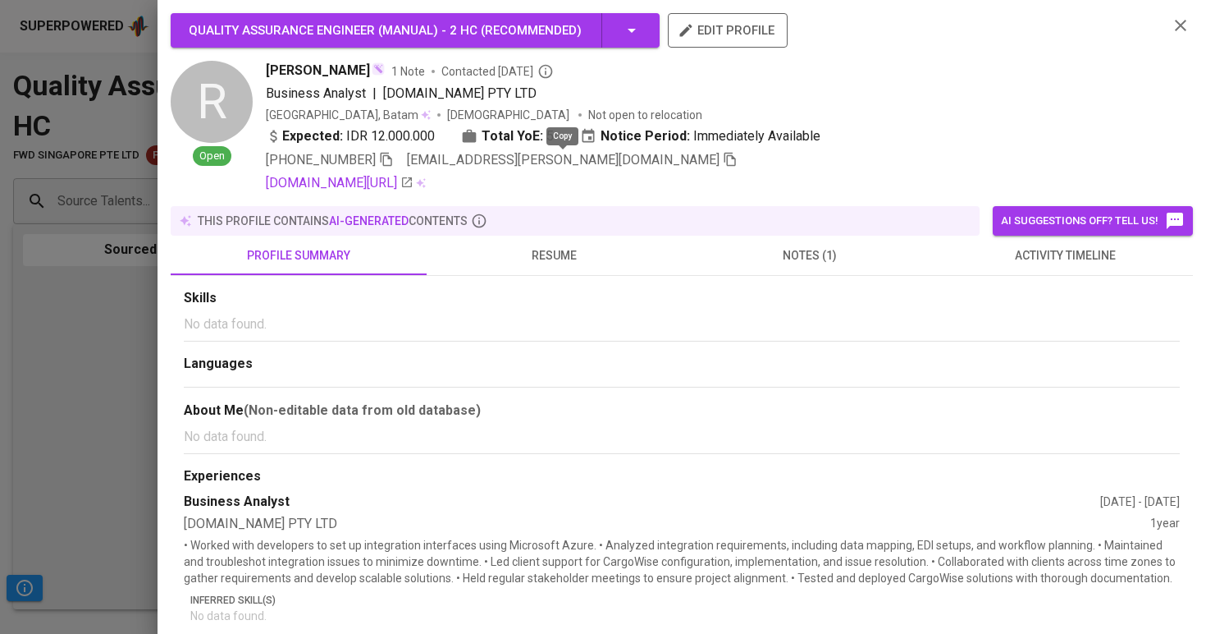
click at [723, 157] on icon "button" at bounding box center [730, 159] width 15 height 15
click at [109, 184] on div at bounding box center [603, 317] width 1206 height 634
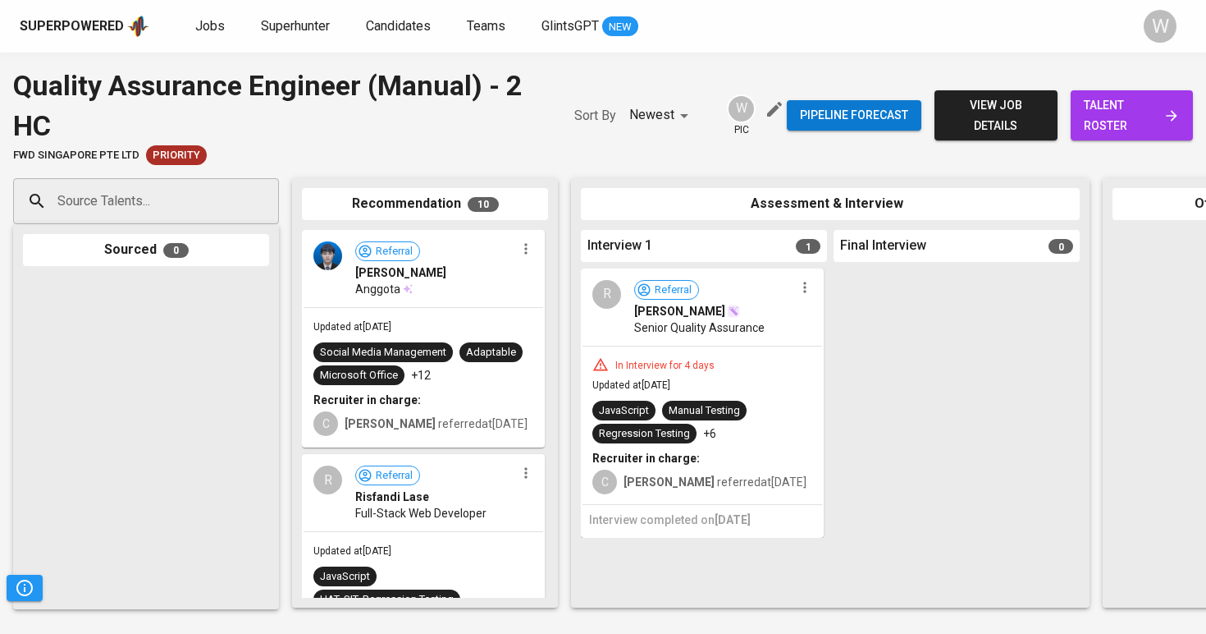
scroll to position [574, 0]
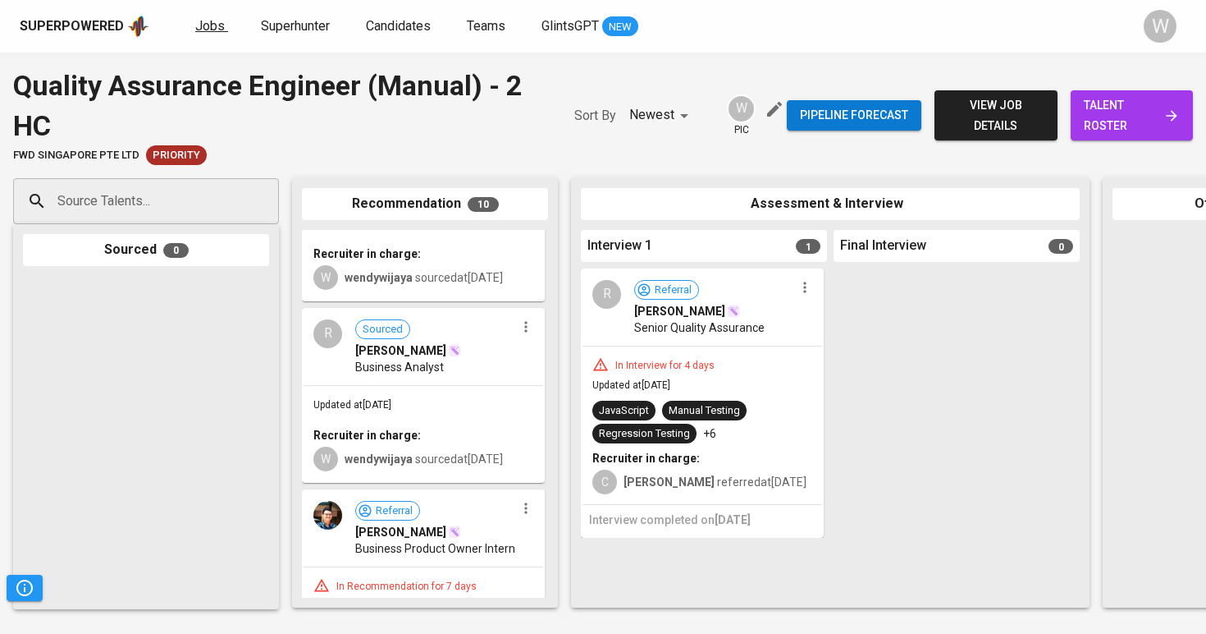
click at [208, 35] on link "Jobs" at bounding box center [211, 26] width 33 height 21
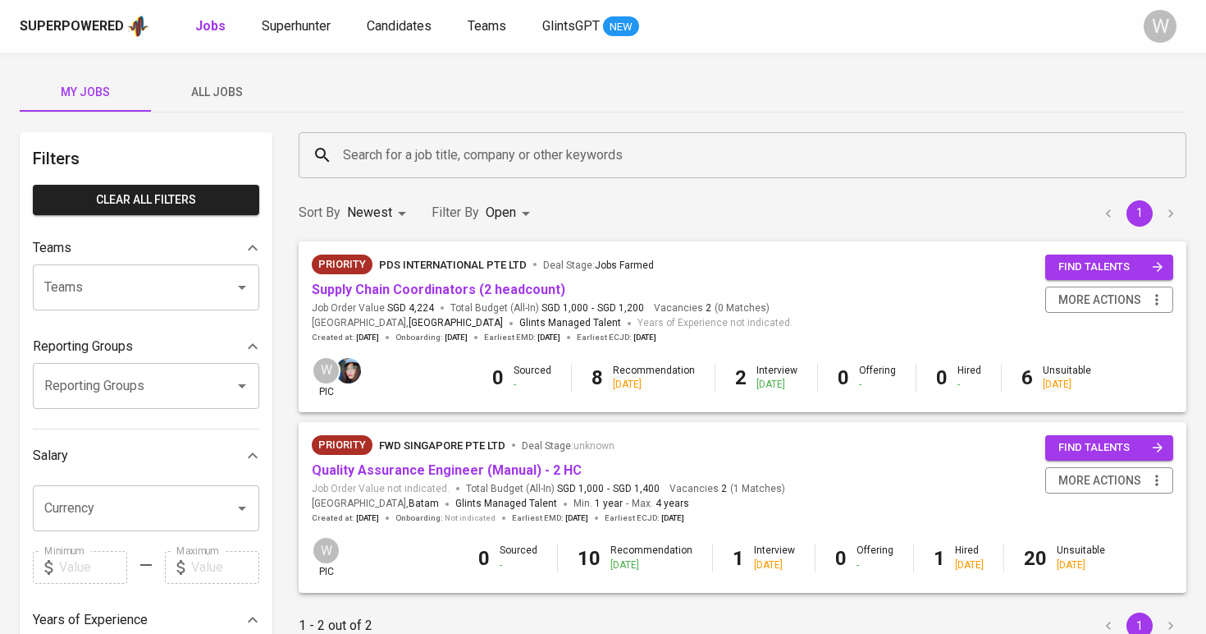
click at [191, 78] on button "All Jobs" at bounding box center [216, 91] width 131 height 39
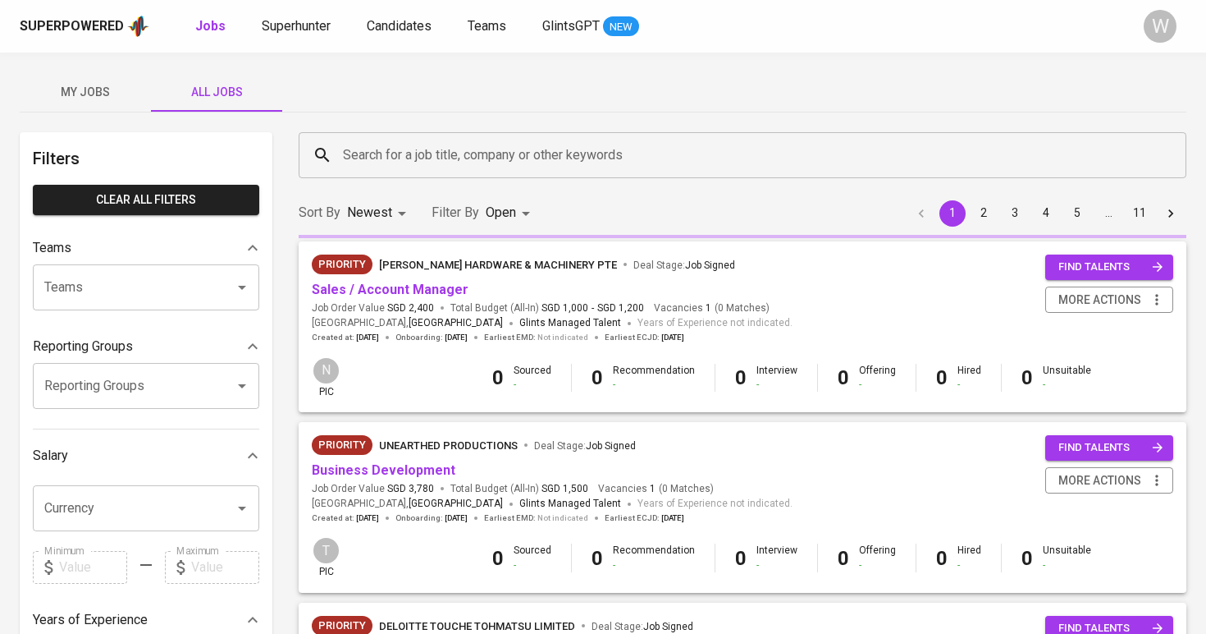
click at [382, 140] on input "Search for a job title, company or other keywords" at bounding box center [747, 155] width 816 height 31
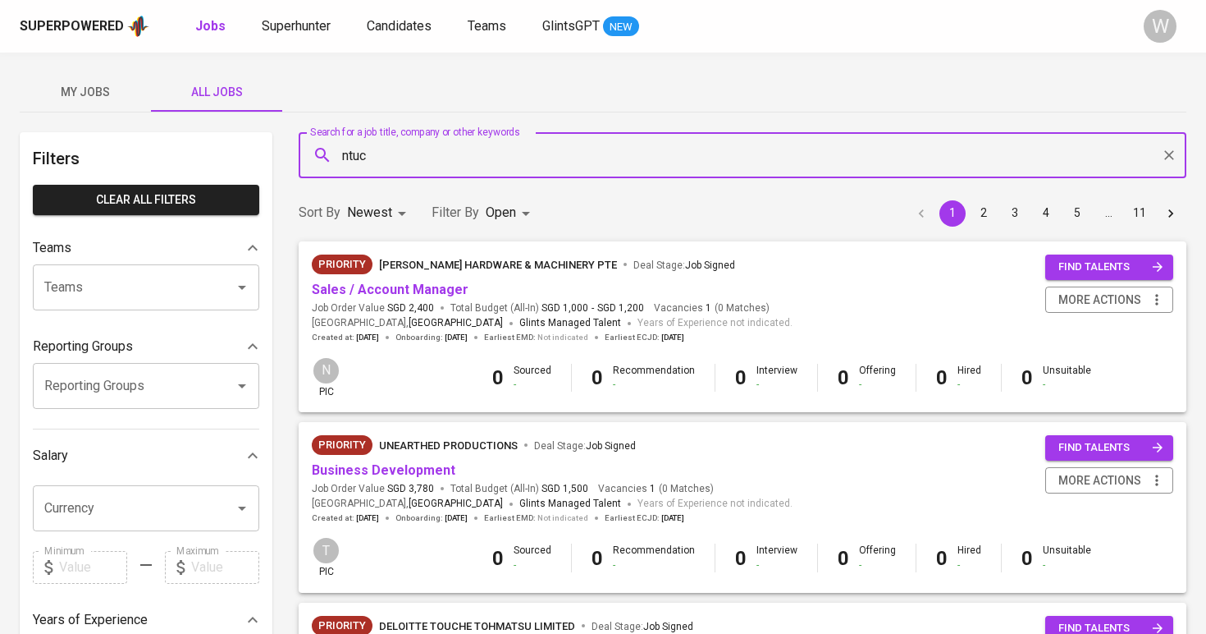
type input "ntuc"
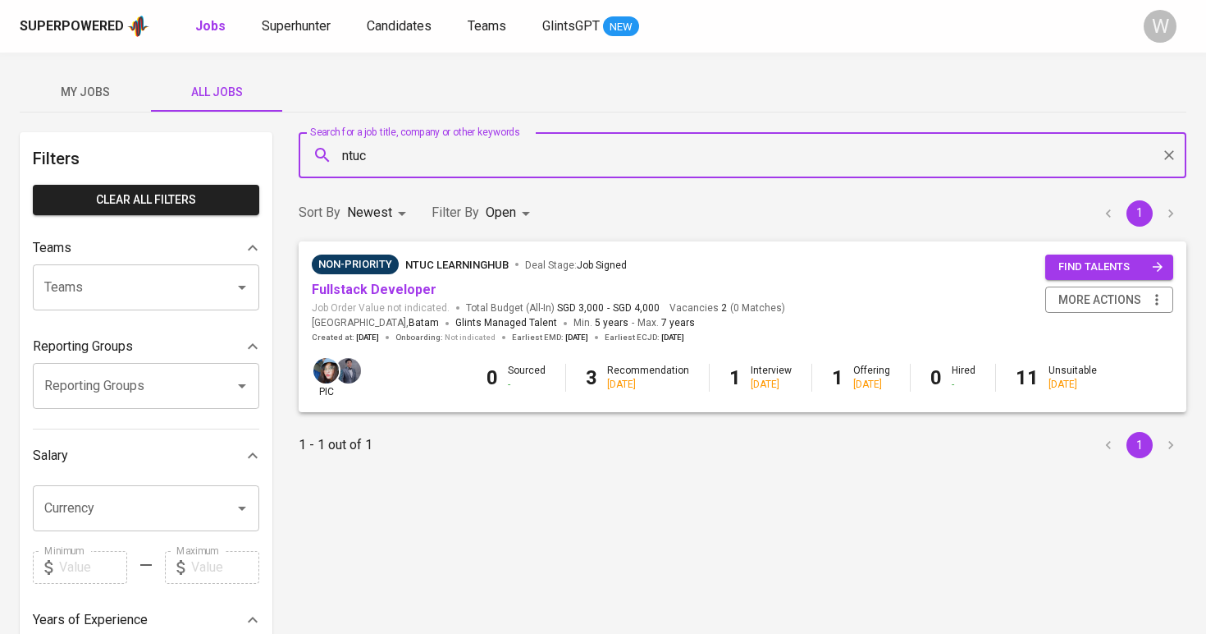
click at [508, 213] on body "Superpowered Jobs Superhunter Candidates Teams GlintsGPT NEW W My Jobs All Jobs…" at bounding box center [603, 560] width 1206 height 1120
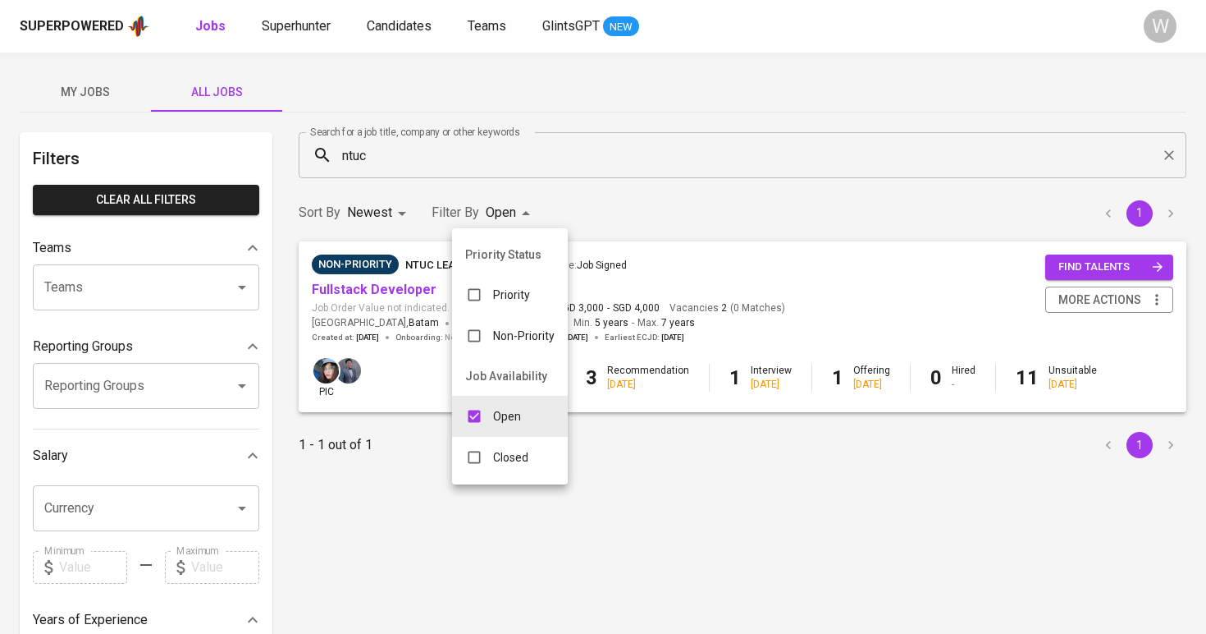
click at [524, 455] on p "Closed" at bounding box center [510, 457] width 35 height 16
type input "OPEN,CLOSE"
checkbox input "true"
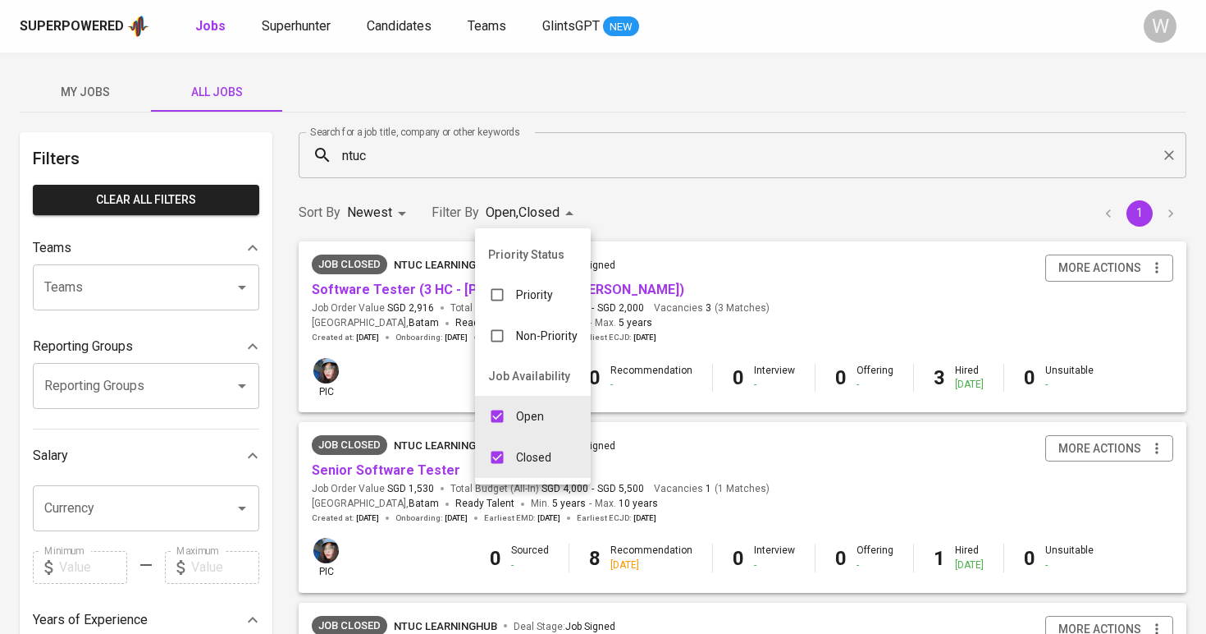
click at [715, 187] on div at bounding box center [603, 317] width 1206 height 634
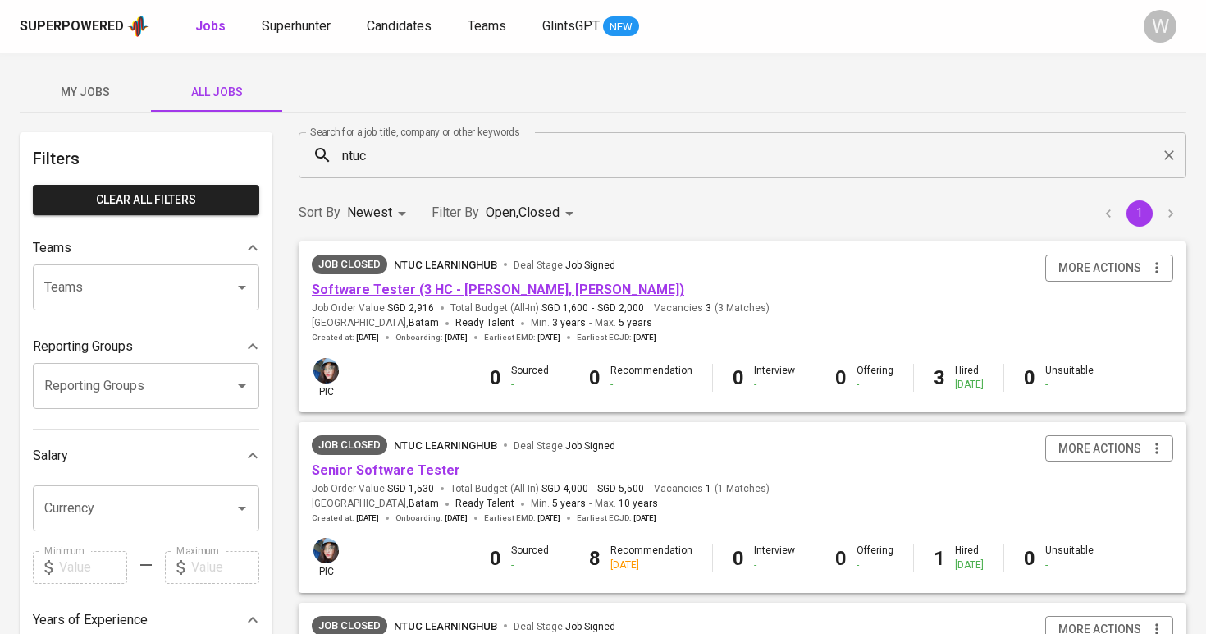
click at [424, 293] on link "Software Tester (3 HC - [PERSON_NAME], [PERSON_NAME])" at bounding box center [498, 289] width 373 height 16
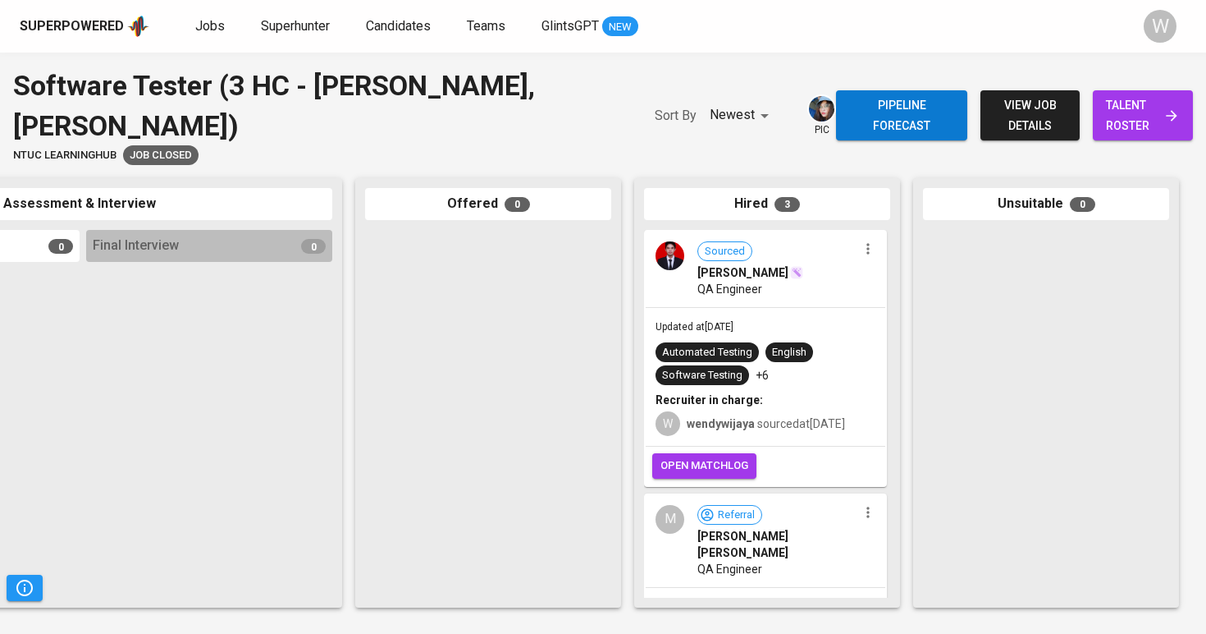
click at [790, 367] on div "Automated Testing English Software Testing +6" at bounding box center [766, 363] width 220 height 43
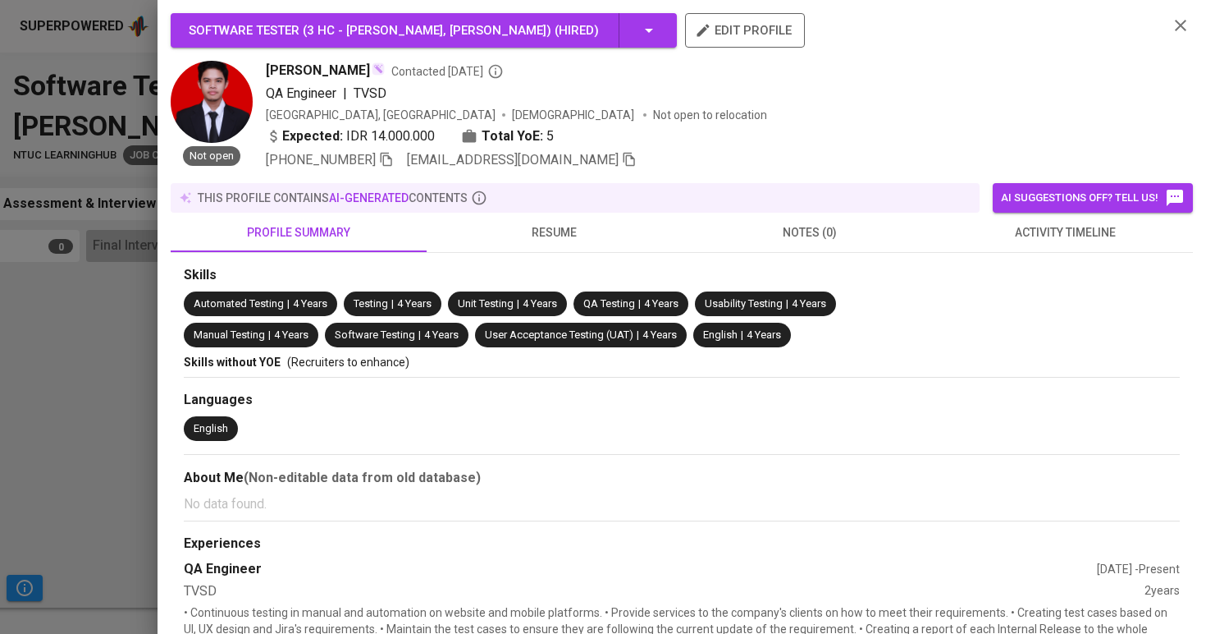
click at [620, 161] on div "[PHONE_NUMBER] [EMAIL_ADDRESS][DOMAIN_NAME]" at bounding box center [711, 160] width 890 height 20
click at [622, 162] on icon "button" at bounding box center [629, 159] width 15 height 15
